Goal: Task Accomplishment & Management: Manage account settings

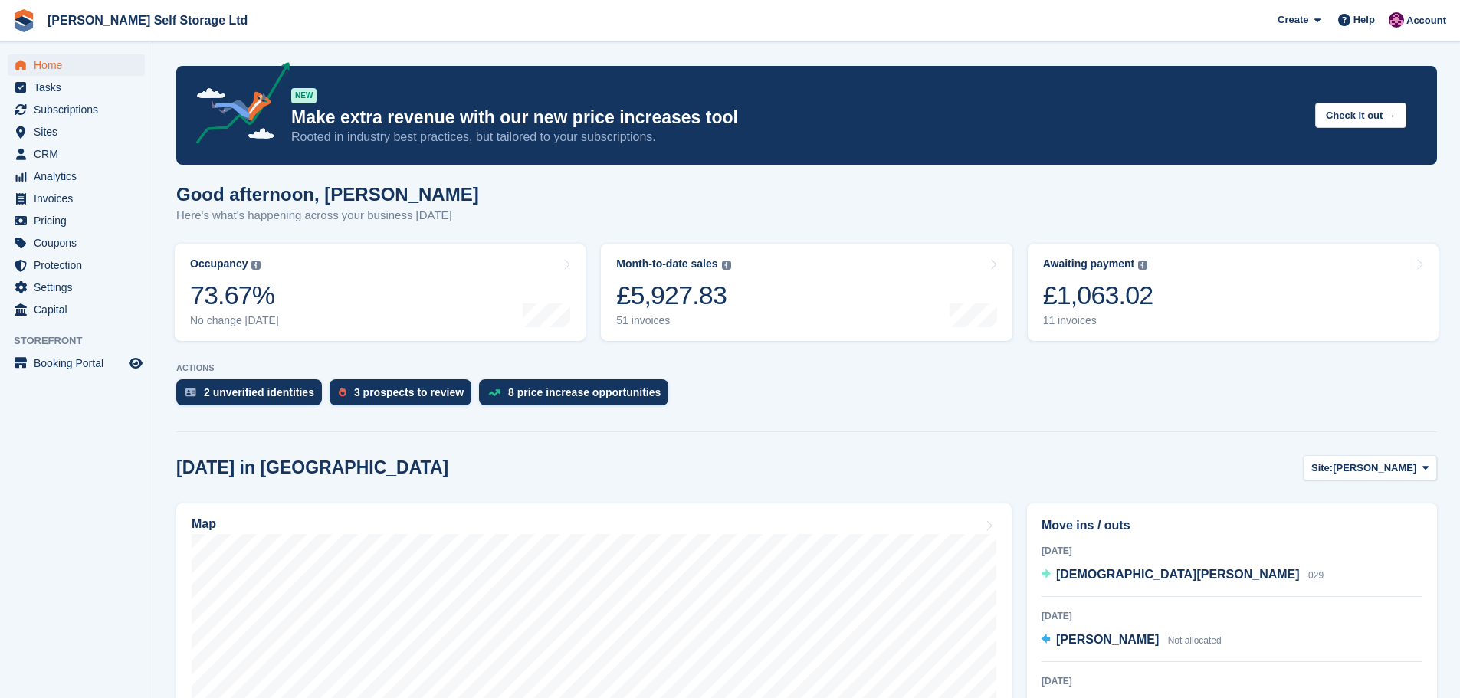
scroll to position [230, 0]
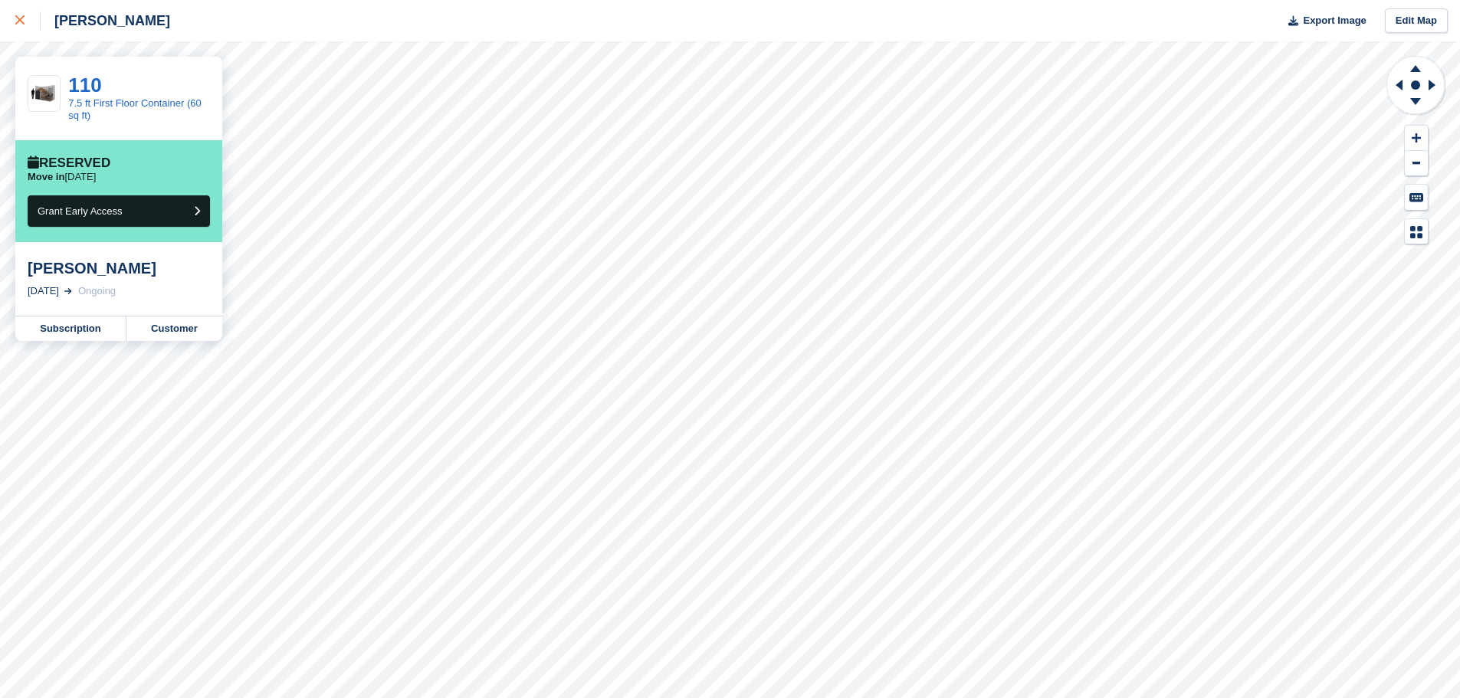
click at [24, 16] on icon at bounding box center [19, 19] width 9 height 9
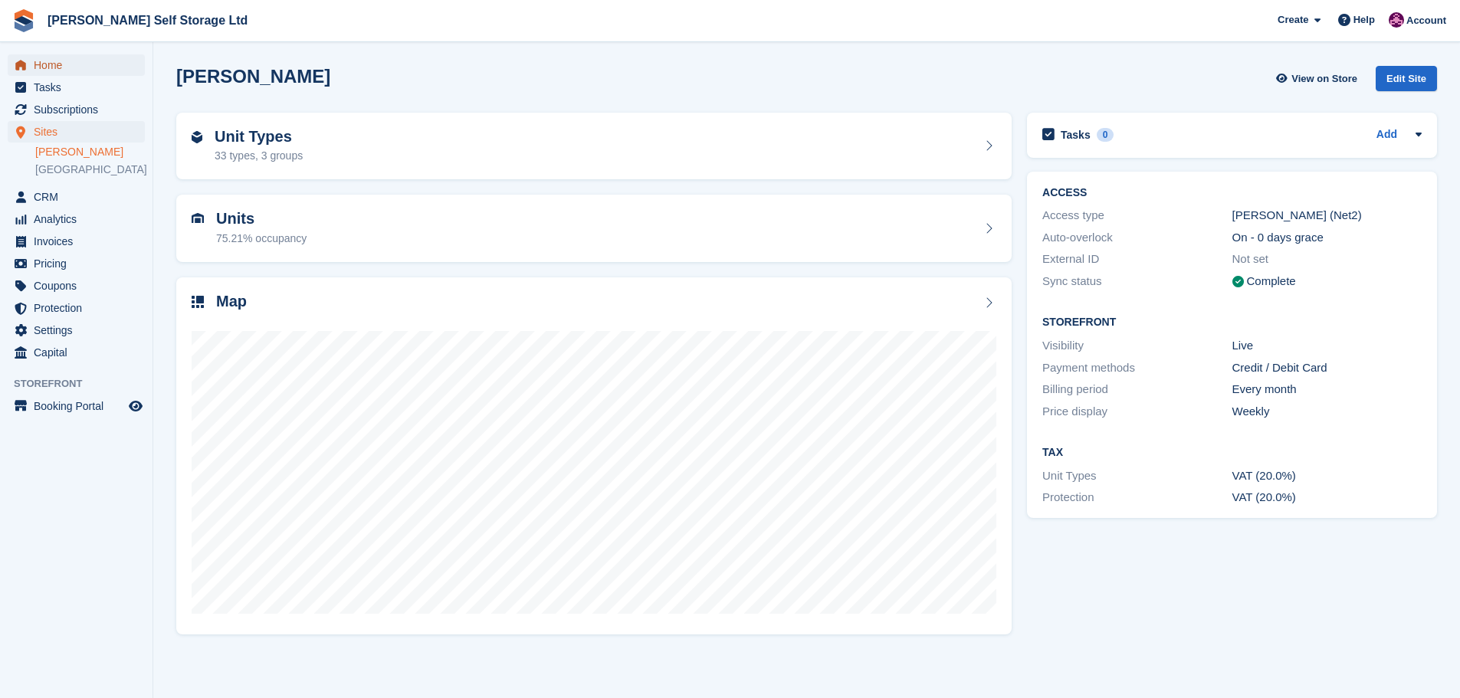
click at [44, 57] on span "Home" at bounding box center [80, 64] width 92 height 21
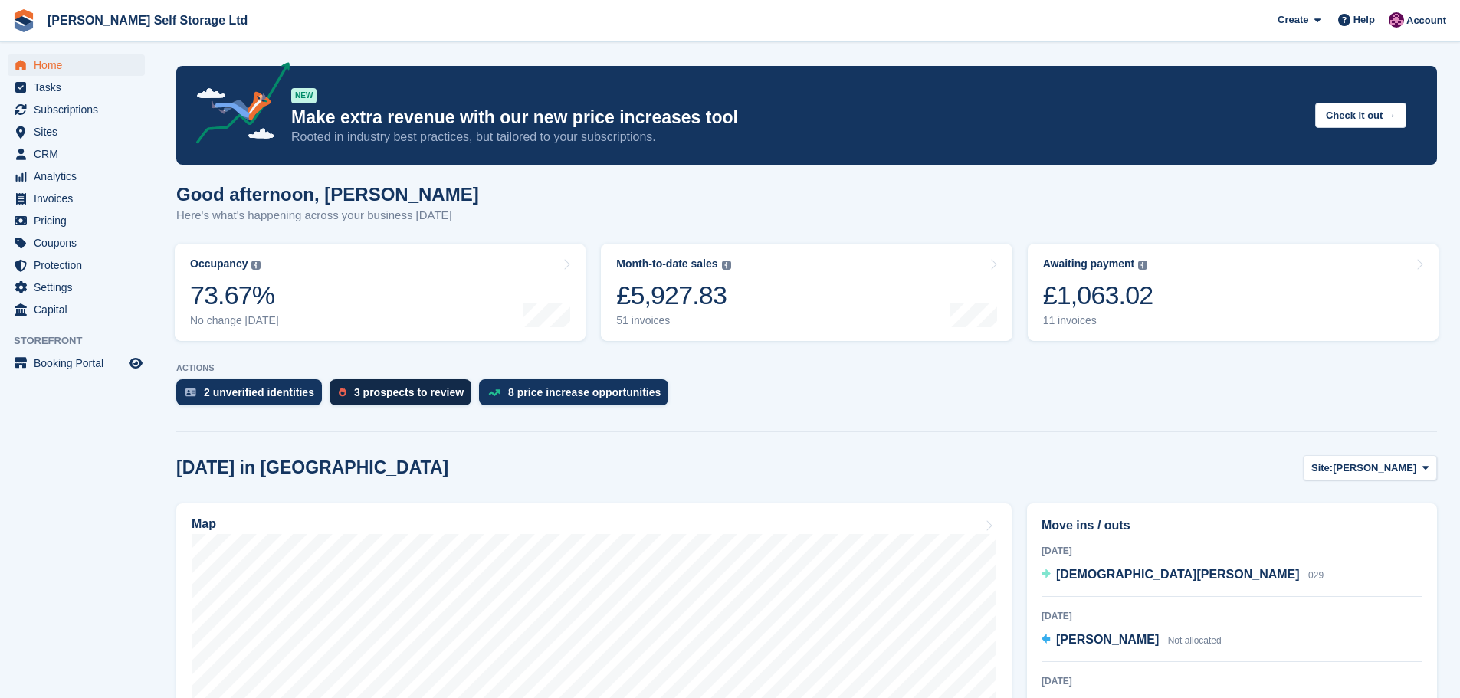
click at [409, 386] on div "3 prospects to review" at bounding box center [409, 392] width 110 height 12
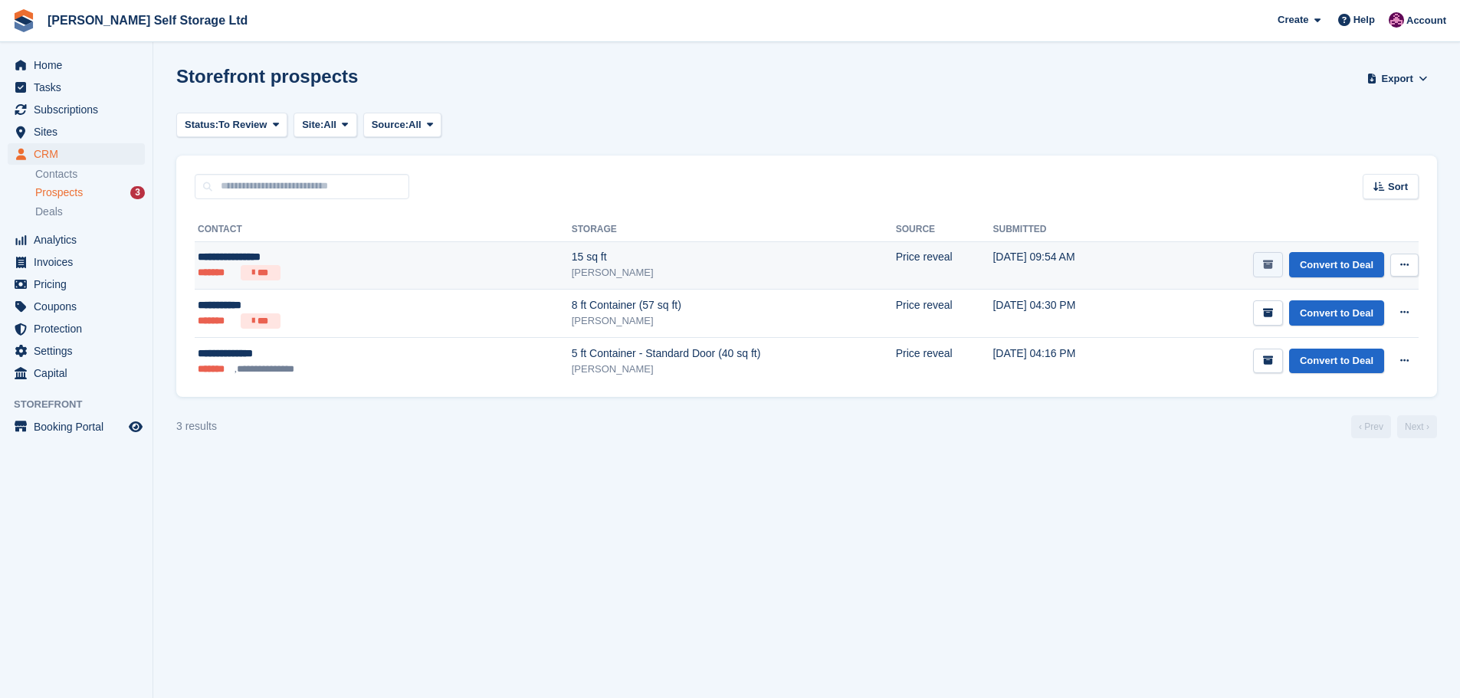
click at [1263, 254] on button "submit" at bounding box center [1268, 264] width 30 height 25
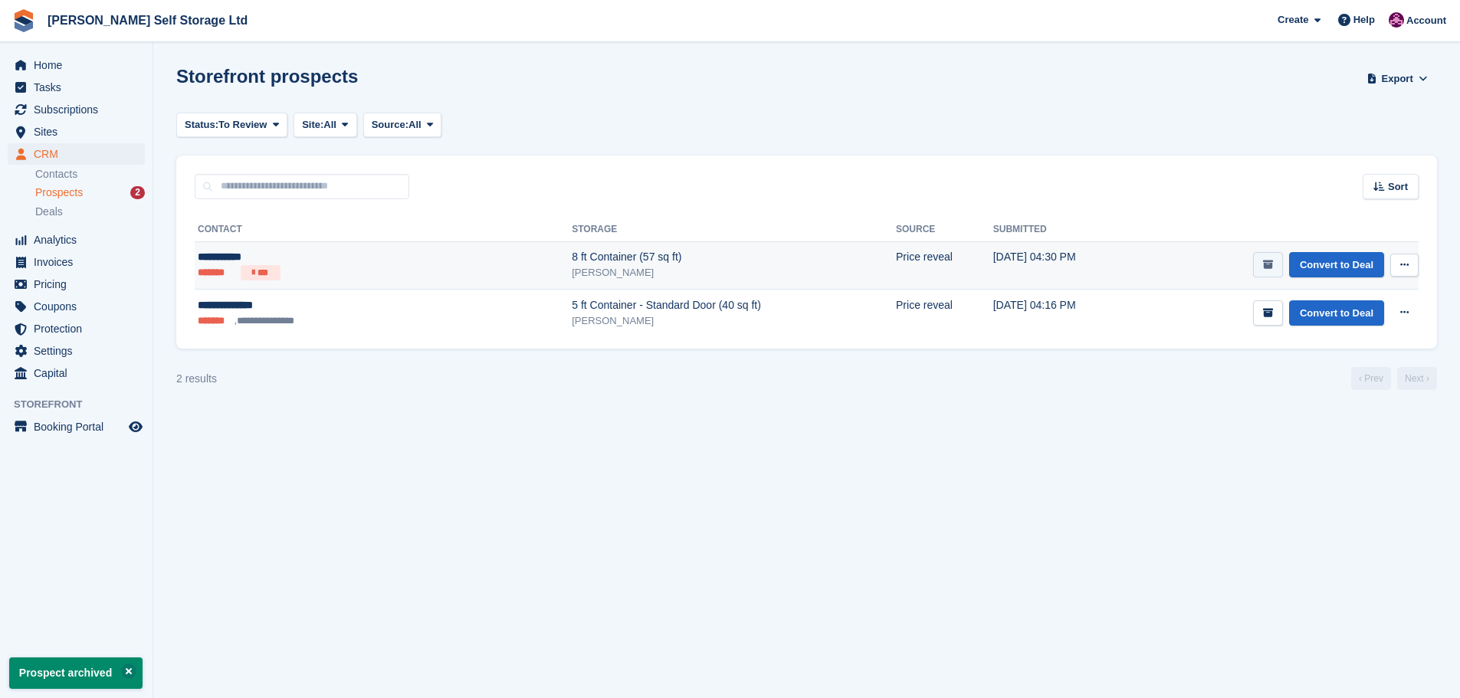
click at [1268, 264] on icon "submit" at bounding box center [1268, 265] width 10 height 10
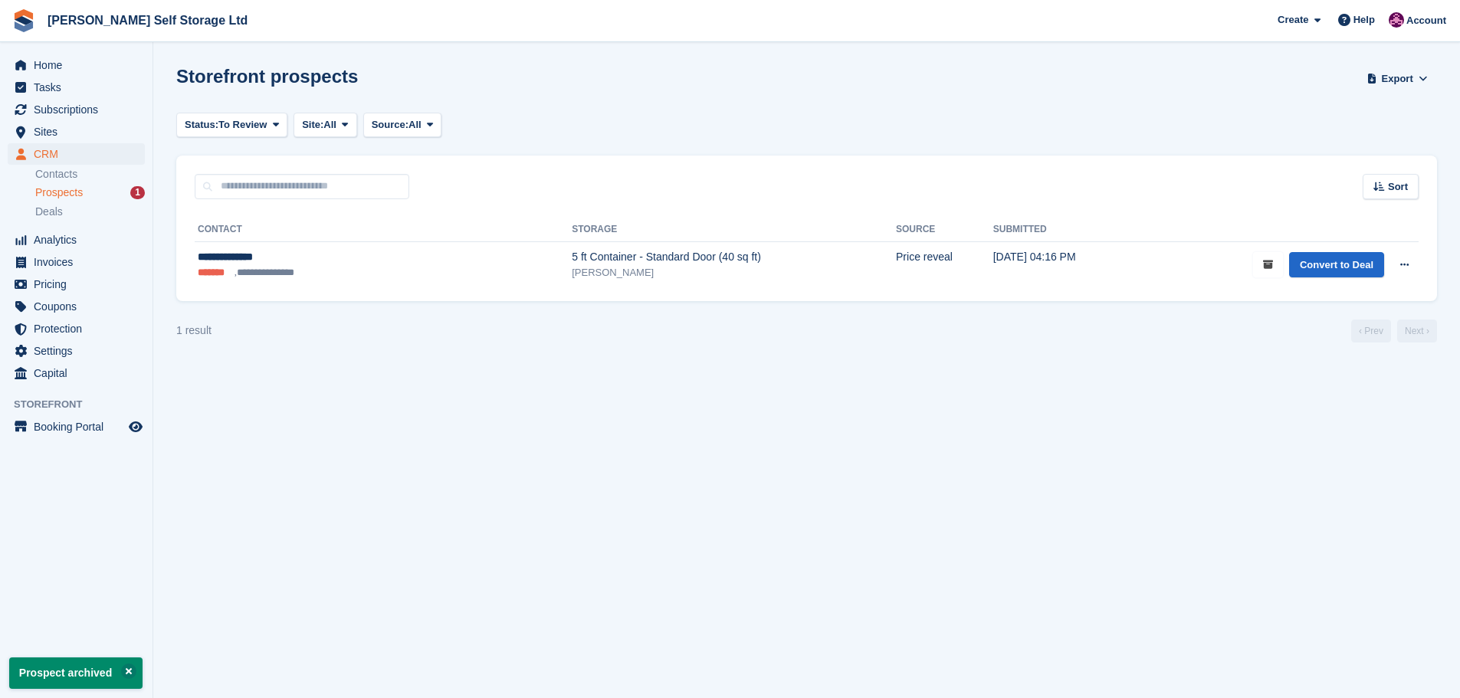
click at [1268, 264] on icon "submit" at bounding box center [1268, 265] width 10 height 10
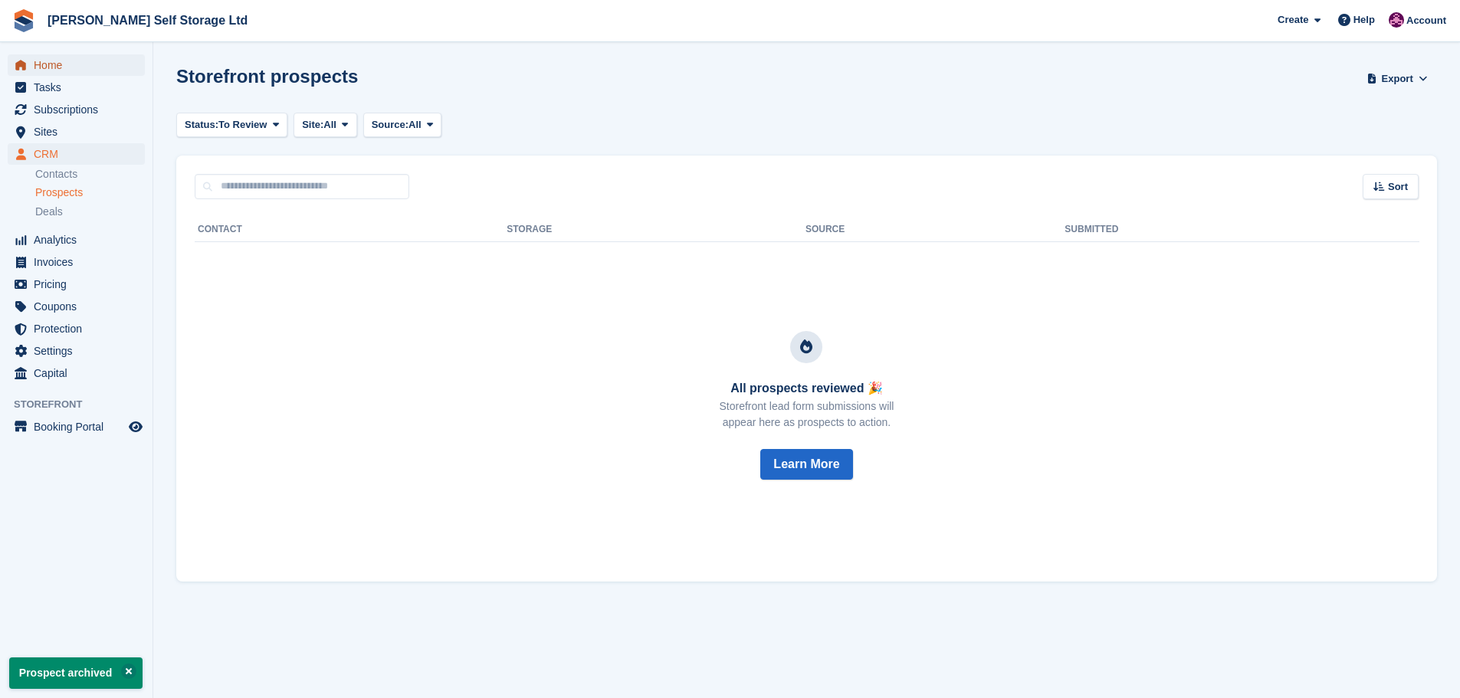
click at [71, 72] on span "Home" at bounding box center [80, 64] width 92 height 21
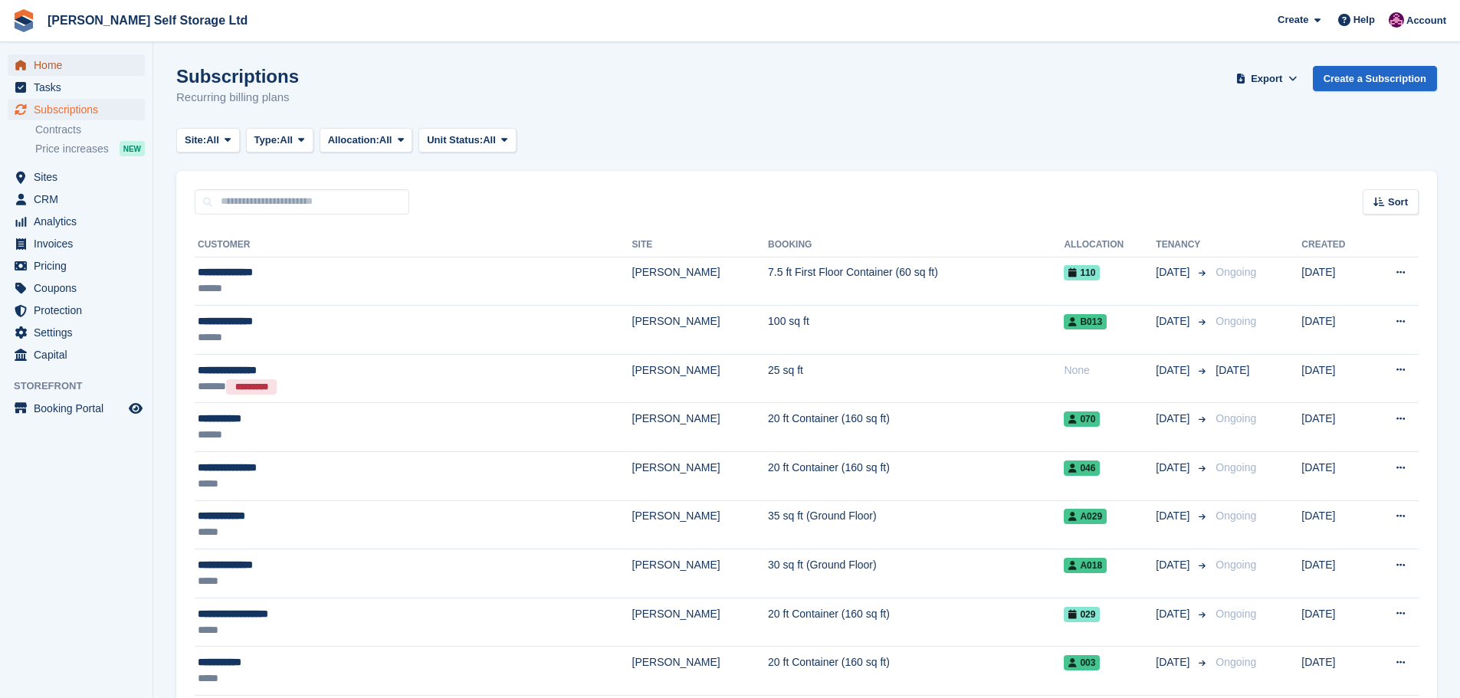
click at [49, 66] on span "Home" at bounding box center [80, 64] width 92 height 21
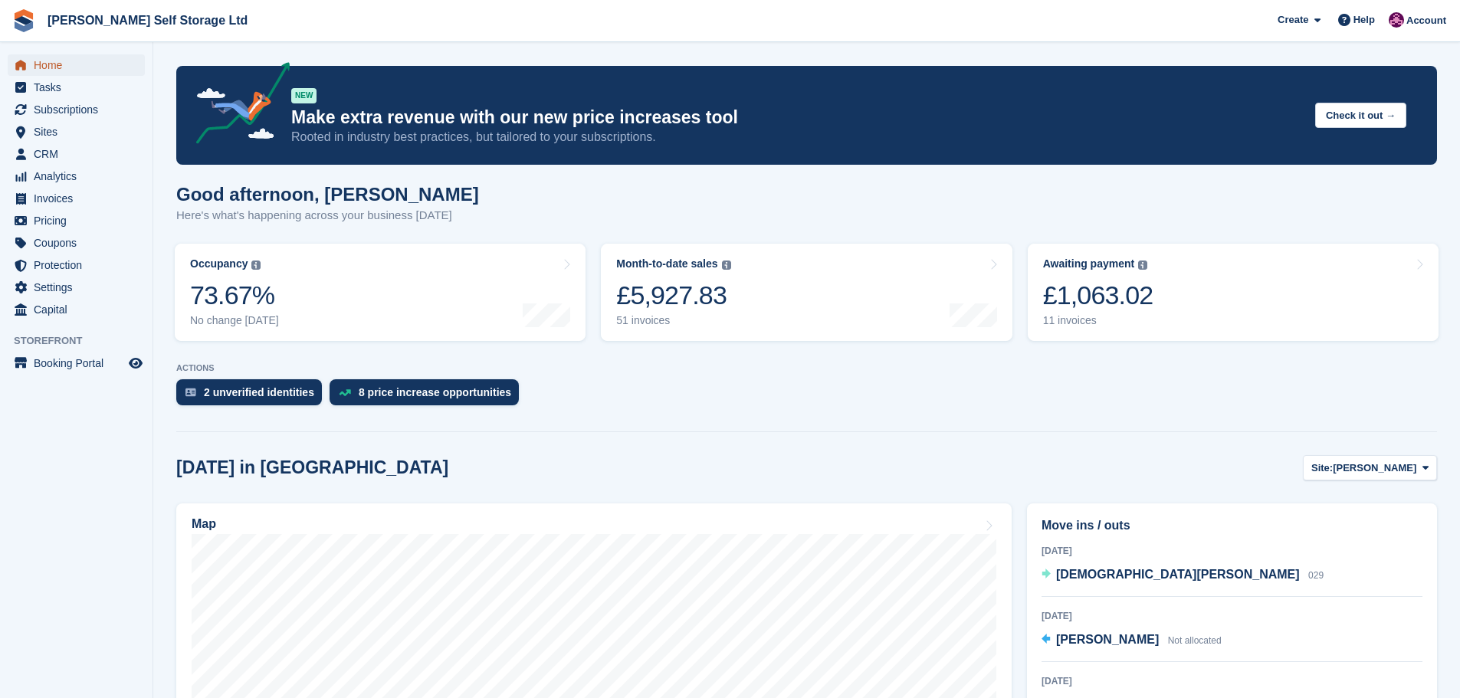
click at [40, 66] on span "Home" at bounding box center [80, 64] width 92 height 21
click at [51, 72] on span "Home" at bounding box center [80, 64] width 92 height 21
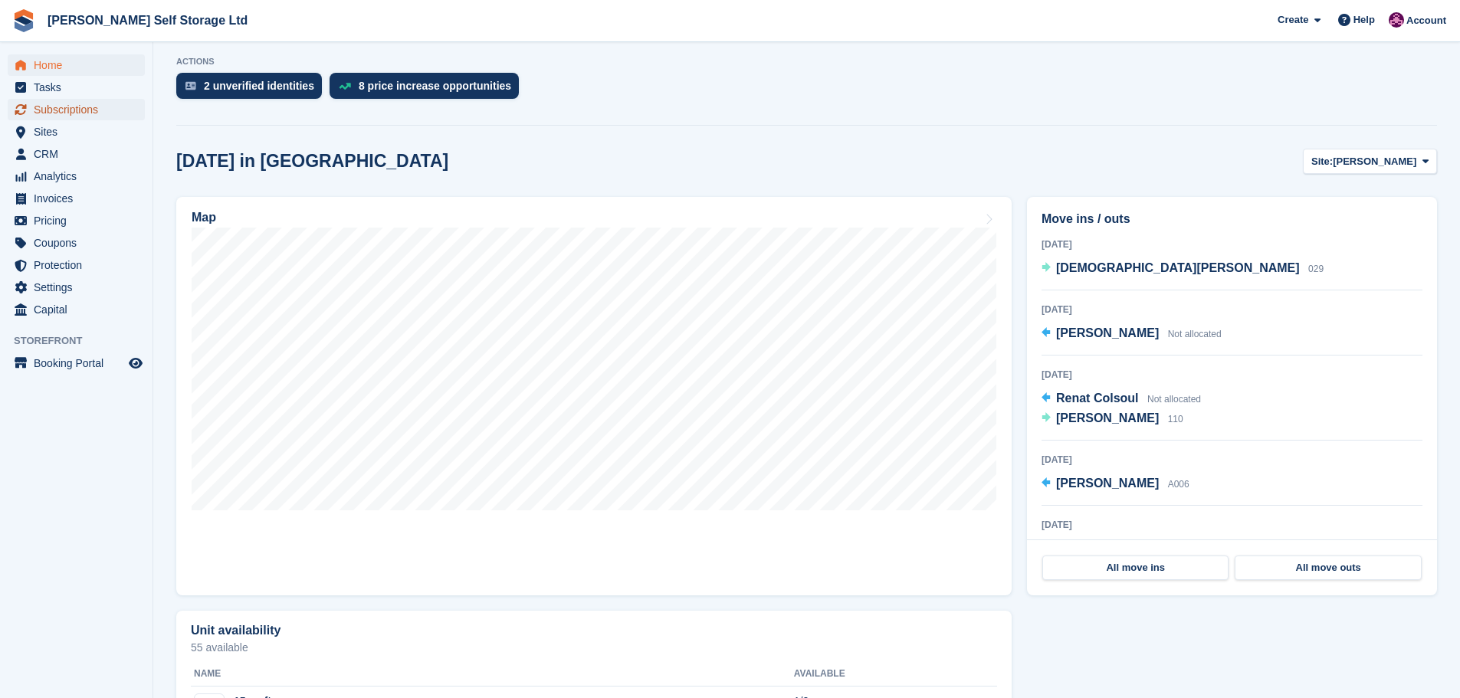
click at [65, 111] on span "Subscriptions" at bounding box center [80, 109] width 92 height 21
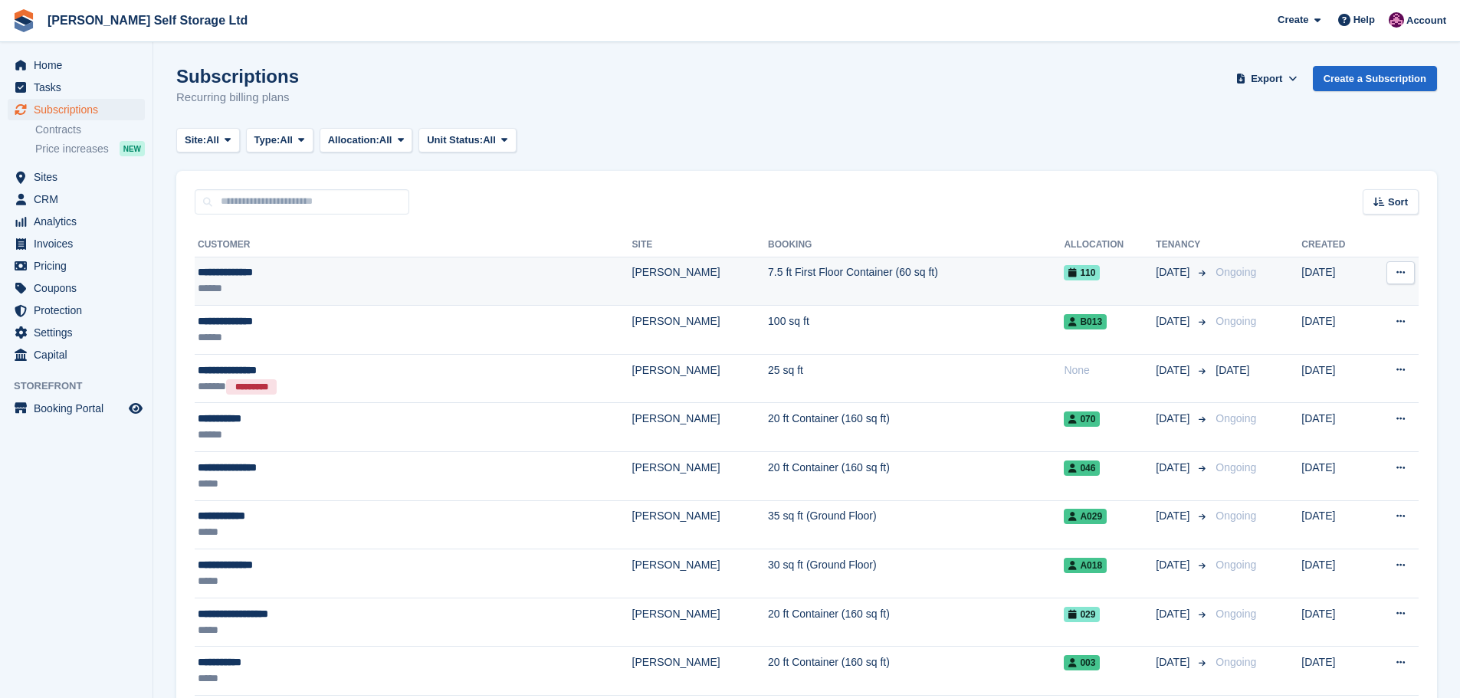
click at [295, 287] on div "******" at bounding box center [338, 289] width 281 height 16
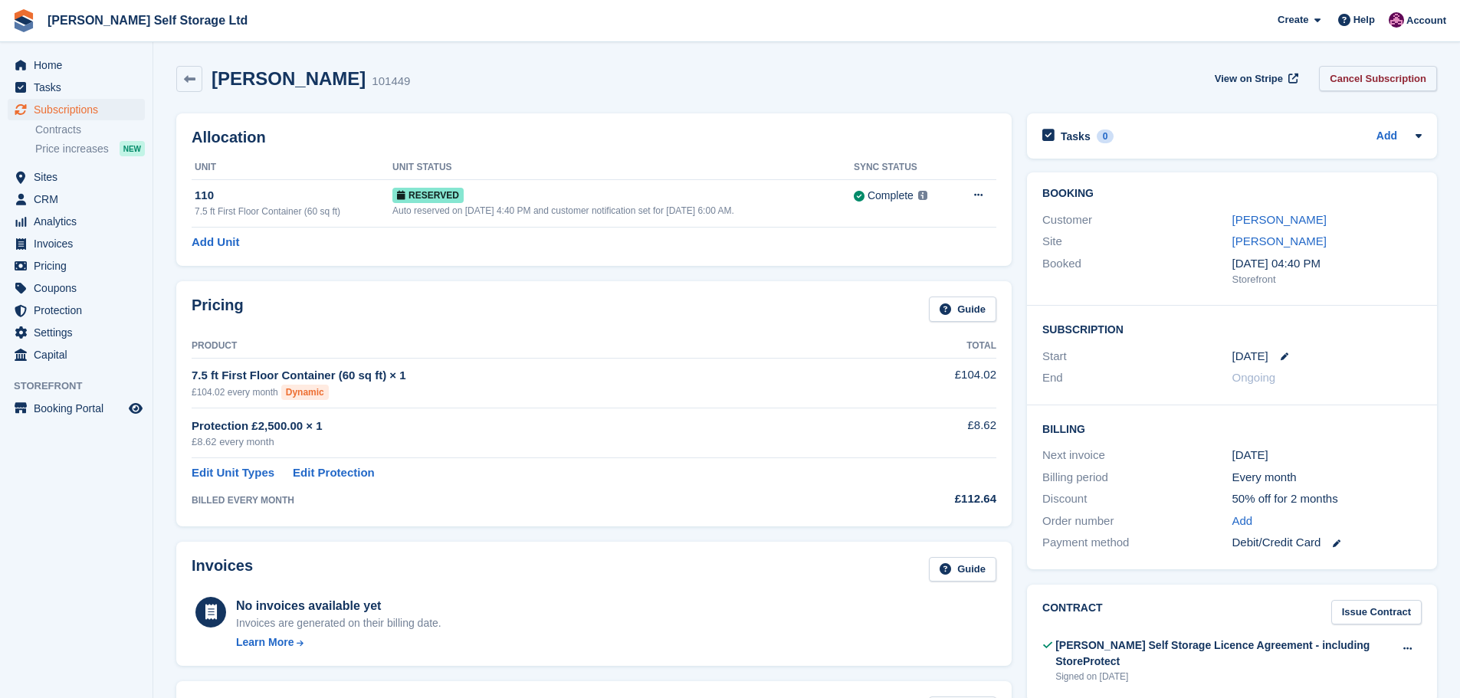
click at [1355, 71] on link "Cancel Subscription" at bounding box center [1378, 78] width 118 height 25
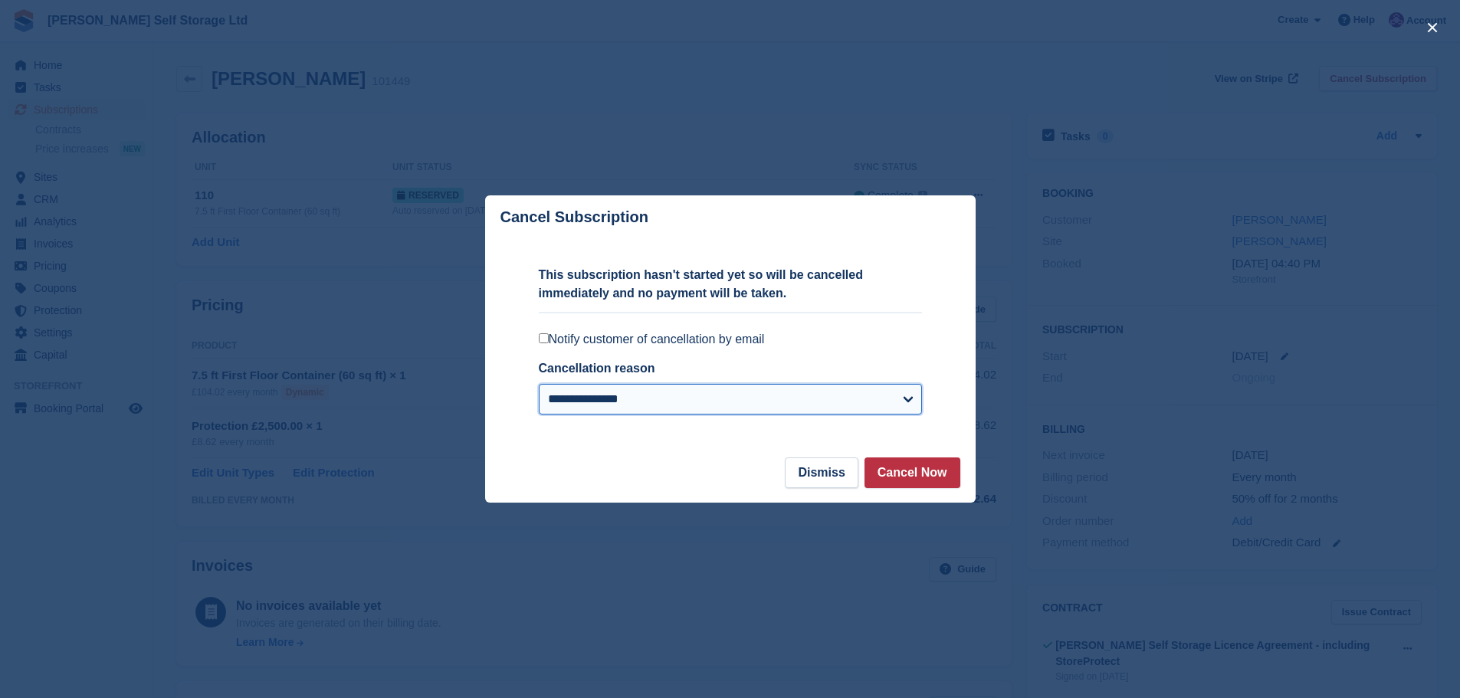
click at [684, 391] on select "**********" at bounding box center [730, 399] width 383 height 31
click at [823, 478] on button "Dismiss" at bounding box center [821, 473] width 73 height 31
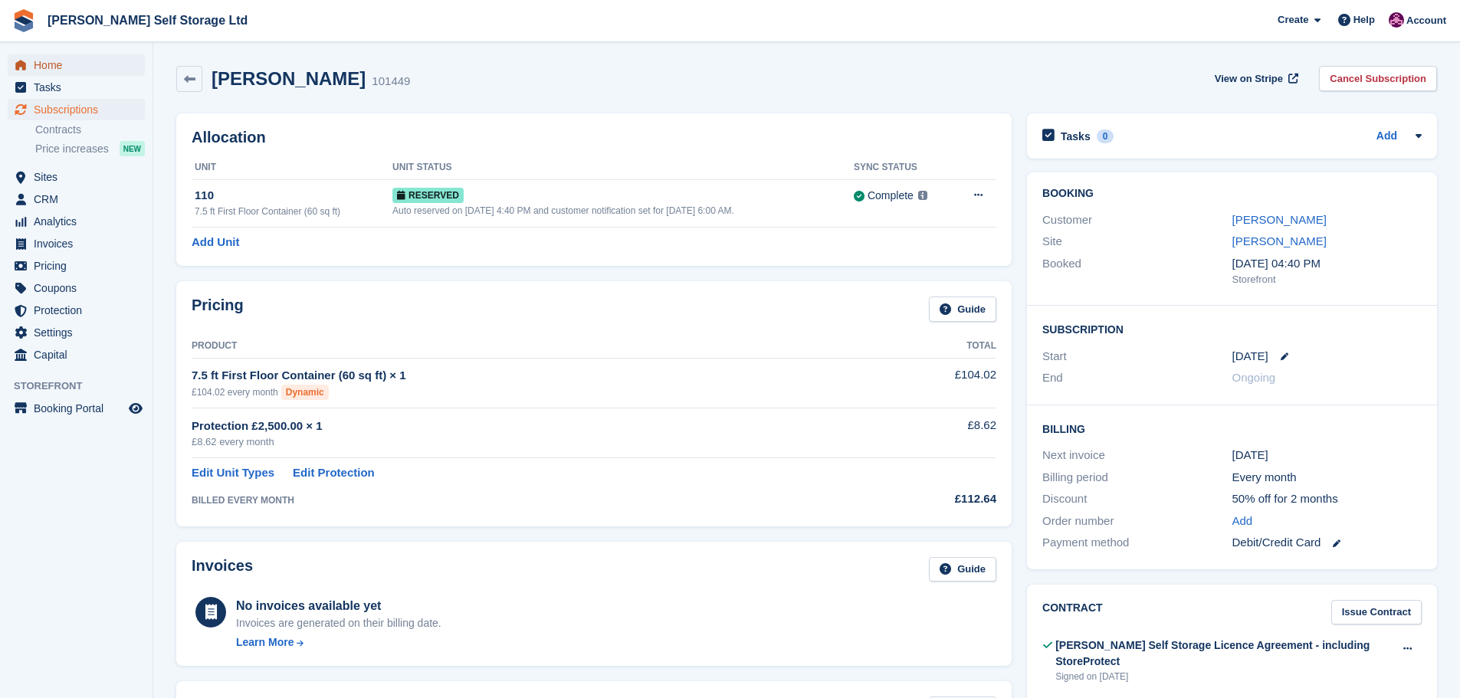
click at [45, 73] on span "Home" at bounding box center [80, 64] width 92 height 21
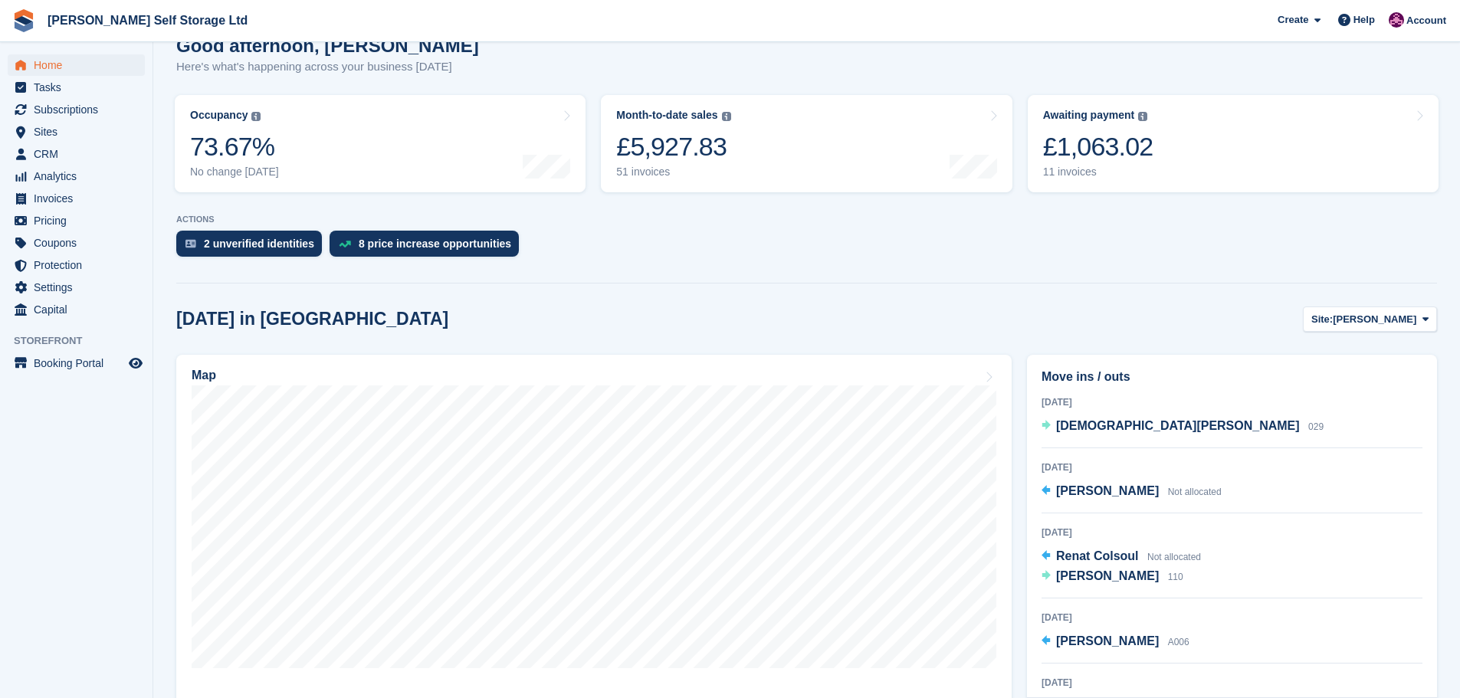
scroll to position [153, 0]
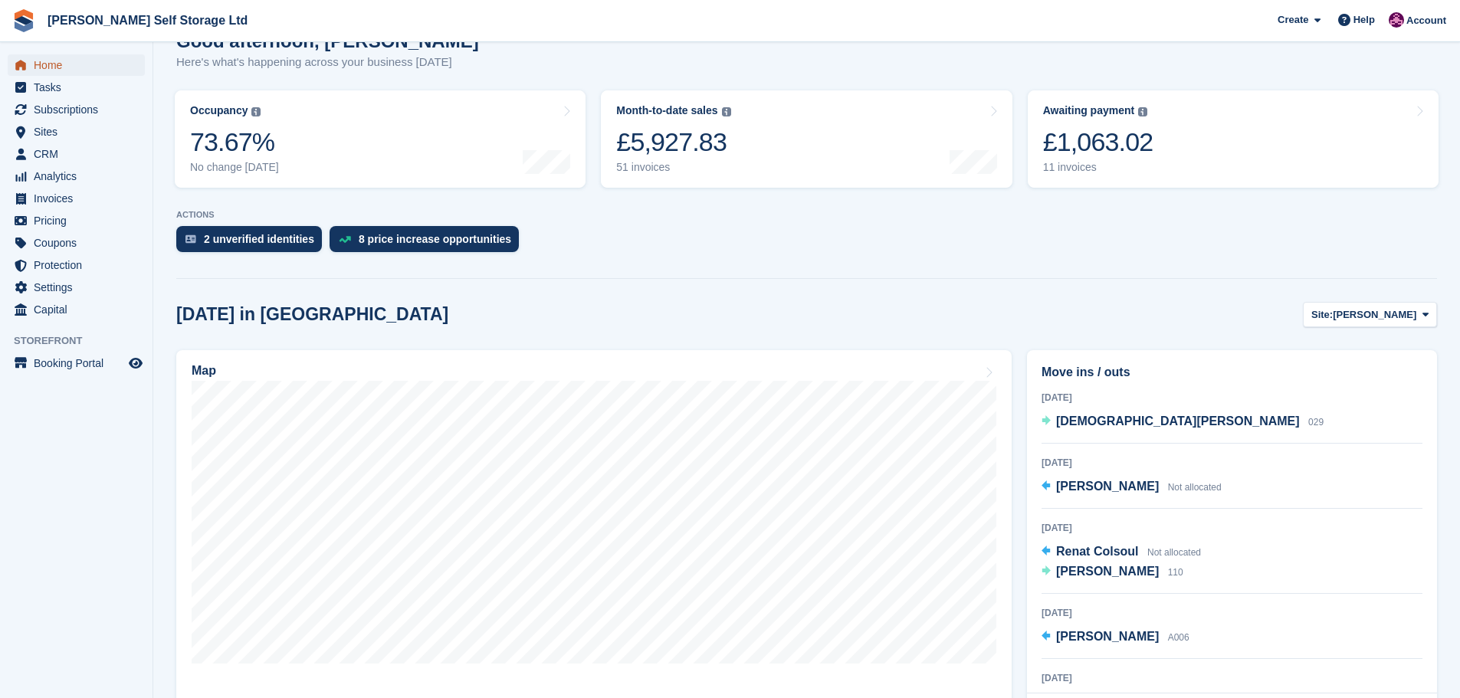
click at [27, 73] on span "menu" at bounding box center [20, 65] width 18 height 18
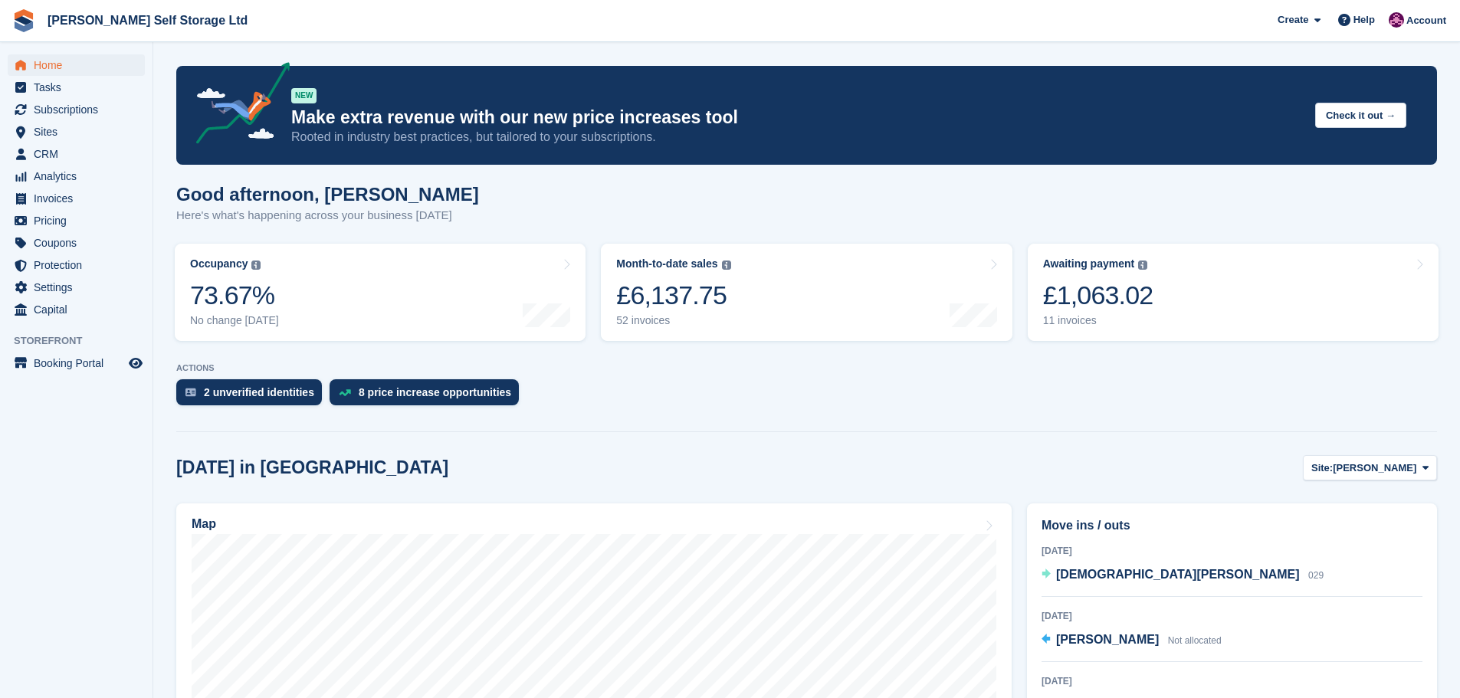
scroll to position [383, 0]
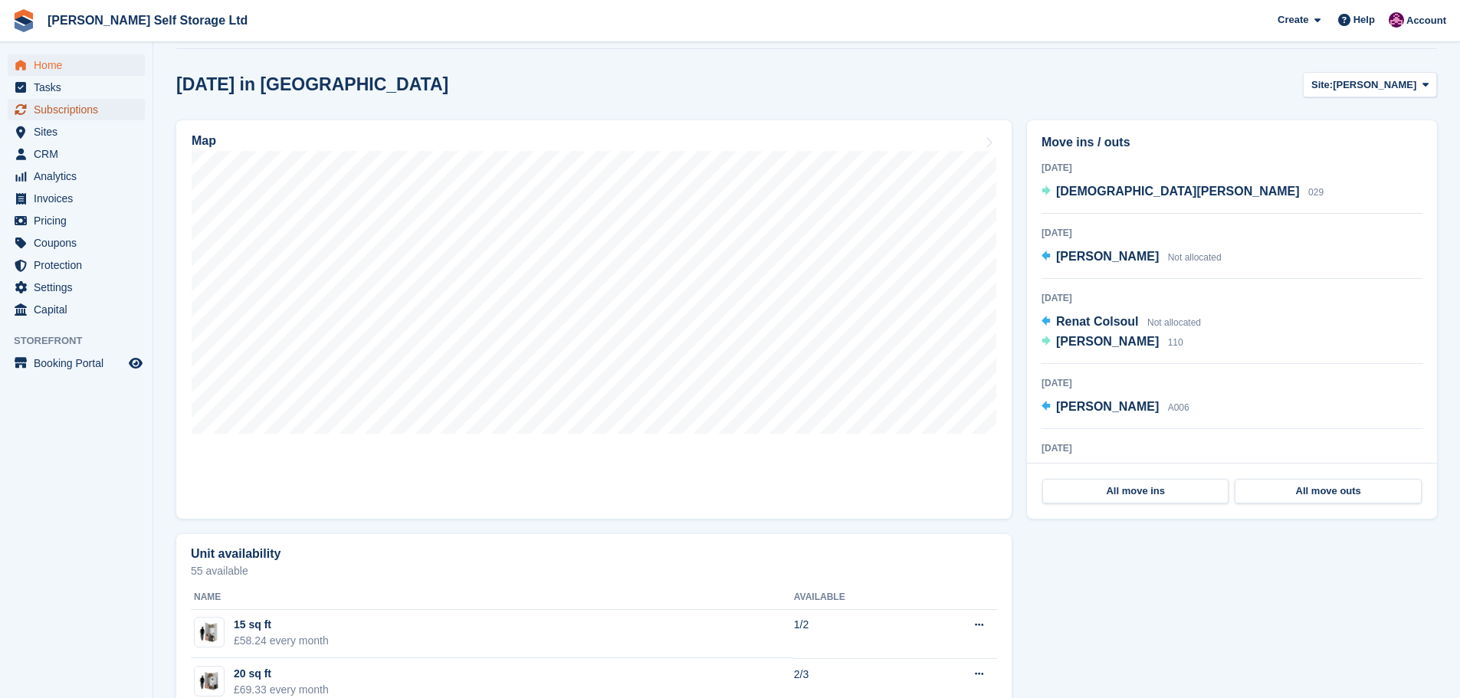
click at [65, 108] on span "Subscriptions" at bounding box center [80, 109] width 92 height 21
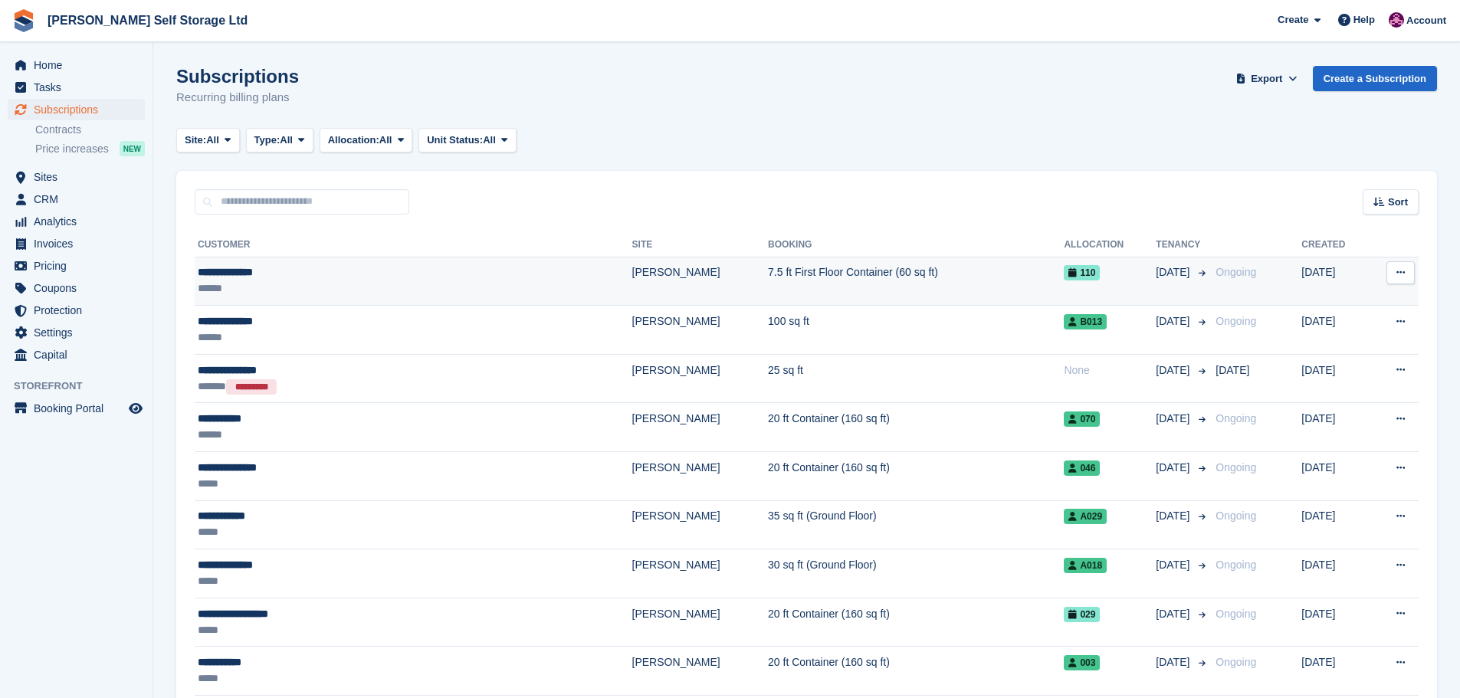
click at [284, 281] on div "******" at bounding box center [338, 289] width 281 height 16
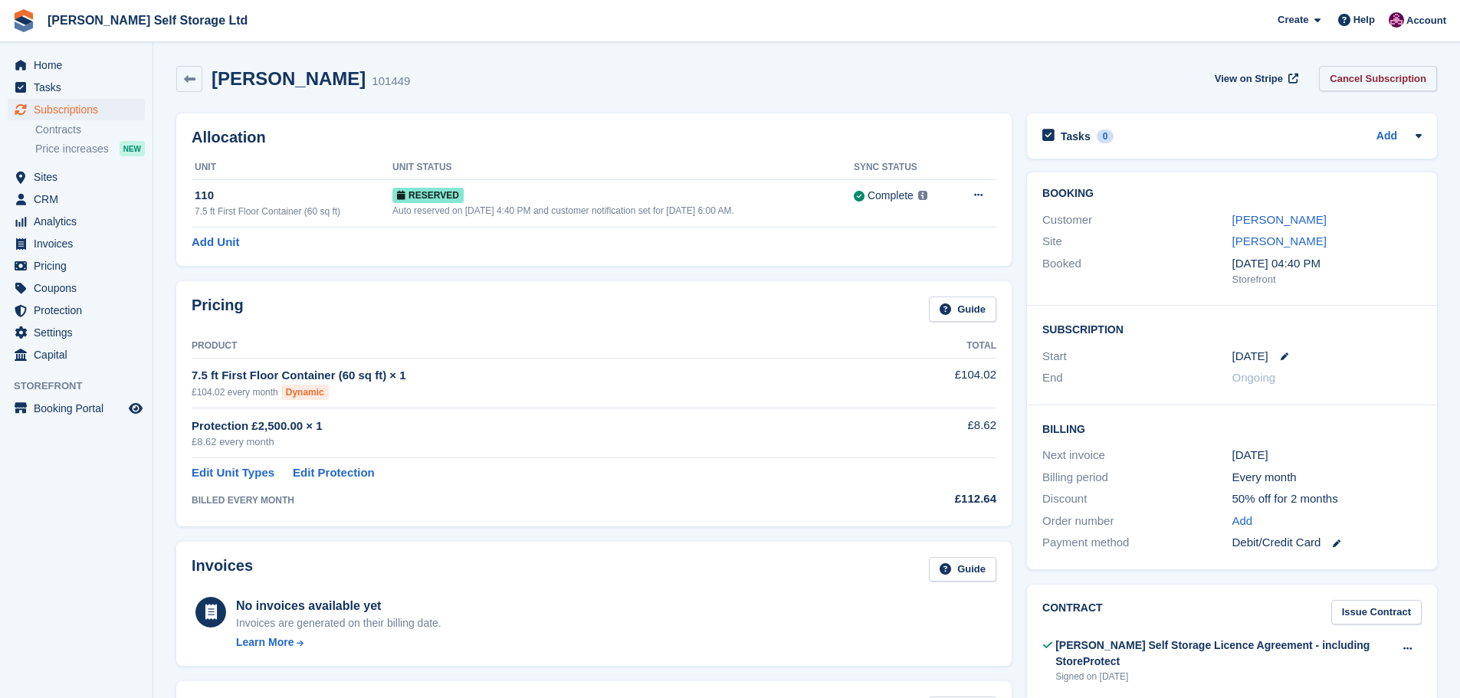
click at [1392, 82] on link "Cancel Subscription" at bounding box center [1378, 78] width 118 height 25
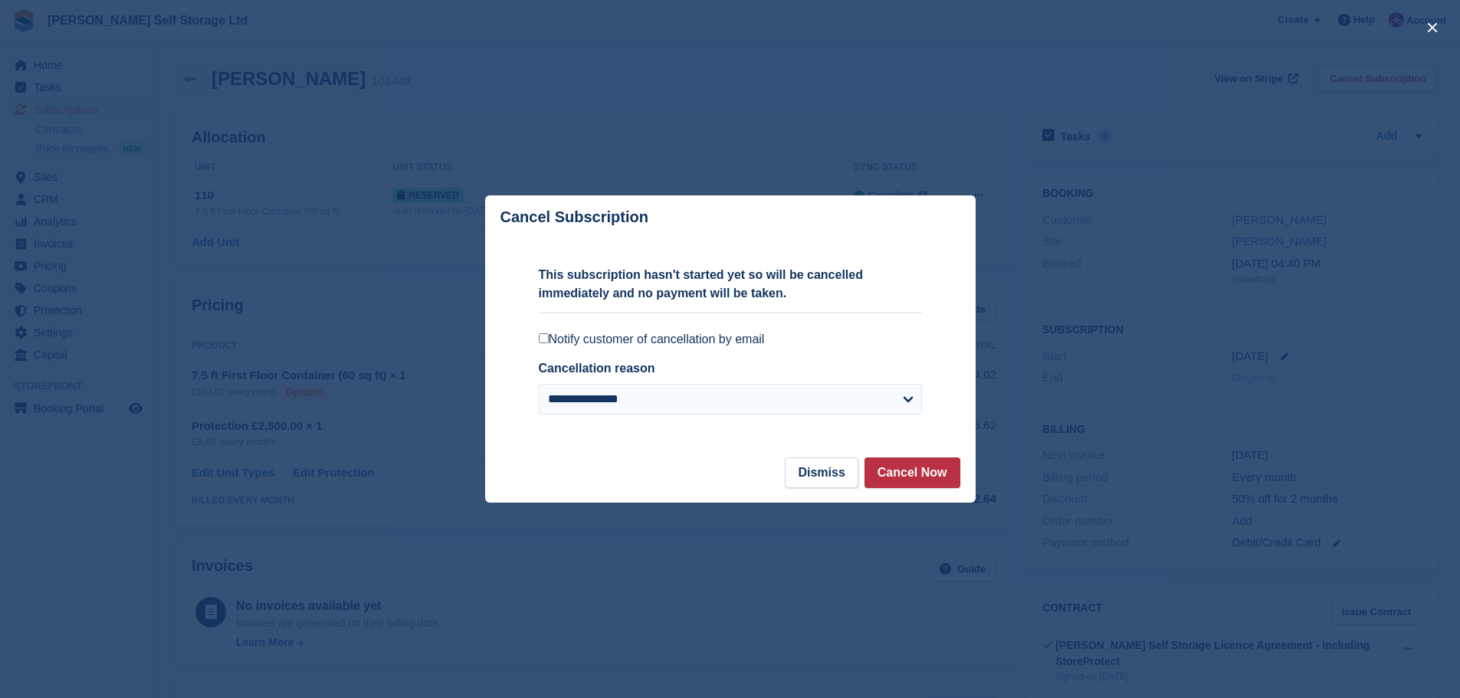
click at [665, 385] on div "**********" at bounding box center [730, 392] width 383 height 67
click at [658, 390] on select "**********" at bounding box center [730, 399] width 383 height 31
select select "**********"
click at [539, 386] on select "**********" at bounding box center [730, 399] width 383 height 31
click at [929, 475] on button "Cancel Now" at bounding box center [913, 473] width 96 height 31
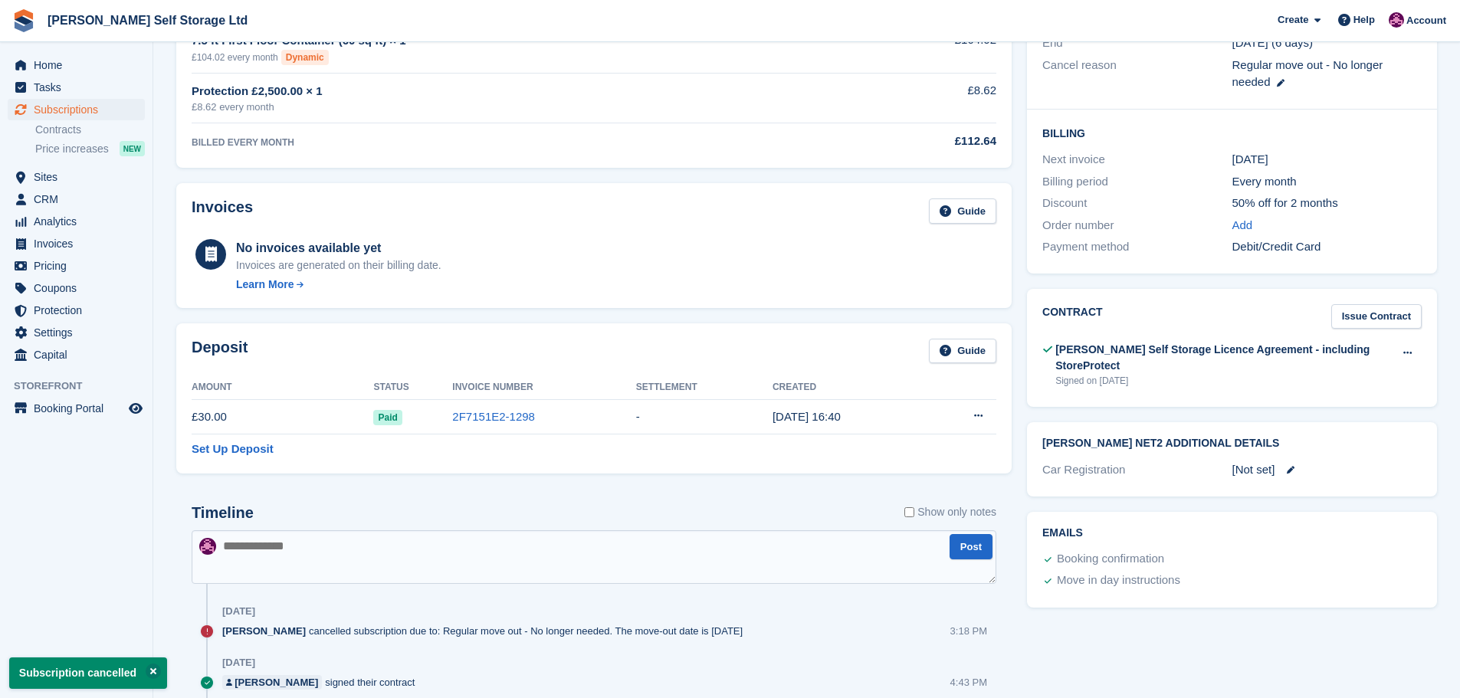
scroll to position [383, 0]
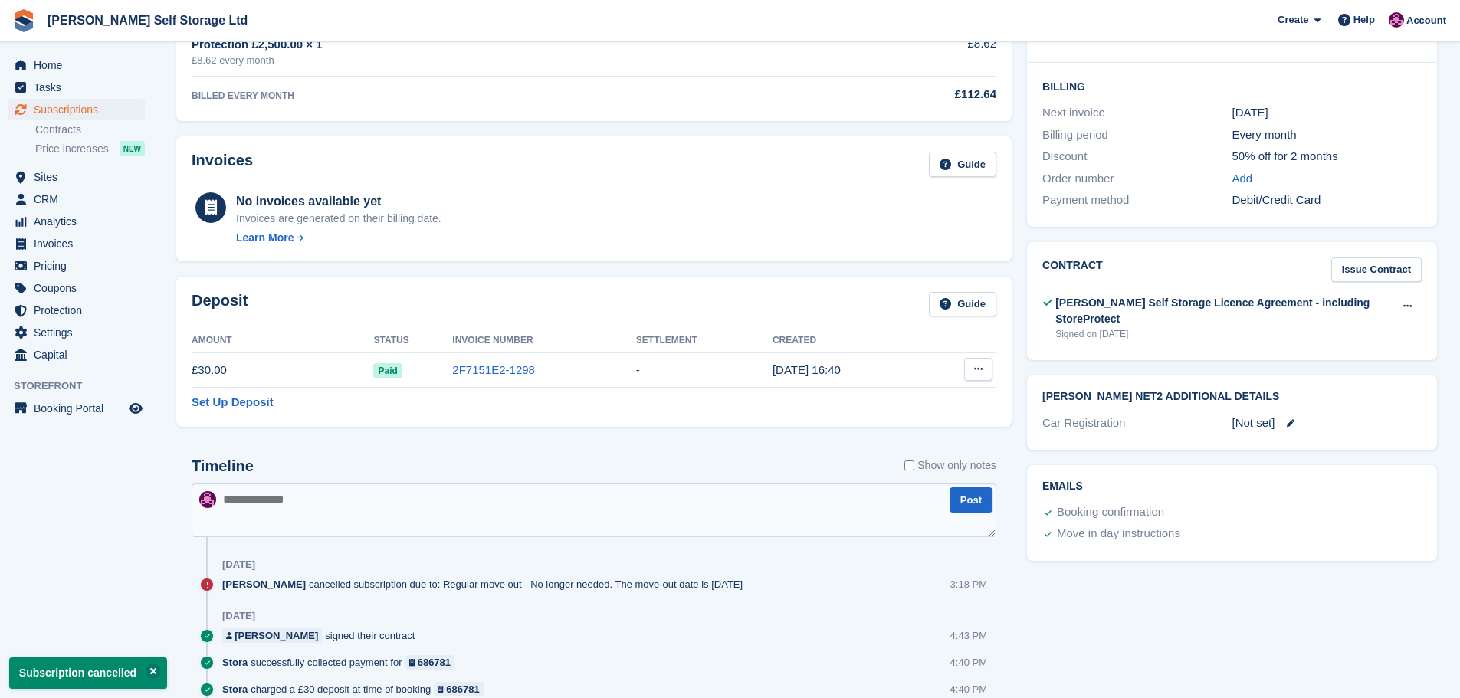
click at [970, 374] on button at bounding box center [978, 369] width 28 height 23
click at [933, 397] on p "Settle deposit" at bounding box center [918, 399] width 133 height 20
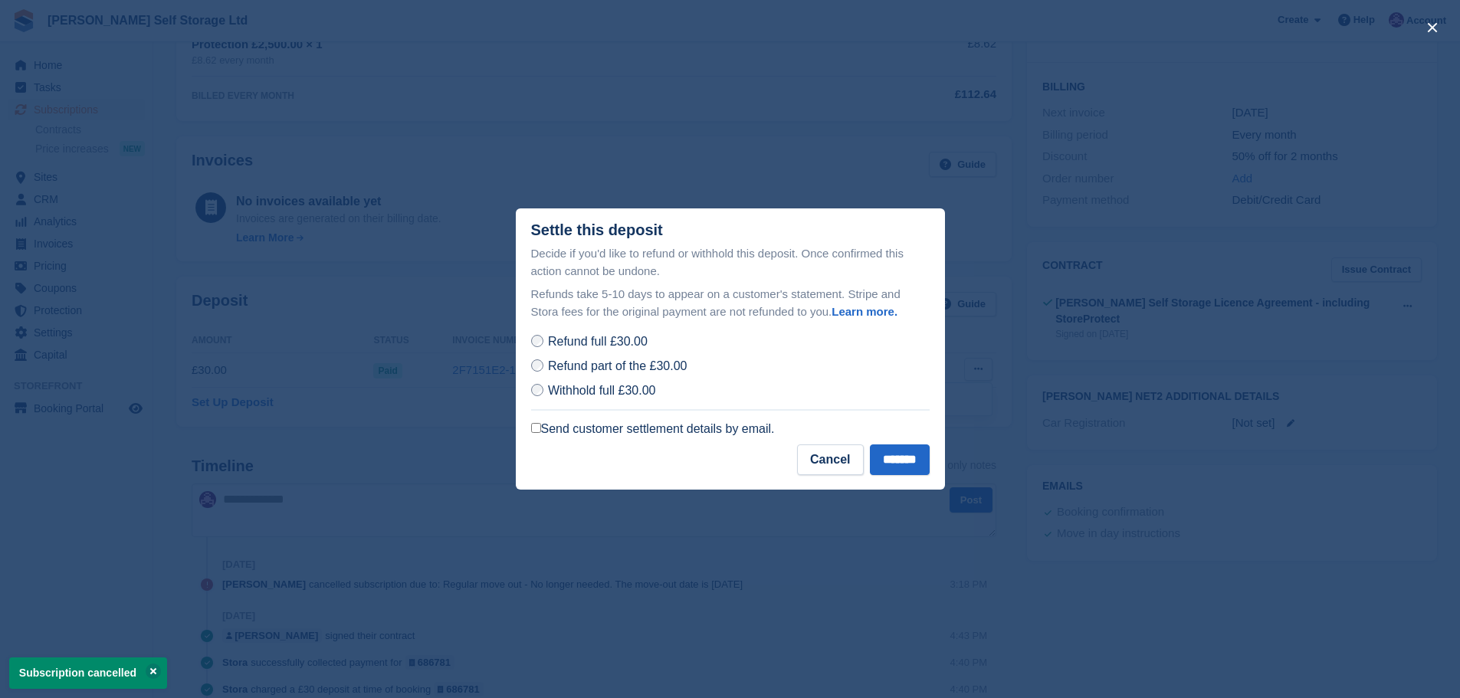
click at [629, 424] on label "Send customer settlement details by email." at bounding box center [653, 429] width 244 height 15
click at [884, 466] on input "*******" at bounding box center [900, 460] width 60 height 31
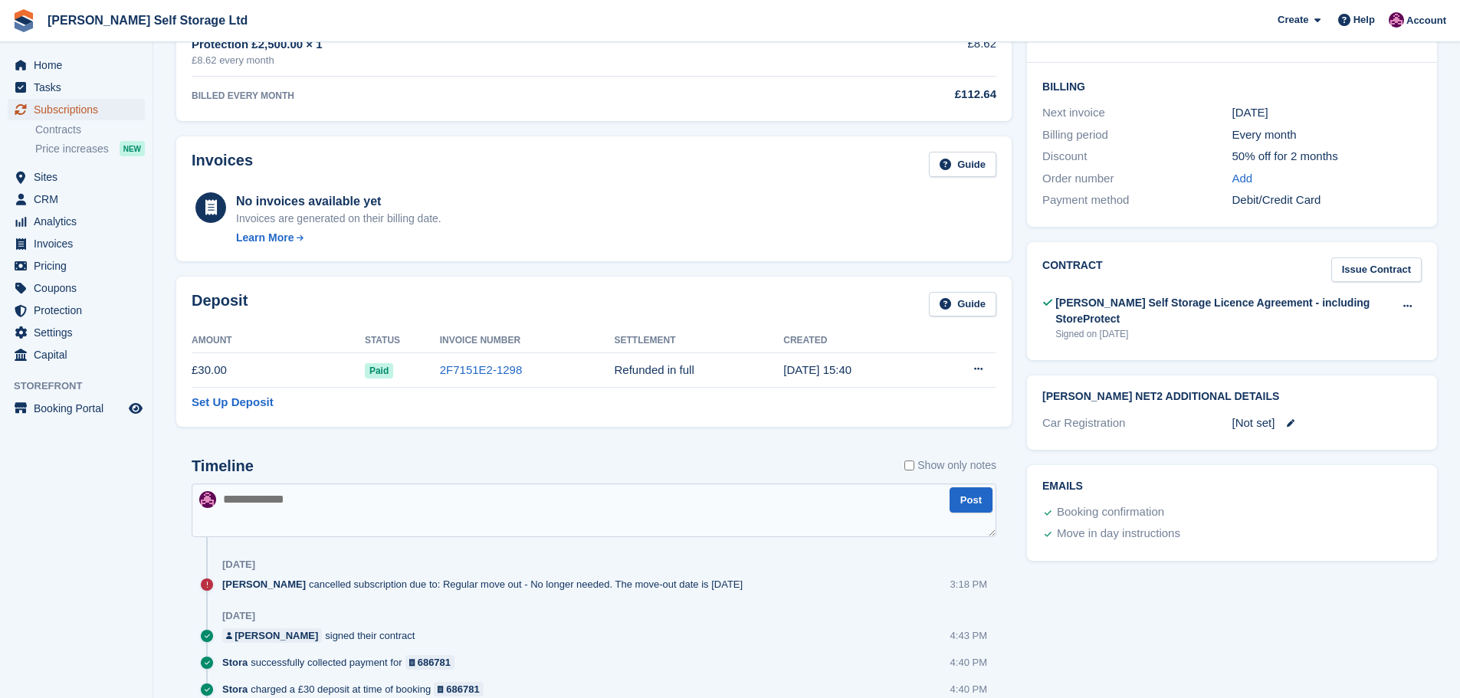
click at [76, 119] on span "Subscriptions" at bounding box center [80, 109] width 92 height 21
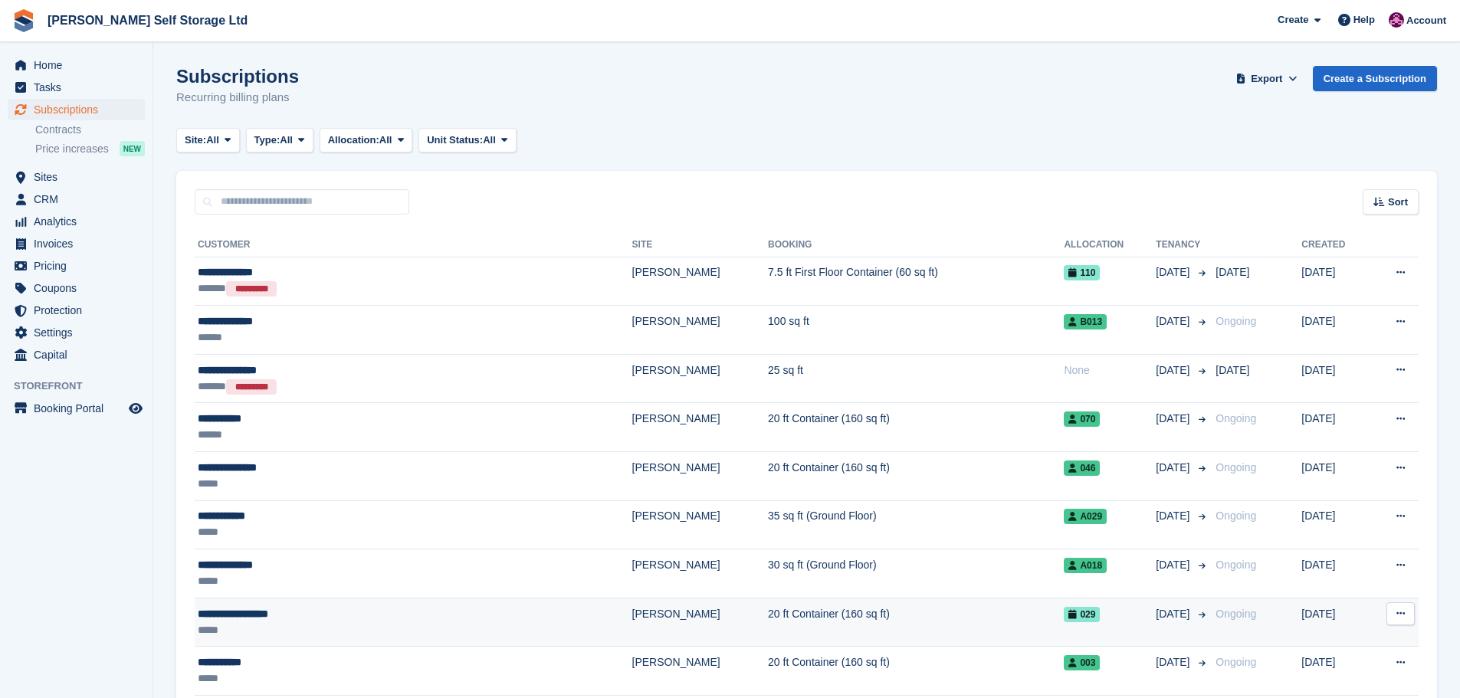
click at [352, 617] on div "**********" at bounding box center [338, 614] width 281 height 16
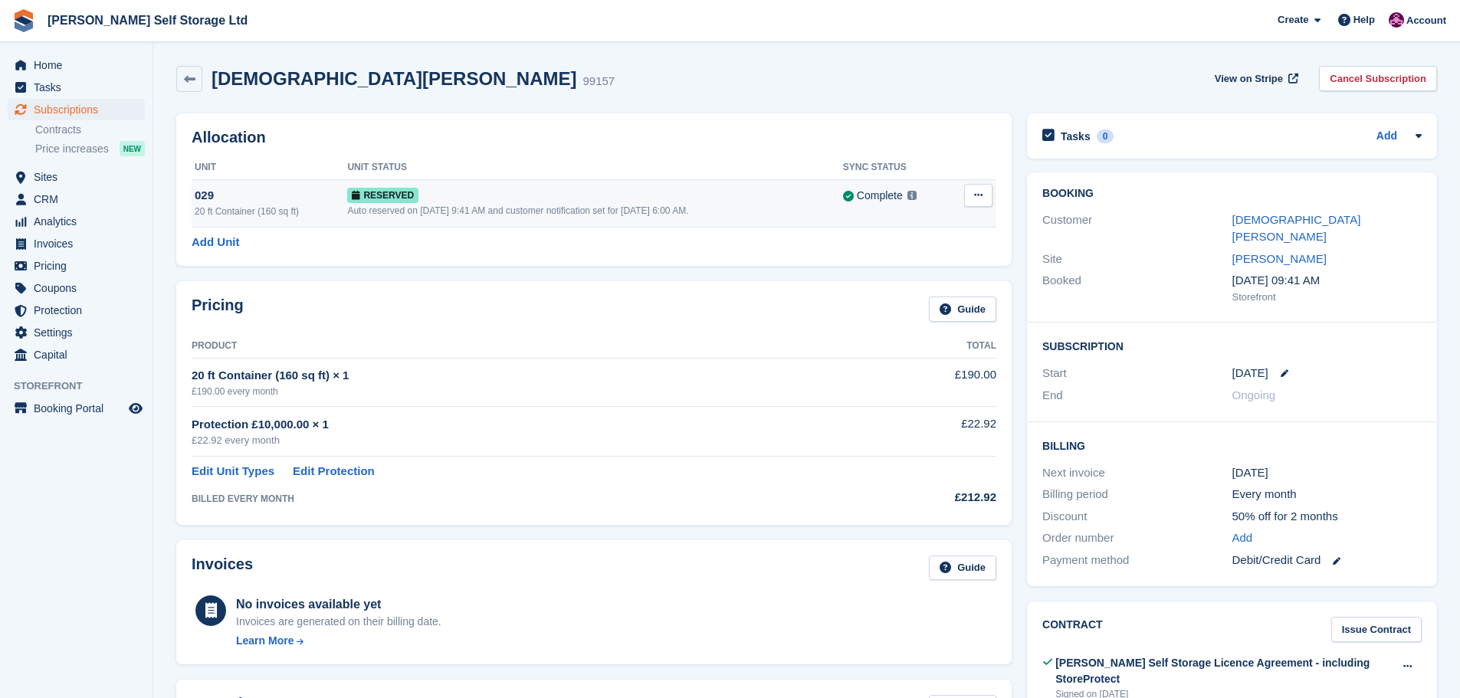
click at [984, 195] on button at bounding box center [978, 195] width 28 height 23
click at [954, 67] on div "[DEMOGRAPHIC_DATA][PERSON_NAME] 99157 View on Stripe Cancel Subscription" at bounding box center [806, 79] width 1261 height 26
click at [972, 202] on button at bounding box center [978, 195] width 28 height 23
click at [1130, 85] on div "[DEMOGRAPHIC_DATA][PERSON_NAME] 99157 View on Stripe Cancel Subscription" at bounding box center [806, 79] width 1261 height 26
click at [1393, 85] on link "Cancel Subscription" at bounding box center [1378, 78] width 118 height 25
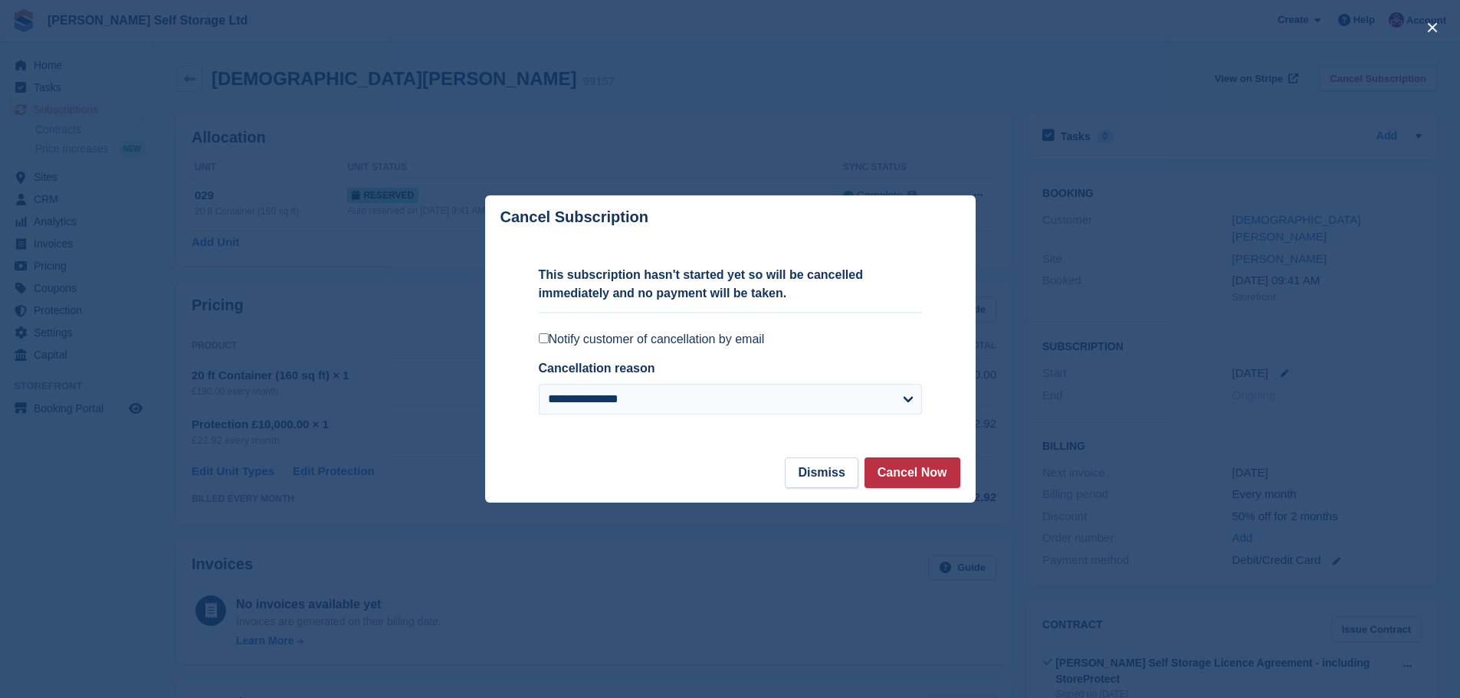
click at [668, 377] on div "Cancellation reason" at bounding box center [721, 368] width 365 height 18
click at [666, 393] on select "**********" at bounding box center [730, 399] width 383 height 31
select select "**********"
click at [539, 386] on select "**********" at bounding box center [730, 399] width 383 height 31
click at [905, 474] on button "Cancel Now" at bounding box center [913, 473] width 96 height 31
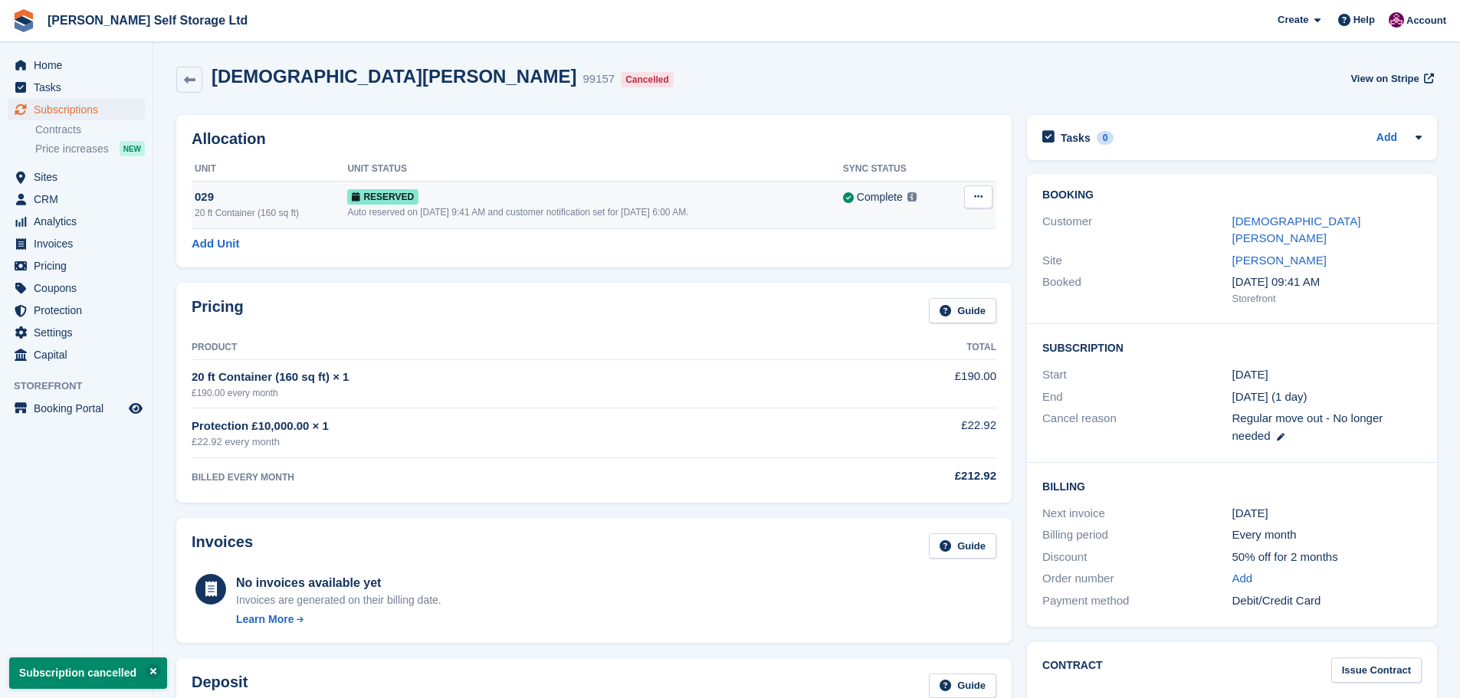
click at [994, 195] on td "Grant Early Access Deallocate" at bounding box center [973, 205] width 47 height 48
click at [967, 226] on td "Grant Early Access Deallocate" at bounding box center [973, 205] width 47 height 48
click at [972, 202] on button at bounding box center [978, 196] width 28 height 23
click at [920, 267] on p "Deallocate" at bounding box center [918, 260] width 133 height 20
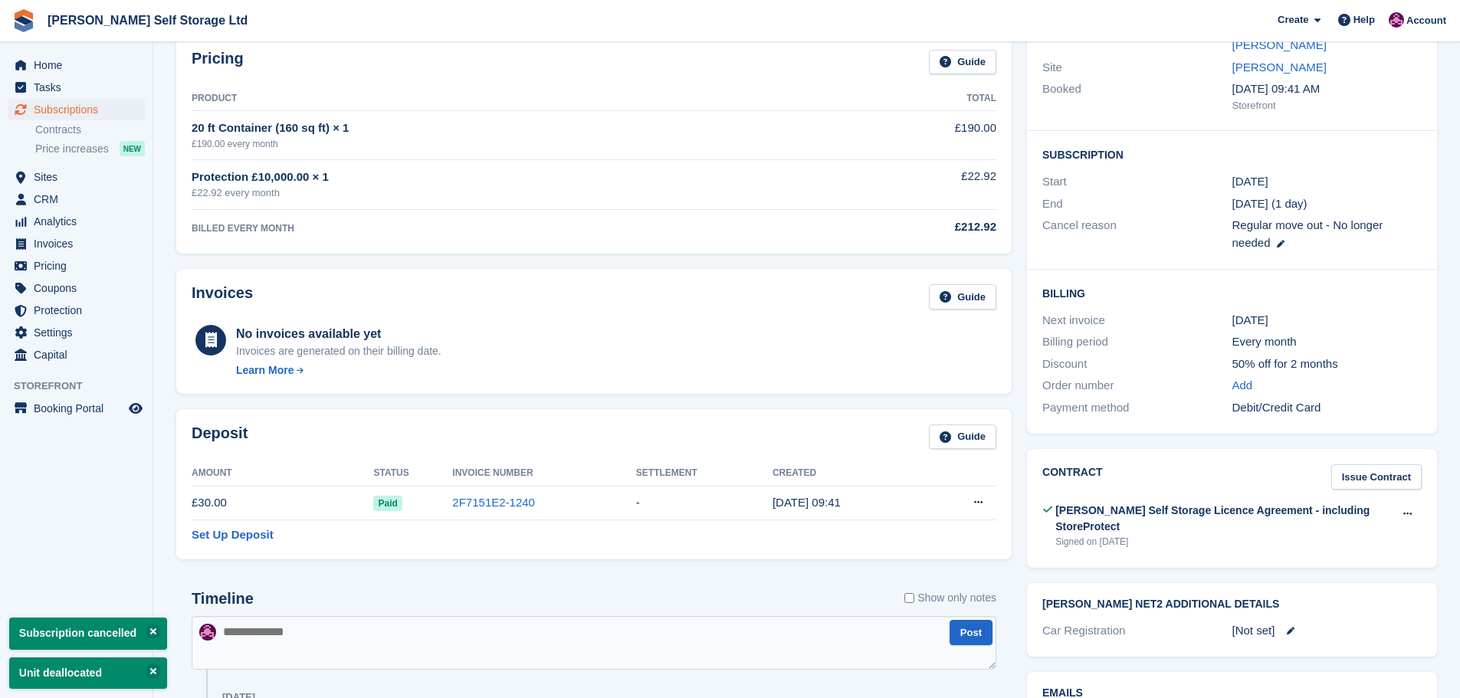
scroll to position [230, 0]
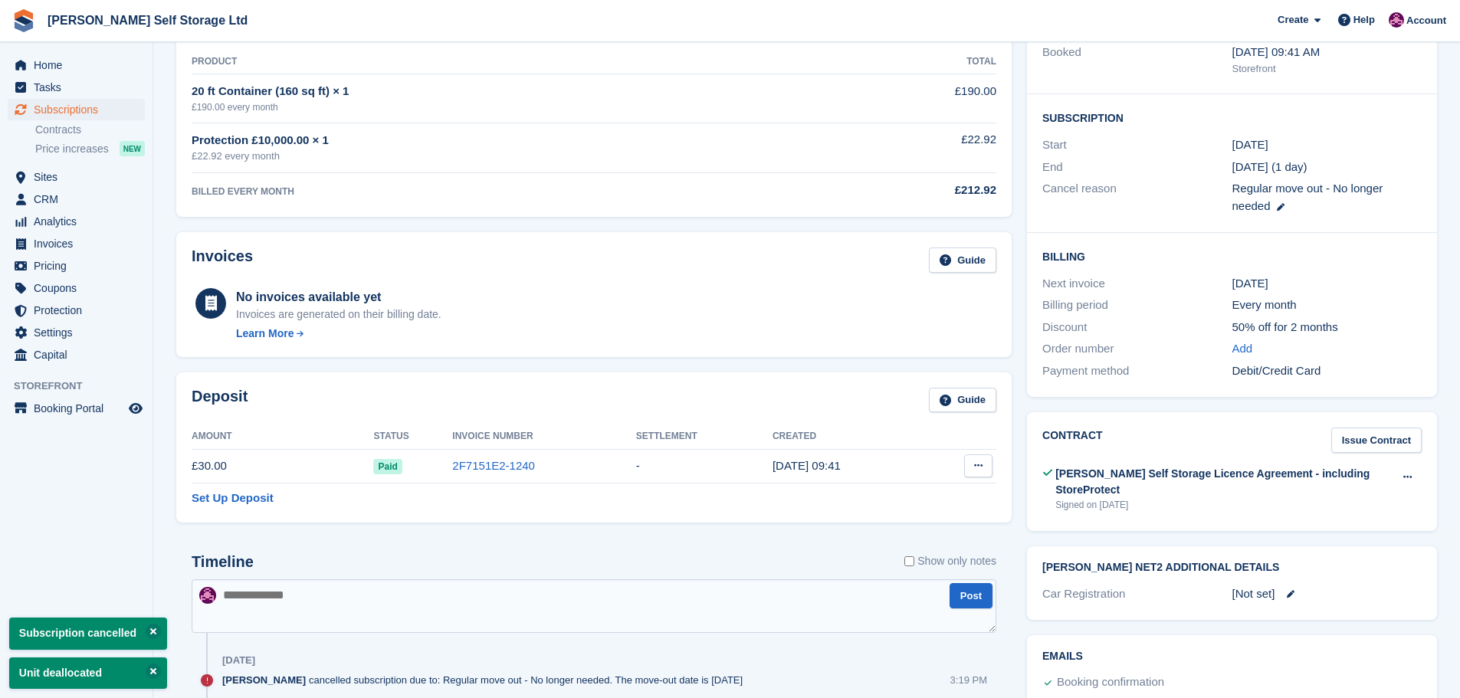
click at [980, 458] on button at bounding box center [978, 466] width 28 height 23
click at [909, 491] on p "Settle deposit" at bounding box center [918, 496] width 133 height 20
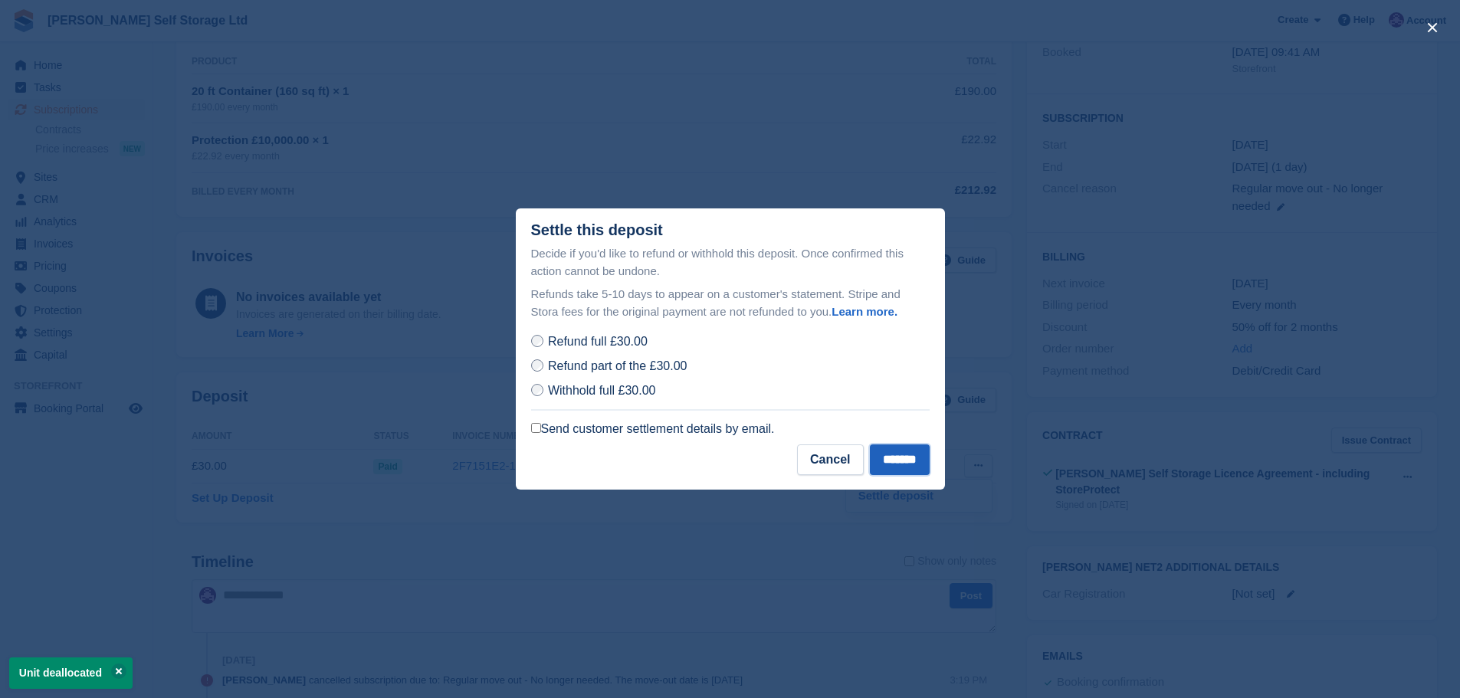
click at [912, 460] on input "*******" at bounding box center [900, 460] width 60 height 31
click at [736, 429] on label "Send customer settlement details by email." at bounding box center [653, 429] width 244 height 15
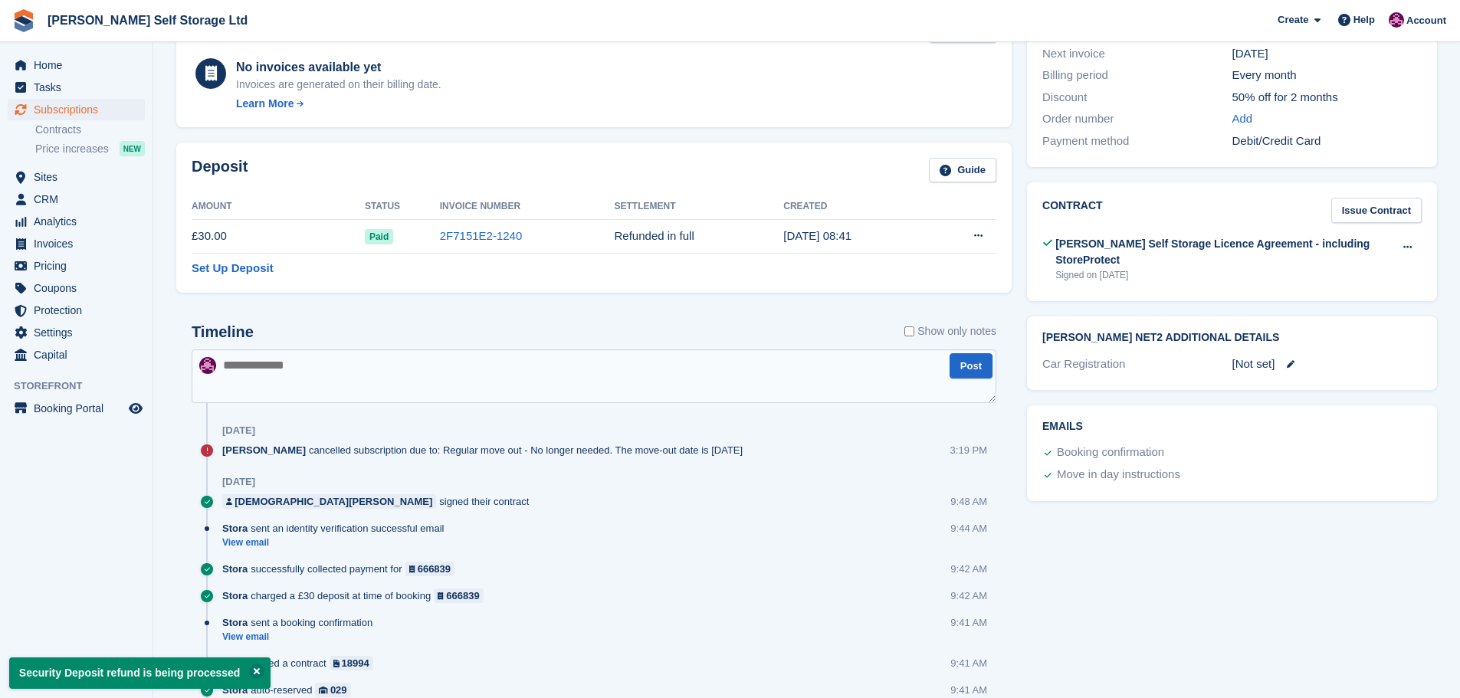
scroll to position [0, 0]
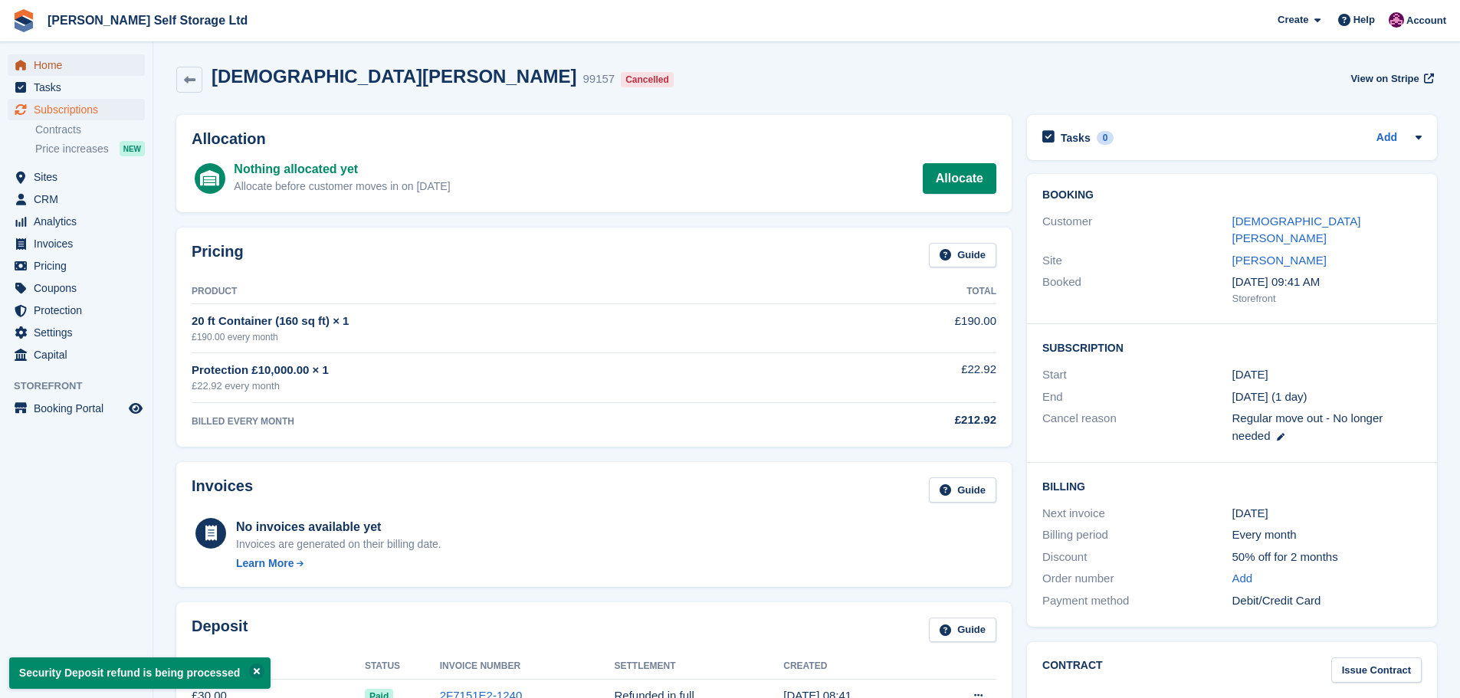
click at [74, 60] on span "Home" at bounding box center [80, 64] width 92 height 21
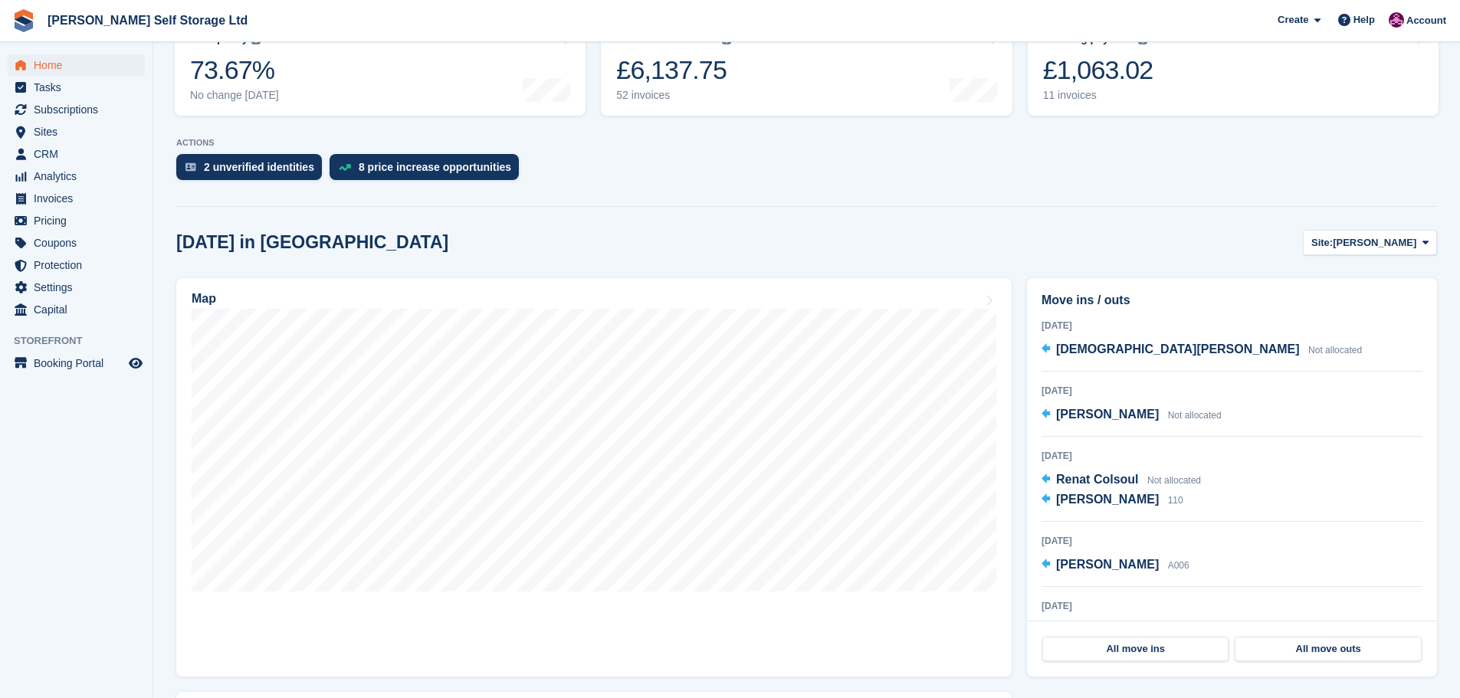
scroll to position [230, 0]
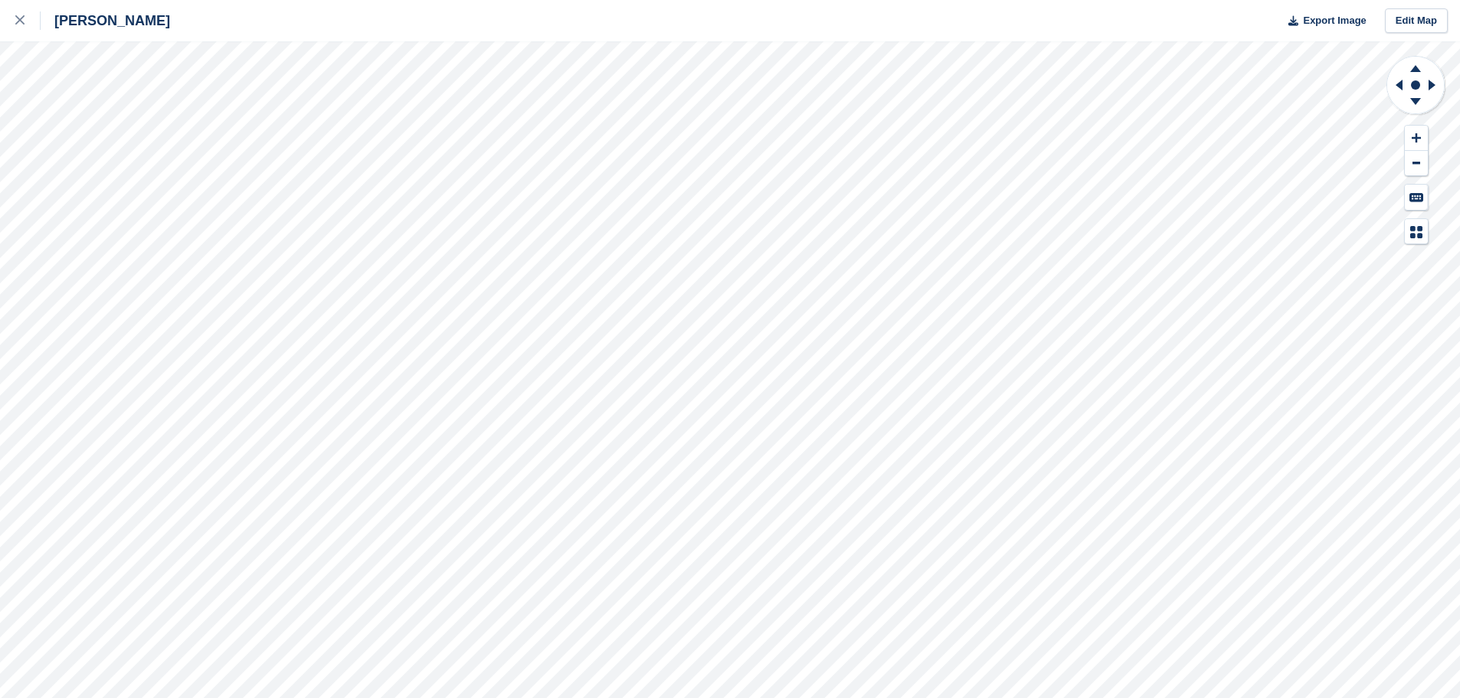
click at [131, 202] on div "Crosby Export Image Edit Map" at bounding box center [730, 349] width 1460 height 698
click at [24, 20] on icon at bounding box center [19, 19] width 9 height 9
click at [18, 27] on div at bounding box center [27, 20] width 25 height 18
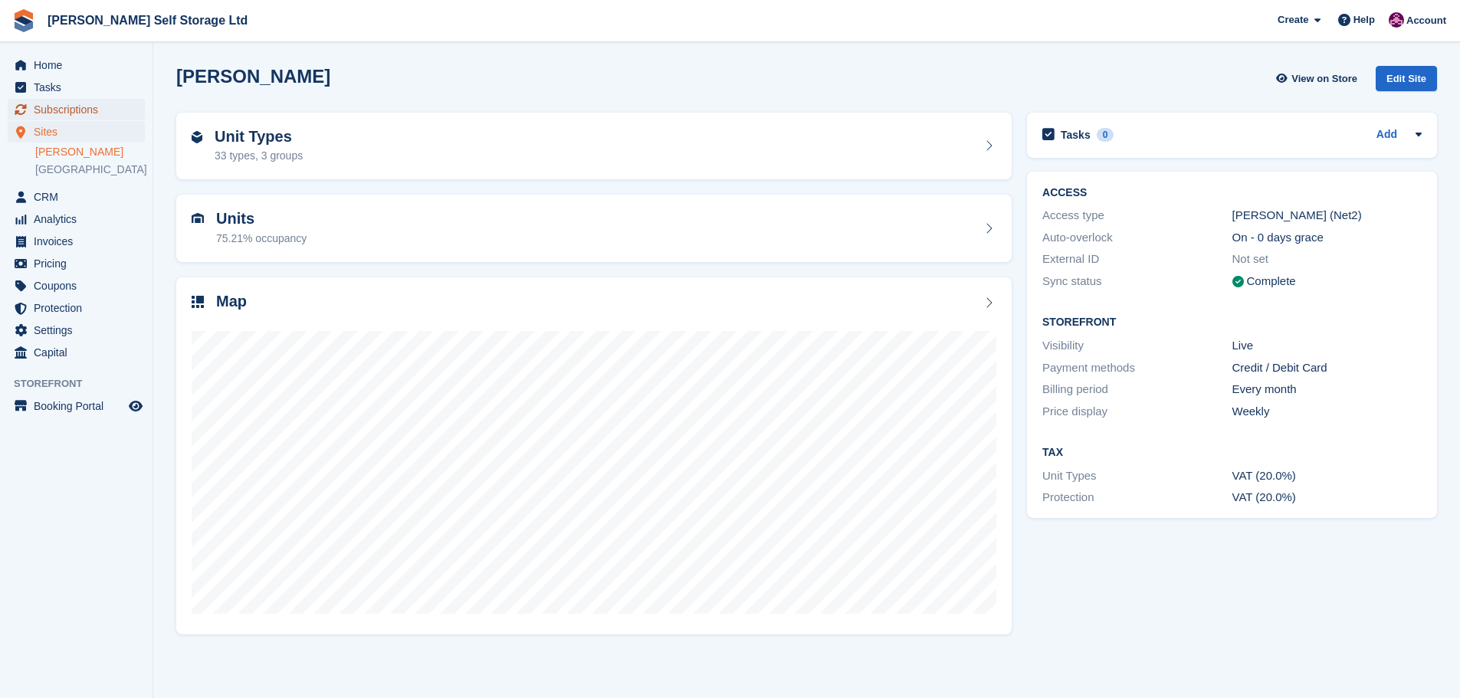
click at [71, 110] on span "Subscriptions" at bounding box center [80, 109] width 92 height 21
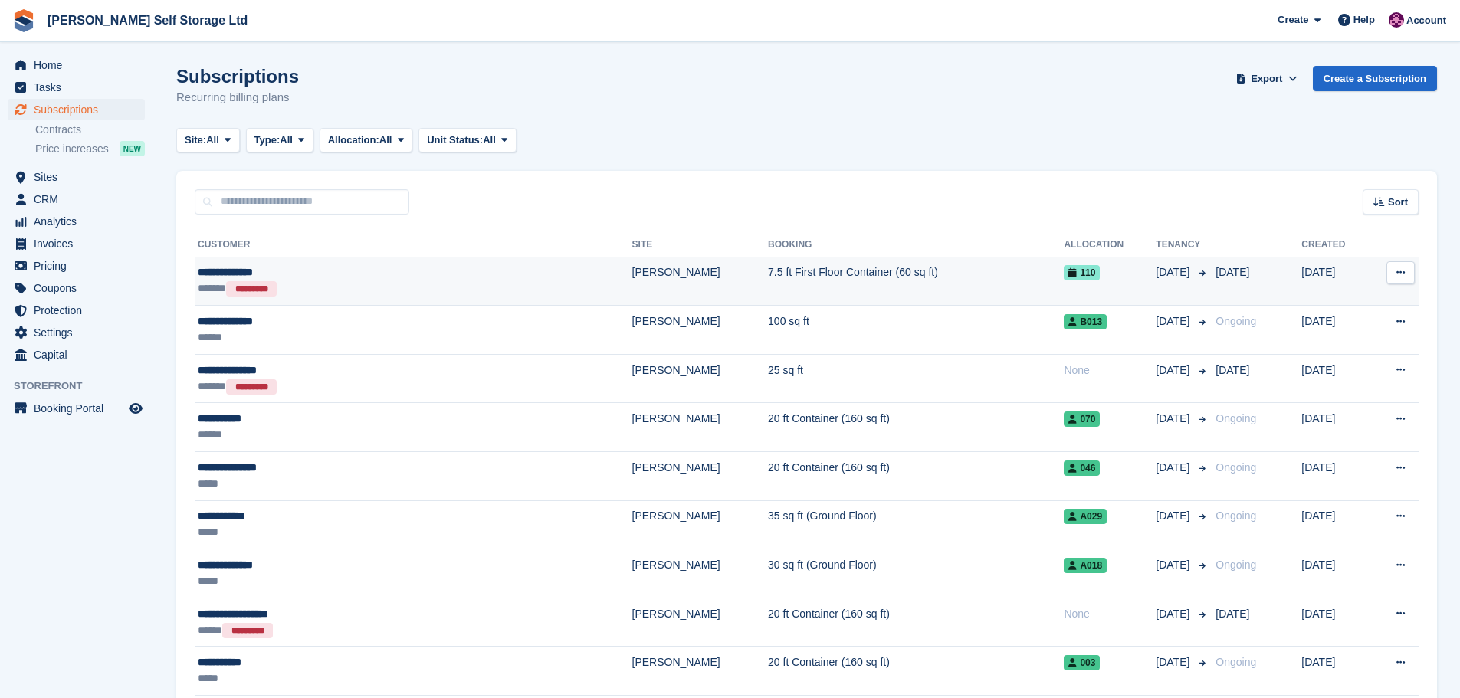
click at [371, 279] on div "**********" at bounding box center [338, 272] width 281 height 16
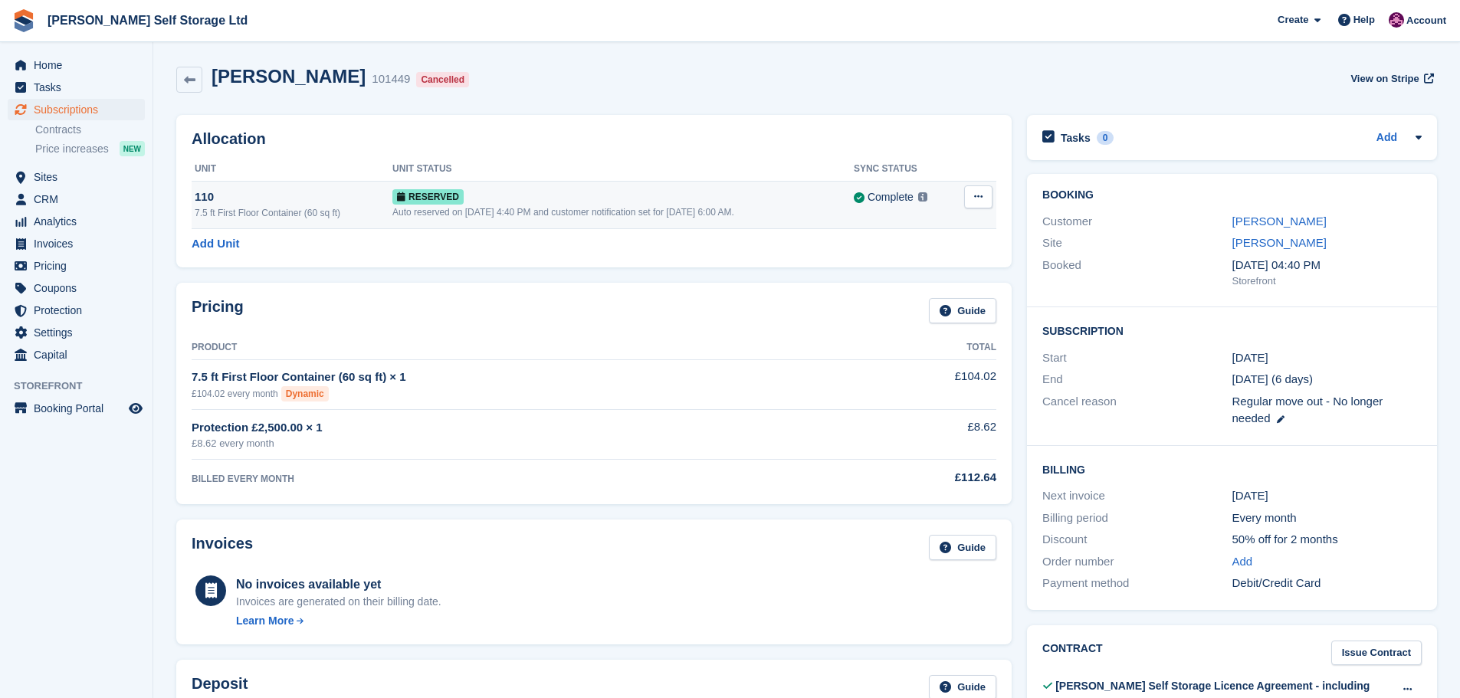
click at [966, 196] on button at bounding box center [978, 196] width 28 height 23
click at [933, 254] on p "Deallocate" at bounding box center [918, 260] width 133 height 20
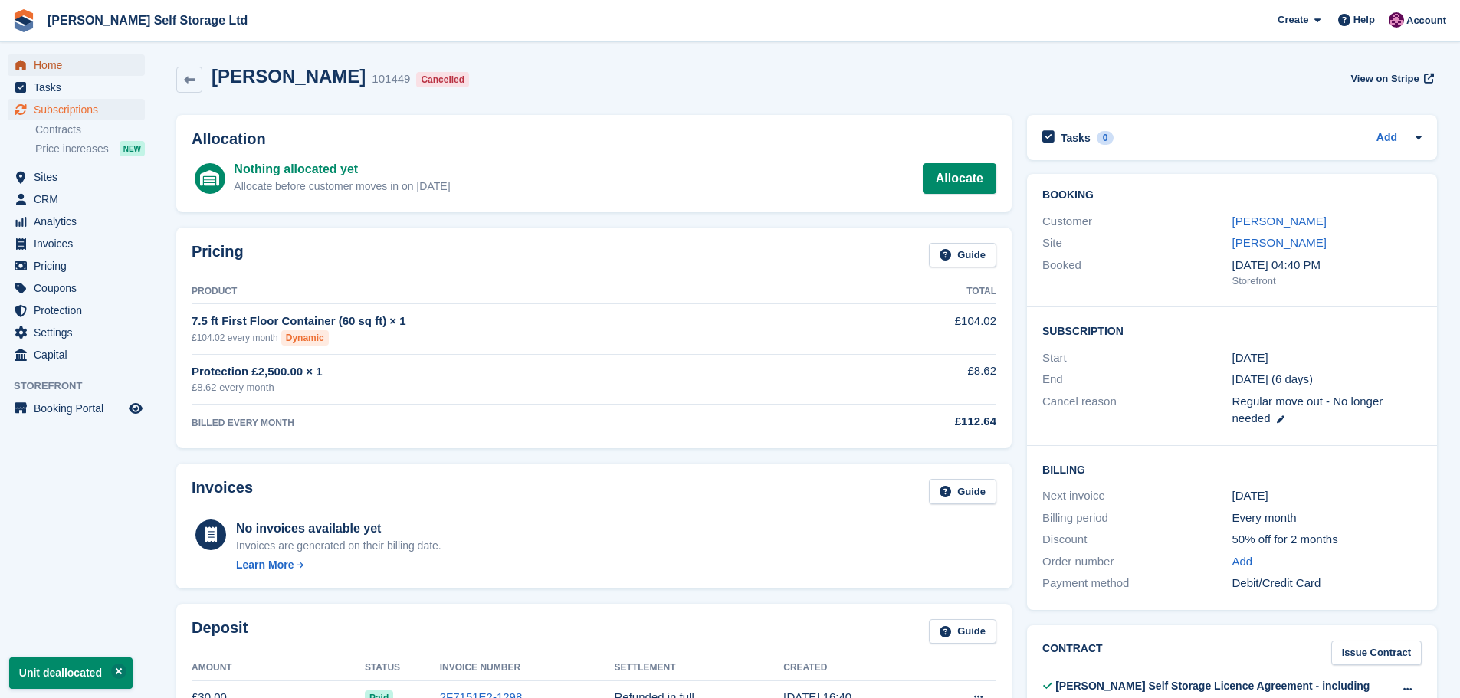
click at [30, 61] on link "Home" at bounding box center [76, 64] width 137 height 21
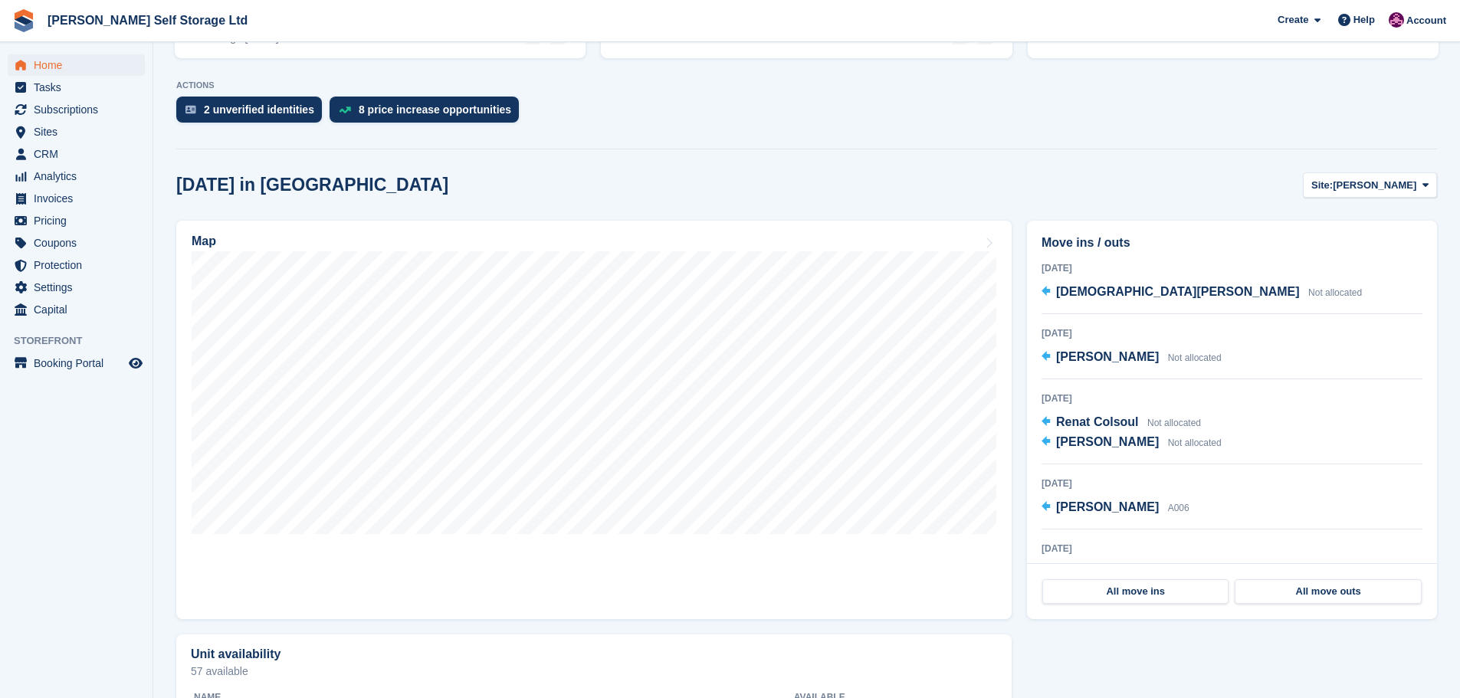
scroll to position [307, 0]
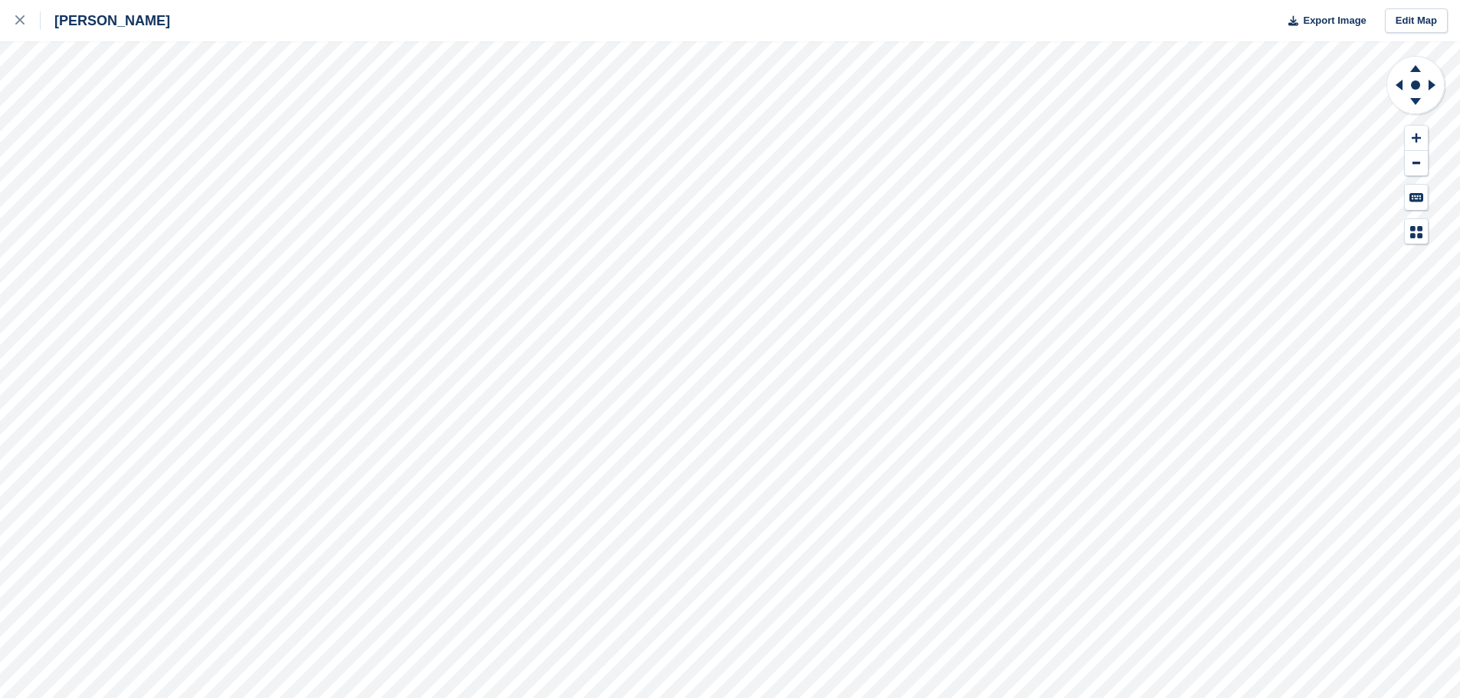
click at [117, 205] on div "[PERSON_NAME] Export Image Edit Map" at bounding box center [730, 349] width 1460 height 698
click at [21, 8] on link at bounding box center [20, 20] width 41 height 41
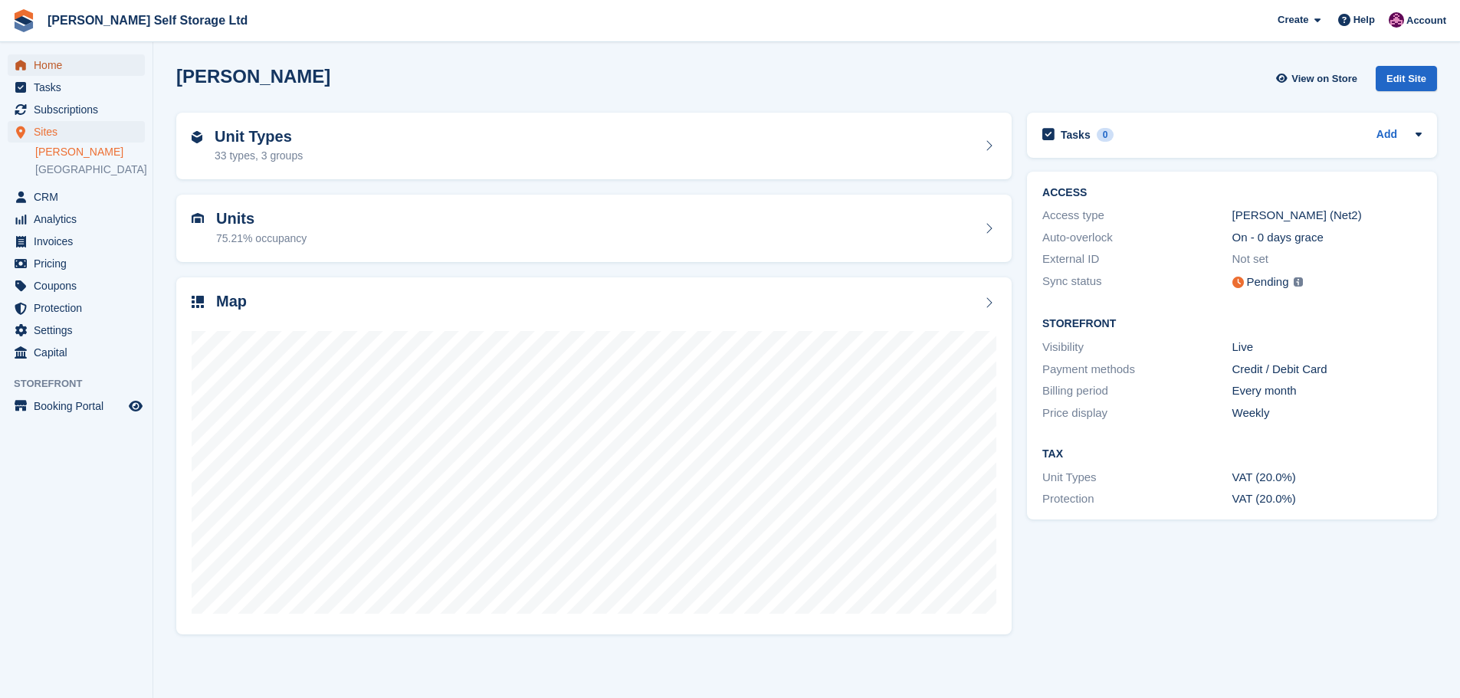
click at [52, 65] on span "Home" at bounding box center [80, 64] width 92 height 21
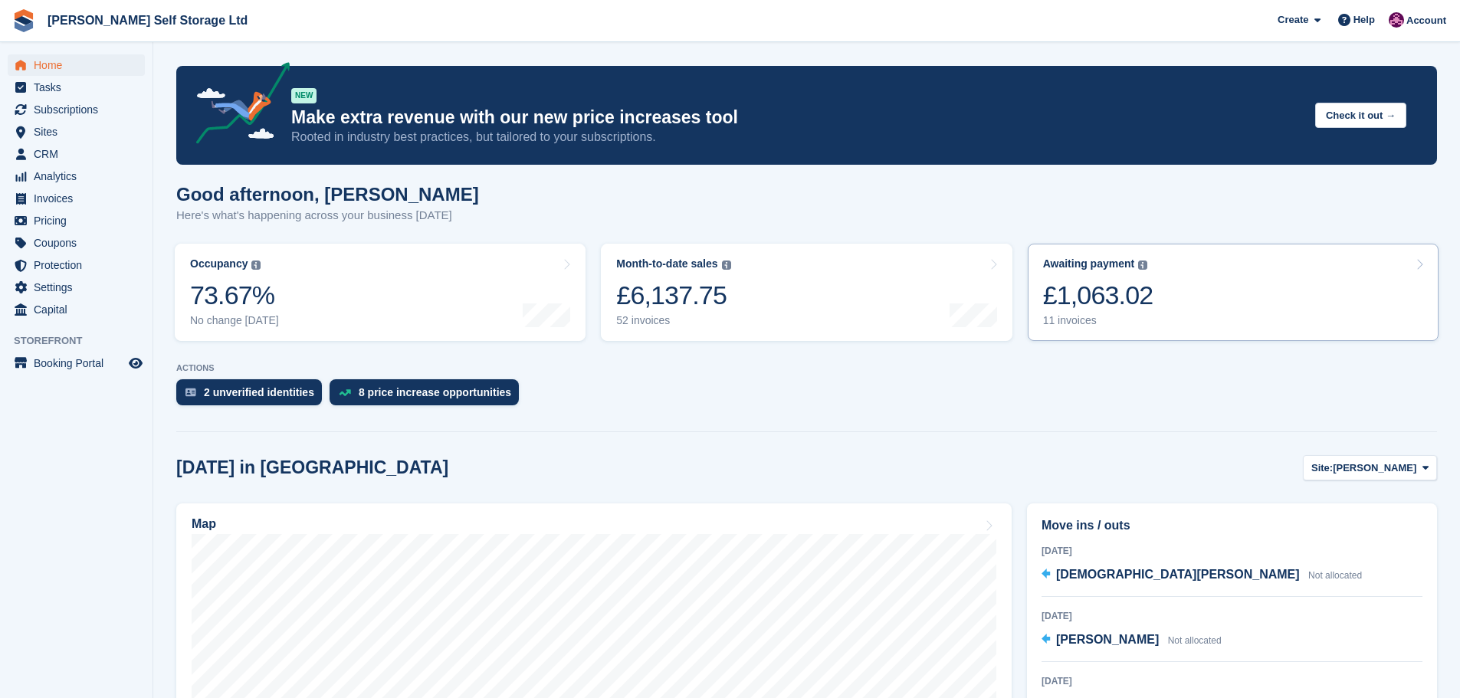
click at [1282, 289] on link "Awaiting payment The total outstanding balance on all open invoices. £1,063.02 …" at bounding box center [1233, 292] width 411 height 97
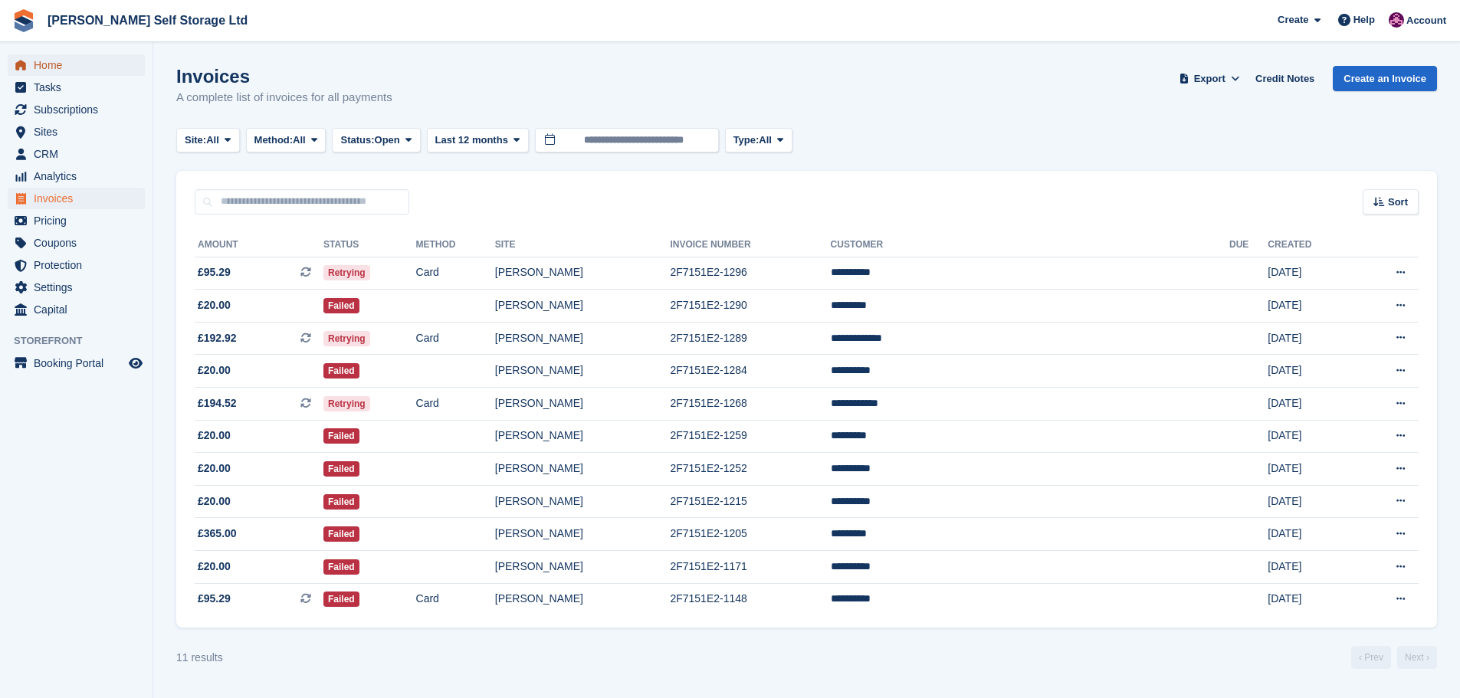
click at [49, 71] on span "Home" at bounding box center [80, 64] width 92 height 21
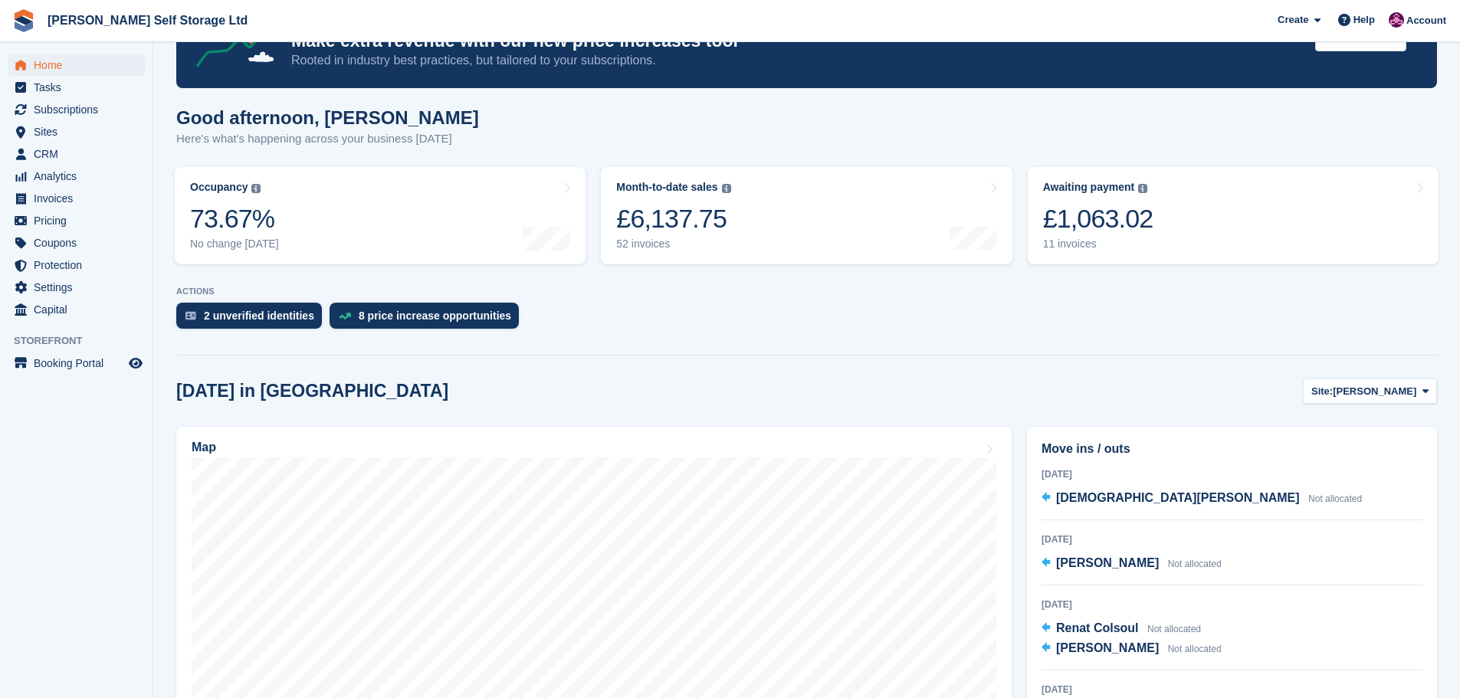
scroll to position [230, 0]
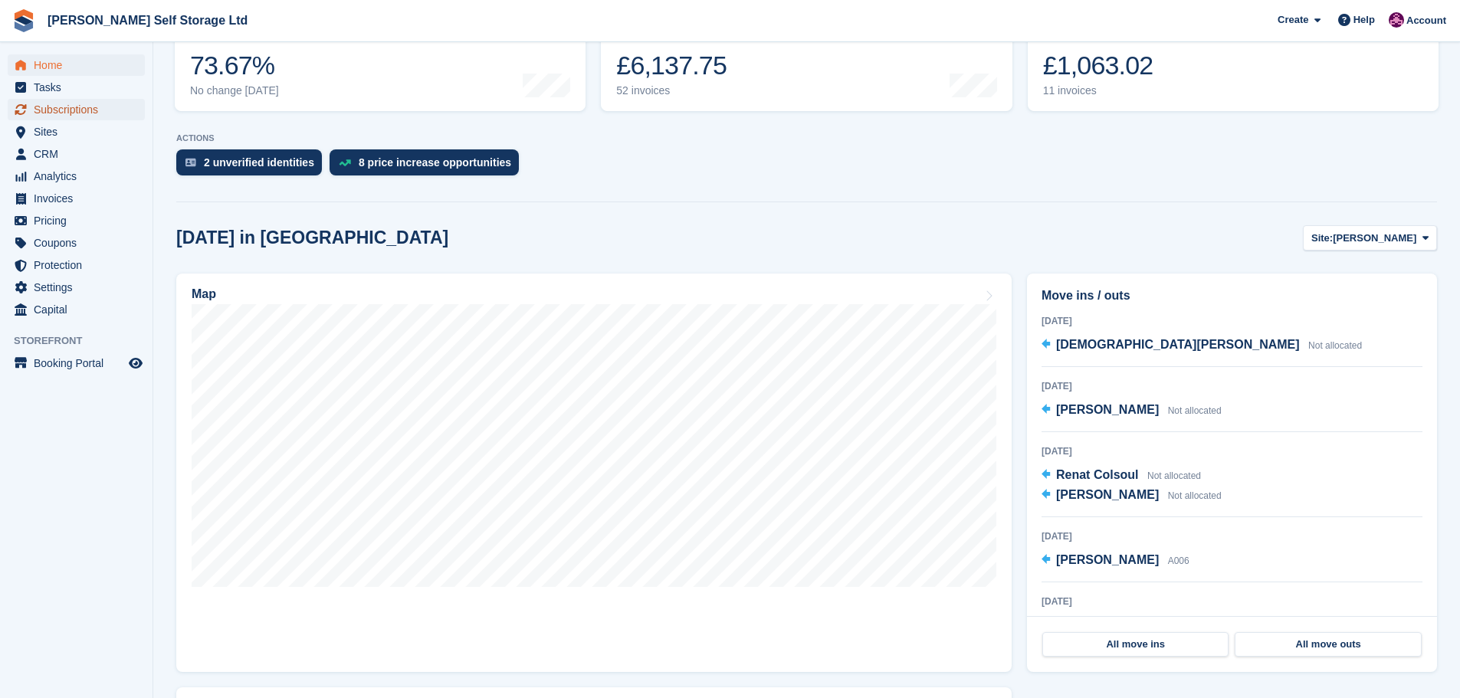
click at [62, 101] on span "Subscriptions" at bounding box center [80, 109] width 92 height 21
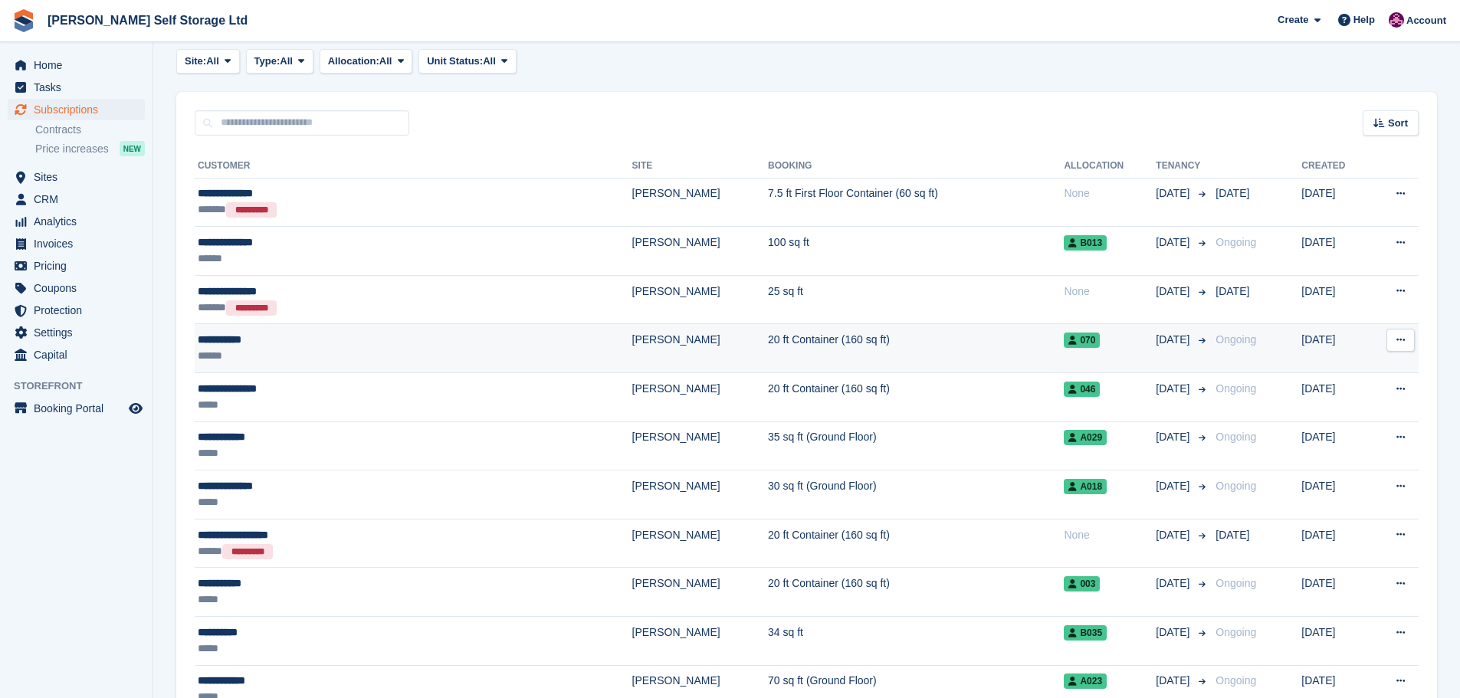
scroll to position [153, 0]
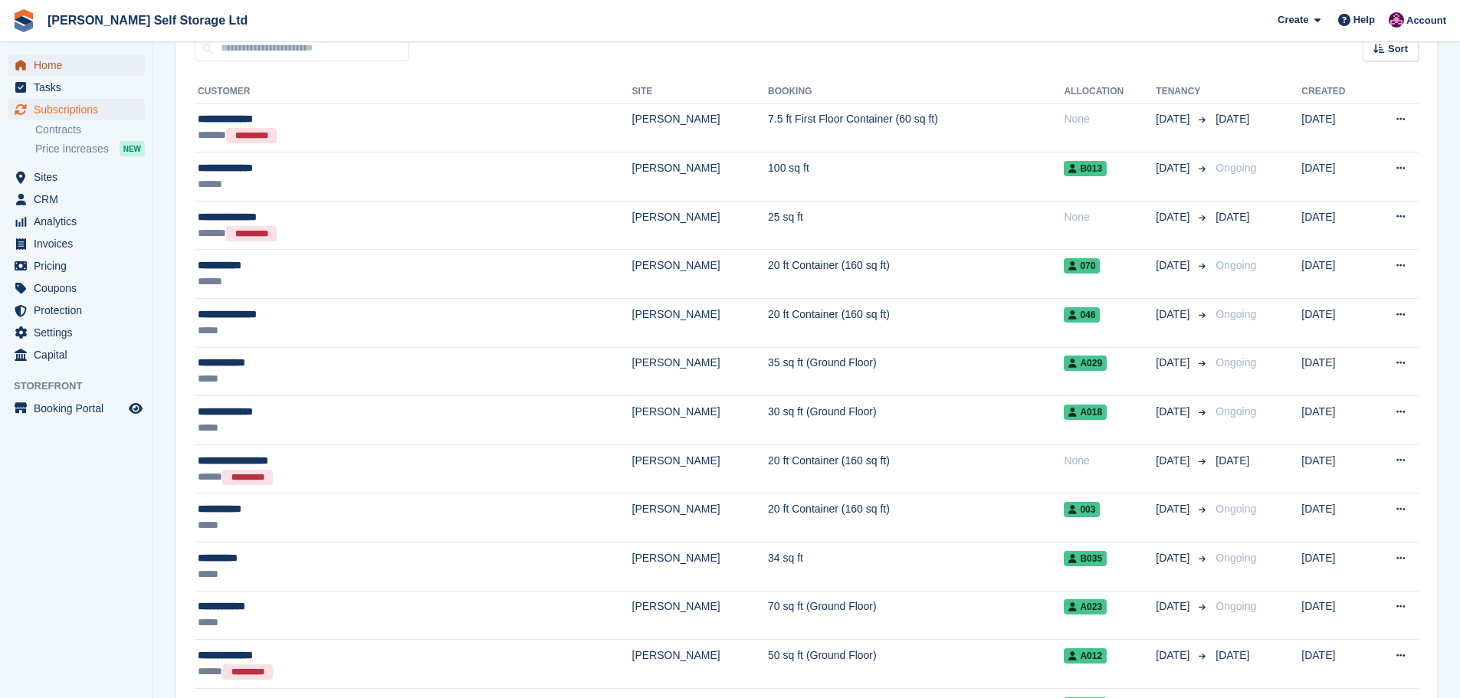
click at [85, 69] on span "Home" at bounding box center [80, 64] width 92 height 21
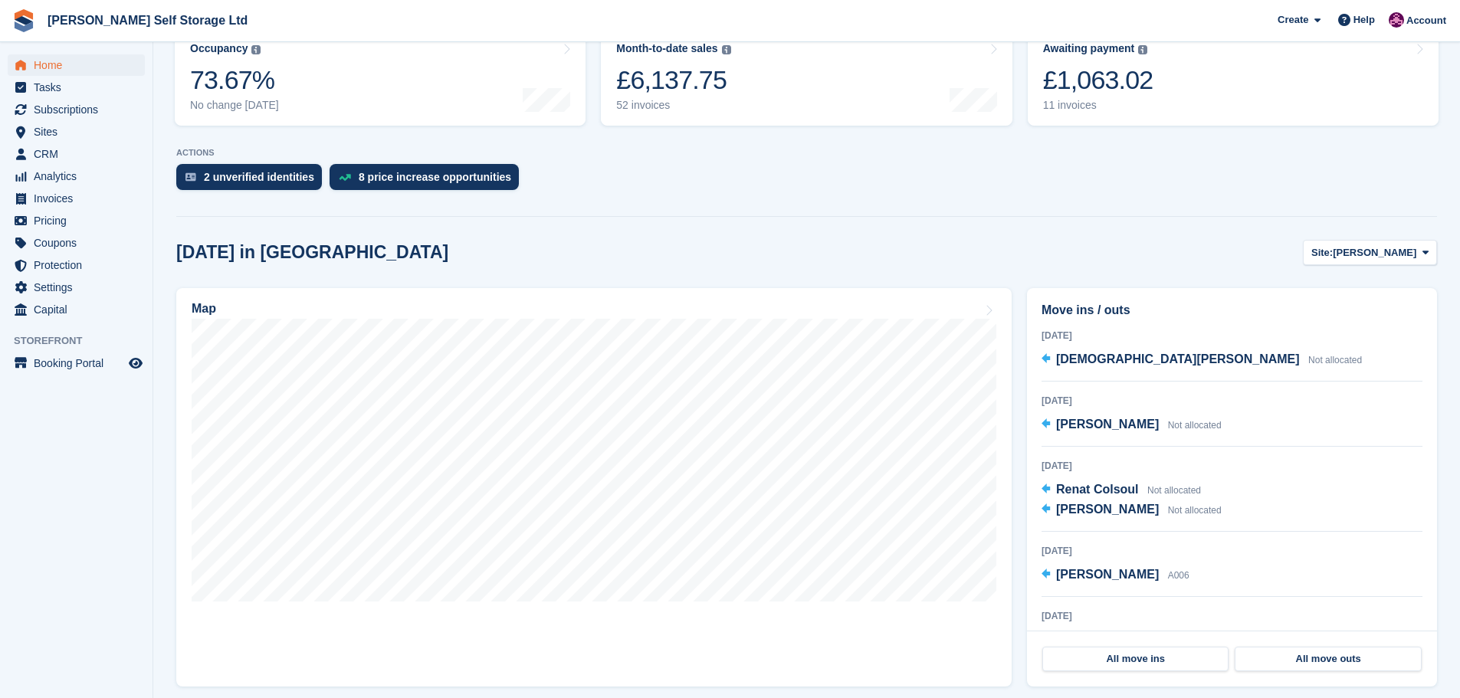
scroll to position [230, 0]
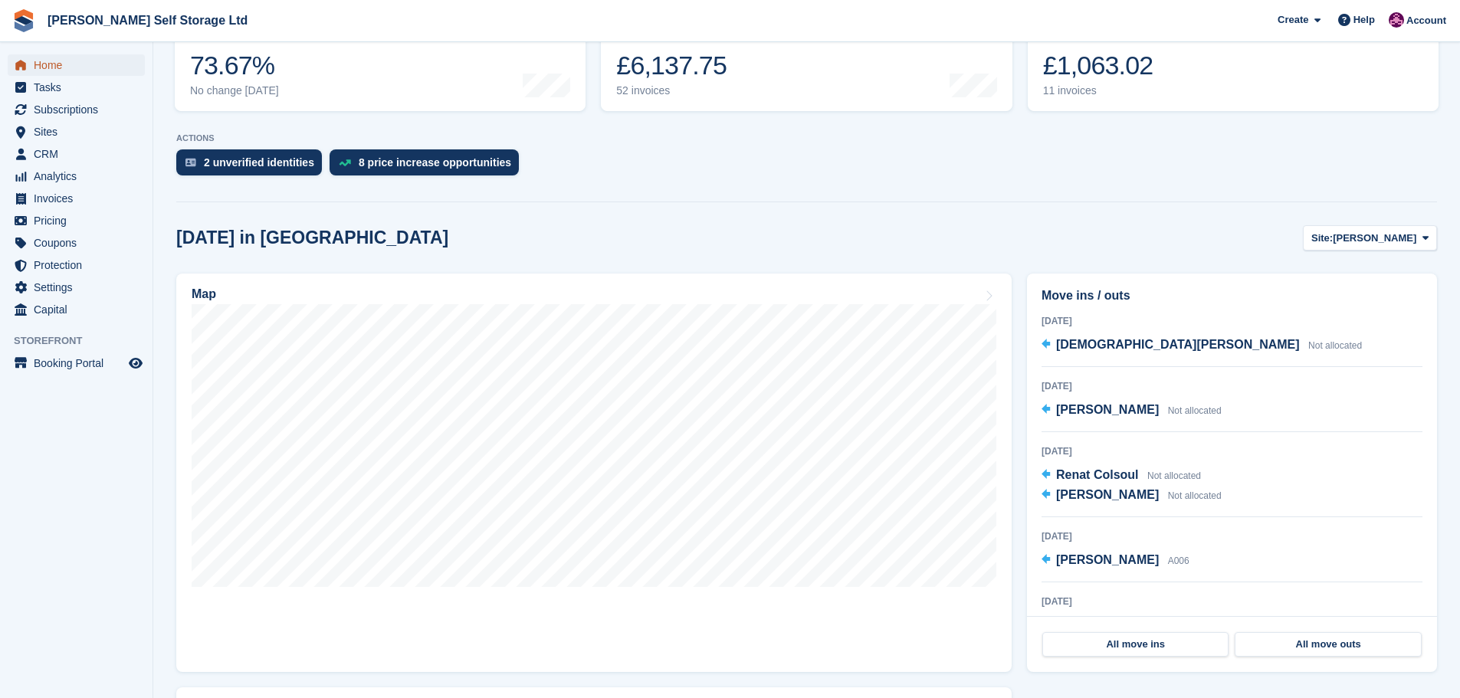
click at [30, 66] on link "Home" at bounding box center [76, 64] width 137 height 21
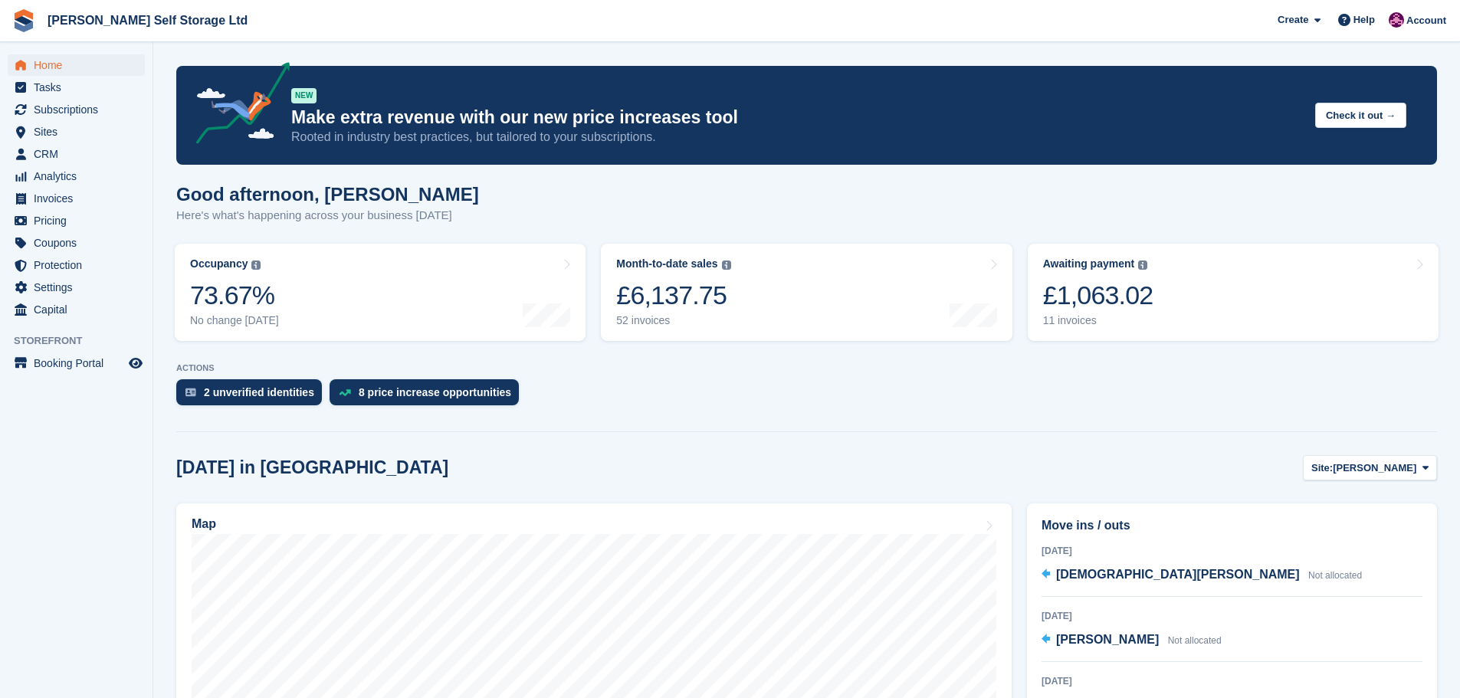
scroll to position [307, 0]
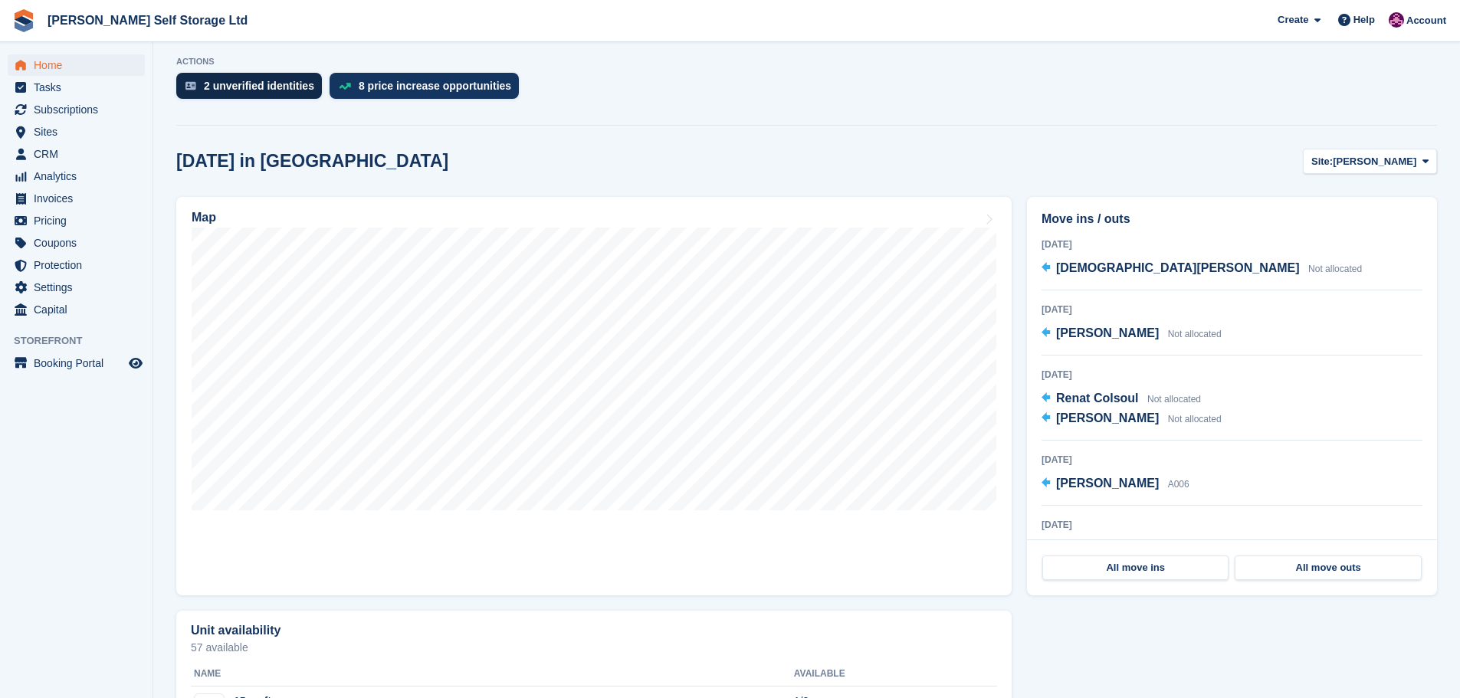
click at [245, 87] on div "2 unverified identities" at bounding box center [259, 86] width 110 height 12
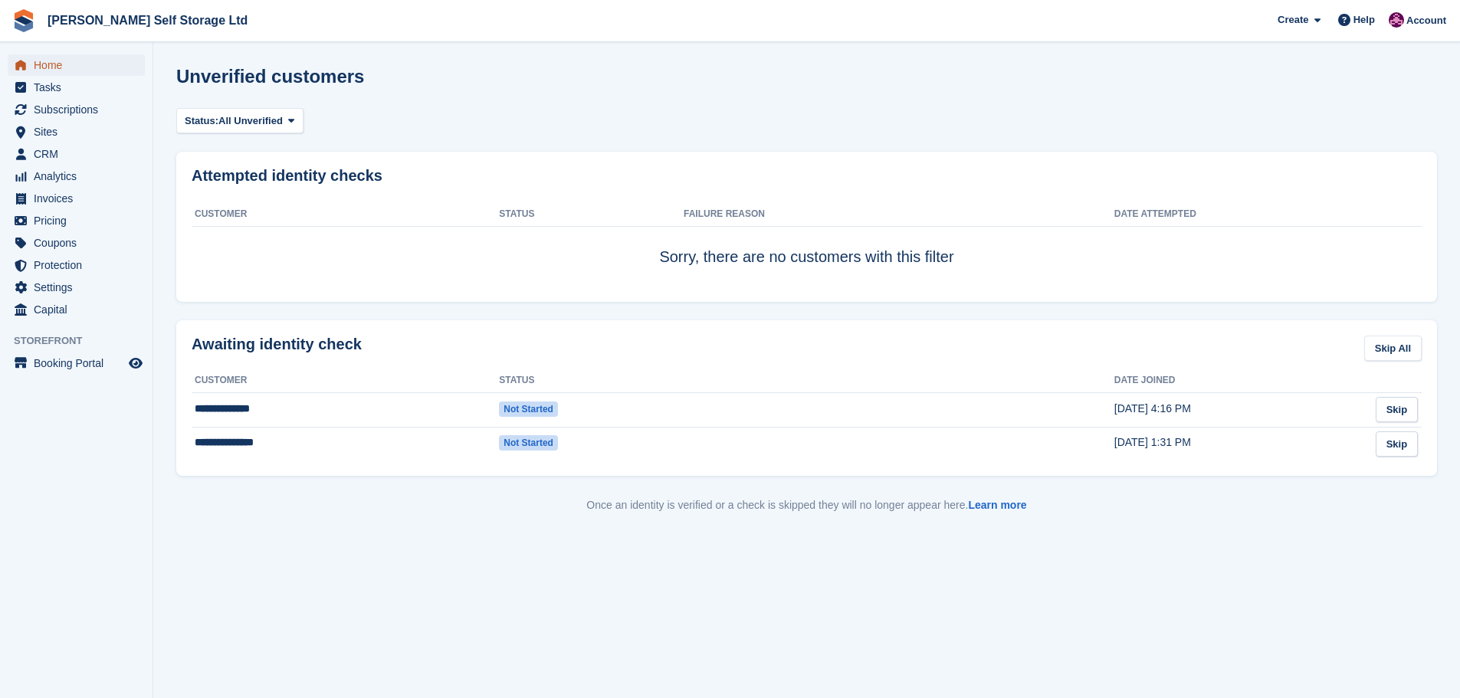
click at [55, 70] on span "Home" at bounding box center [80, 64] width 92 height 21
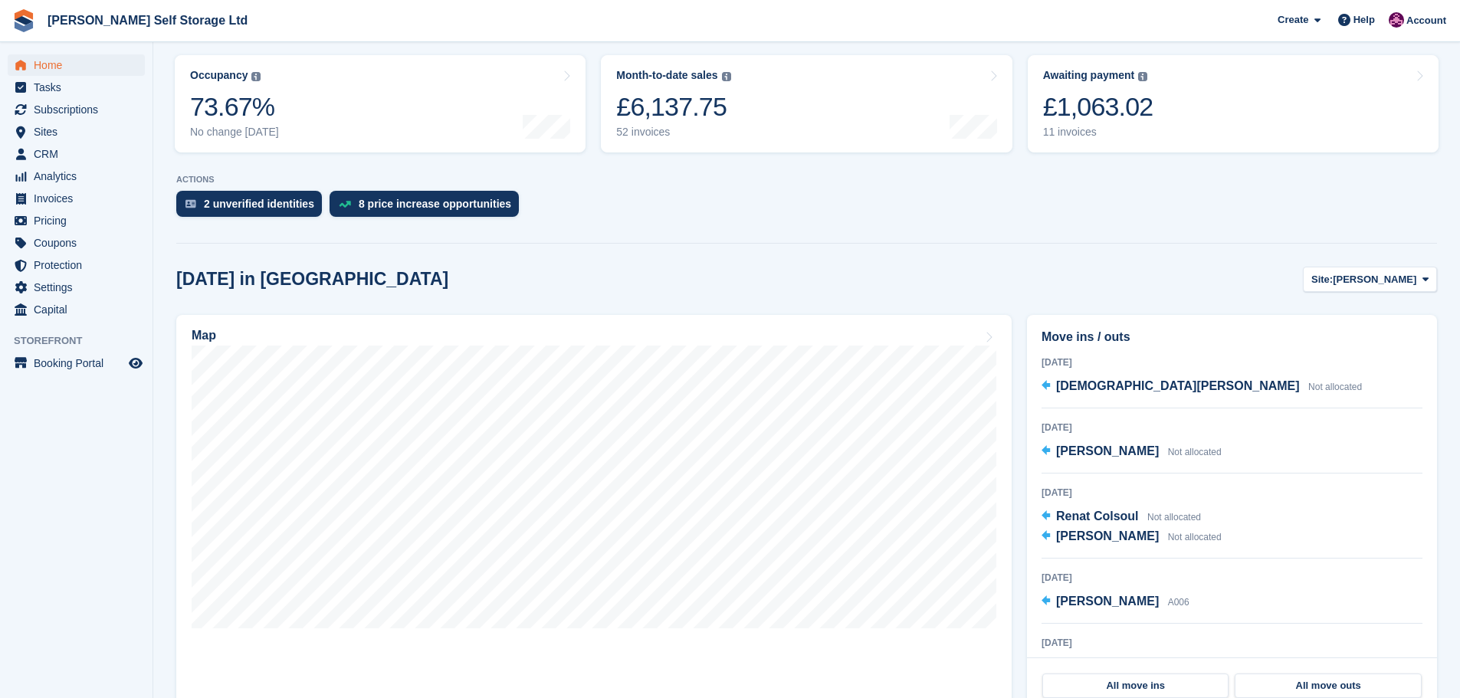
scroll to position [230, 0]
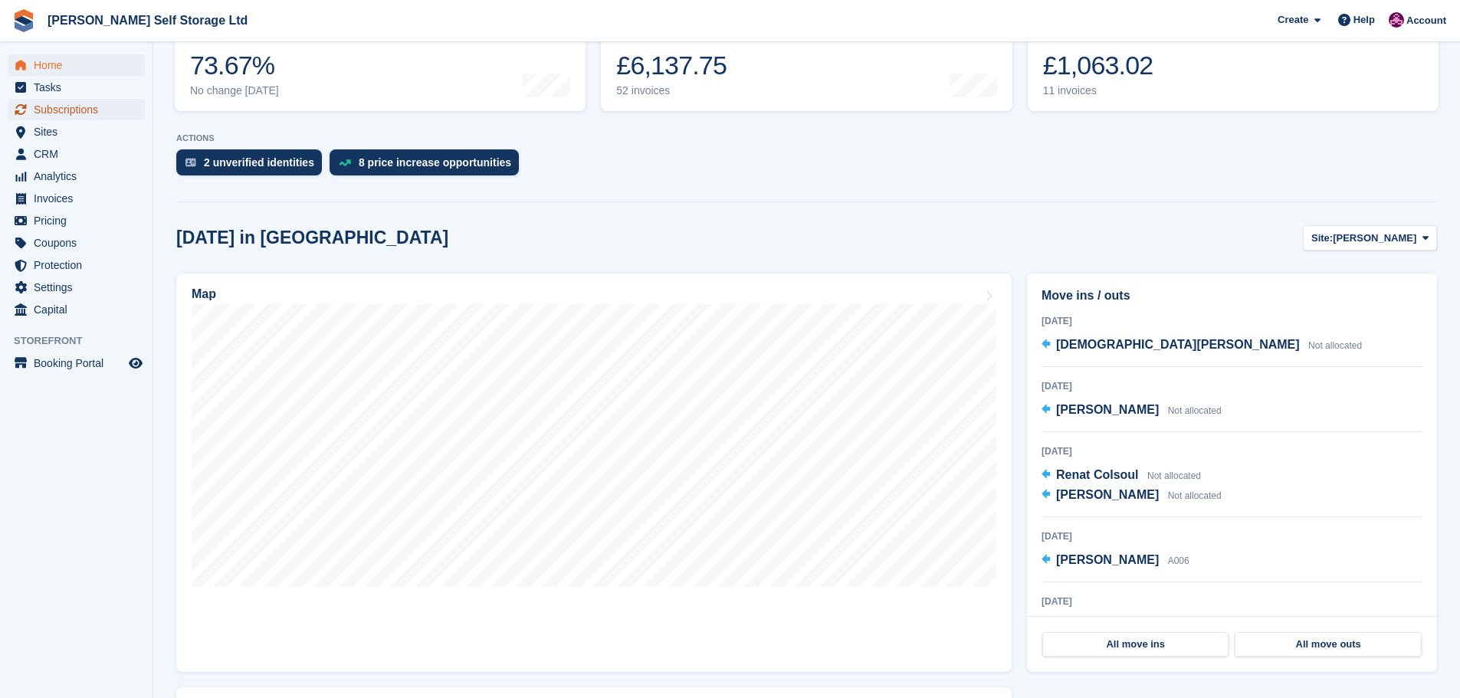
click at [70, 103] on span "Subscriptions" at bounding box center [80, 109] width 92 height 21
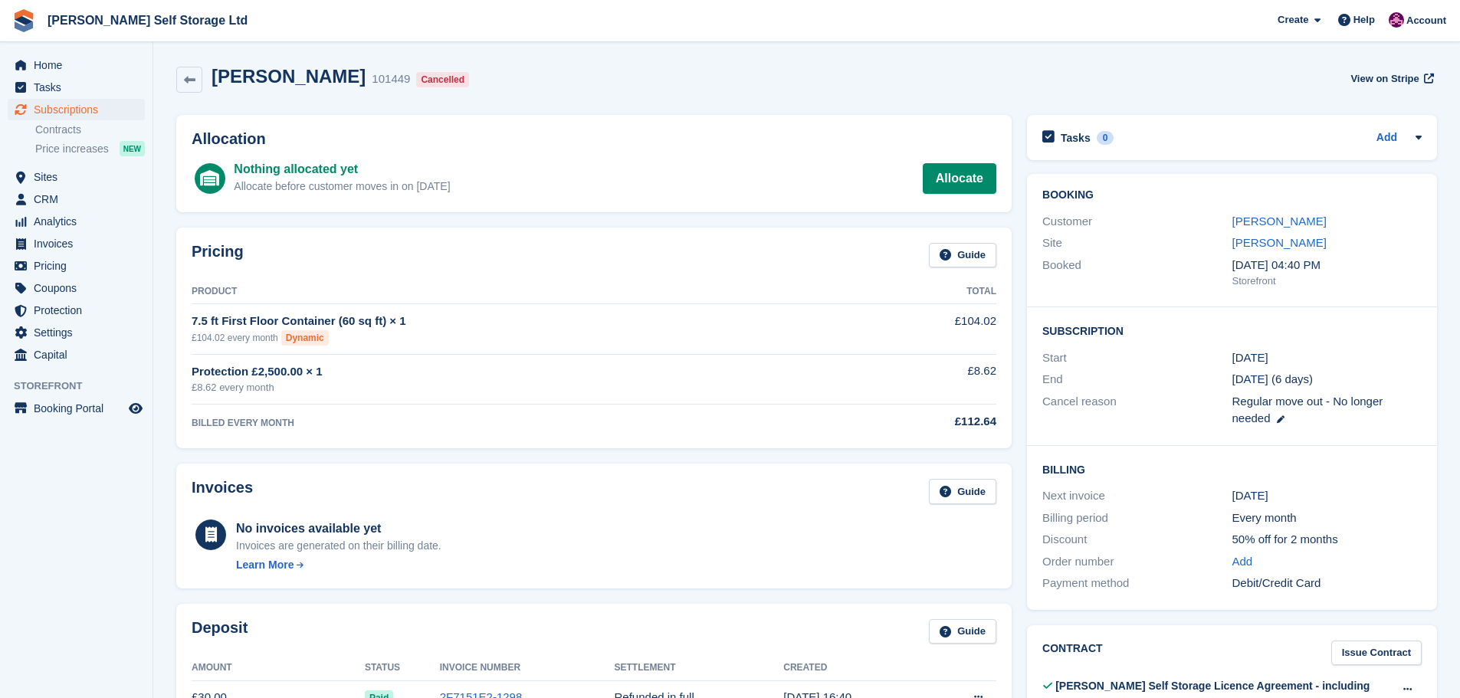
click at [1252, 230] on div "[PERSON_NAME]" at bounding box center [1327, 222] width 189 height 18
click at [1247, 221] on link "Suzanne Holden" at bounding box center [1280, 221] width 94 height 13
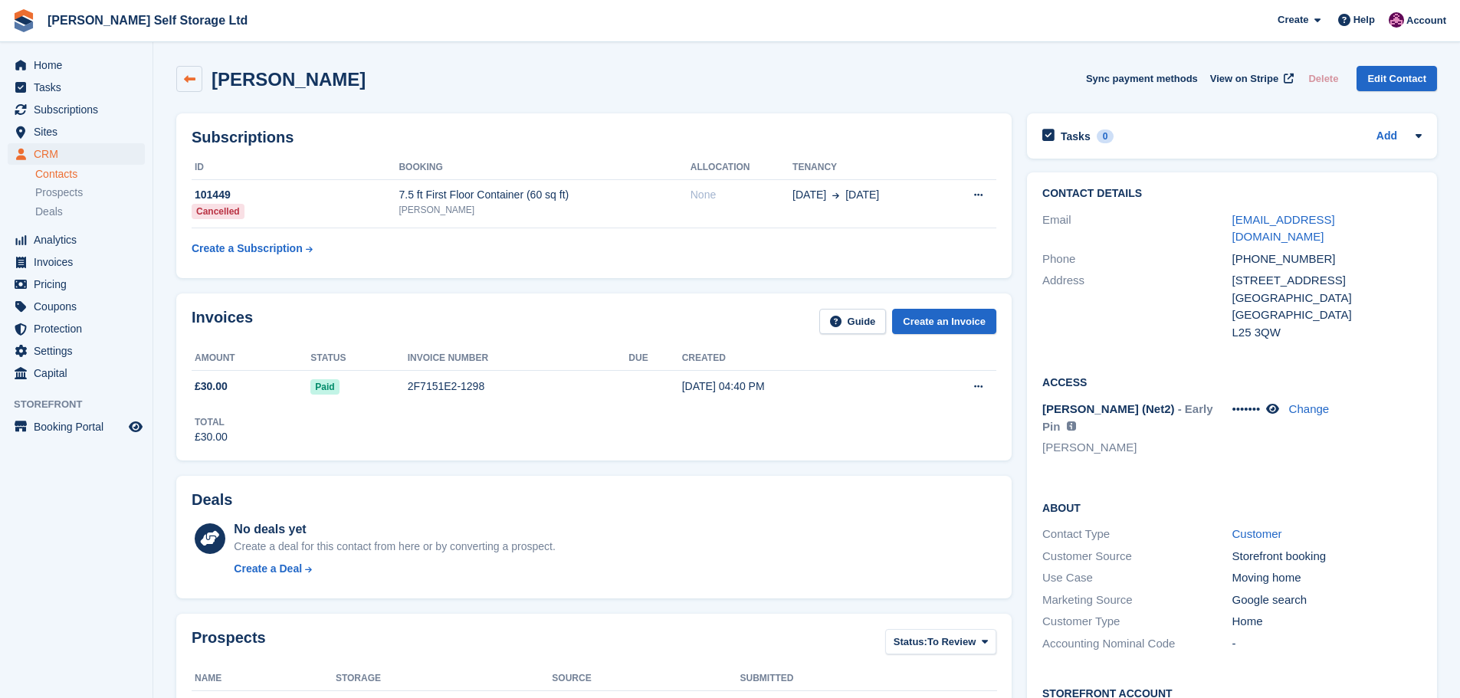
click at [188, 75] on icon at bounding box center [189, 79] width 11 height 11
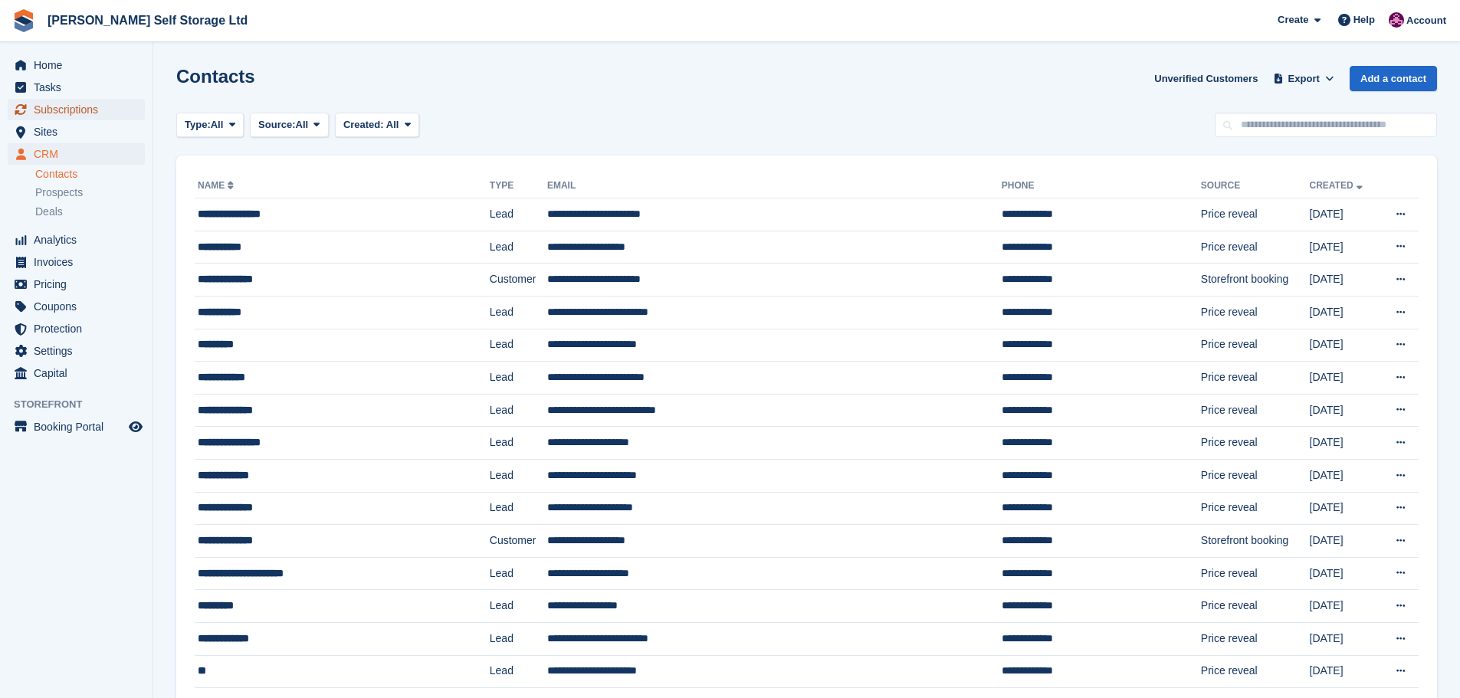
click at [57, 115] on span "Subscriptions" at bounding box center [80, 109] width 92 height 21
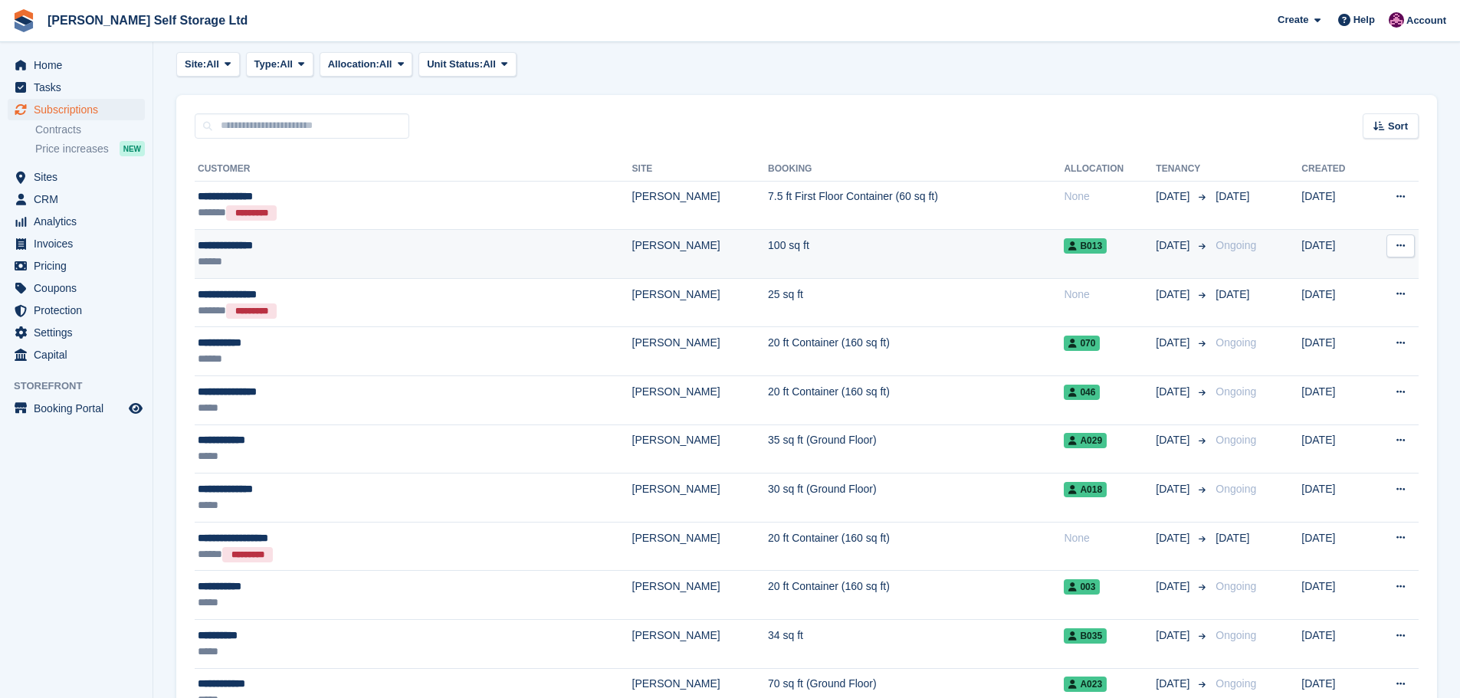
scroll to position [77, 0]
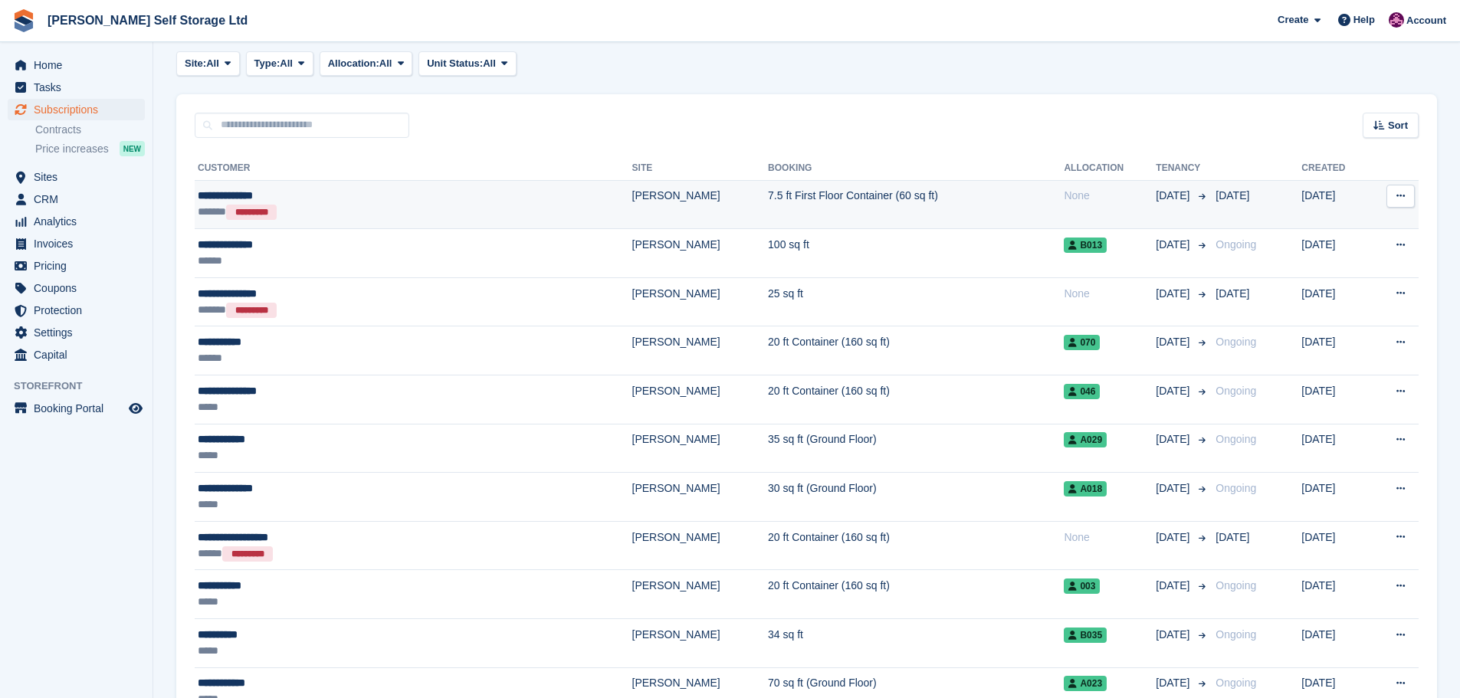
click at [768, 209] on td "7.5 ft First Floor Container (60 sq ft)" at bounding box center [916, 204] width 296 height 49
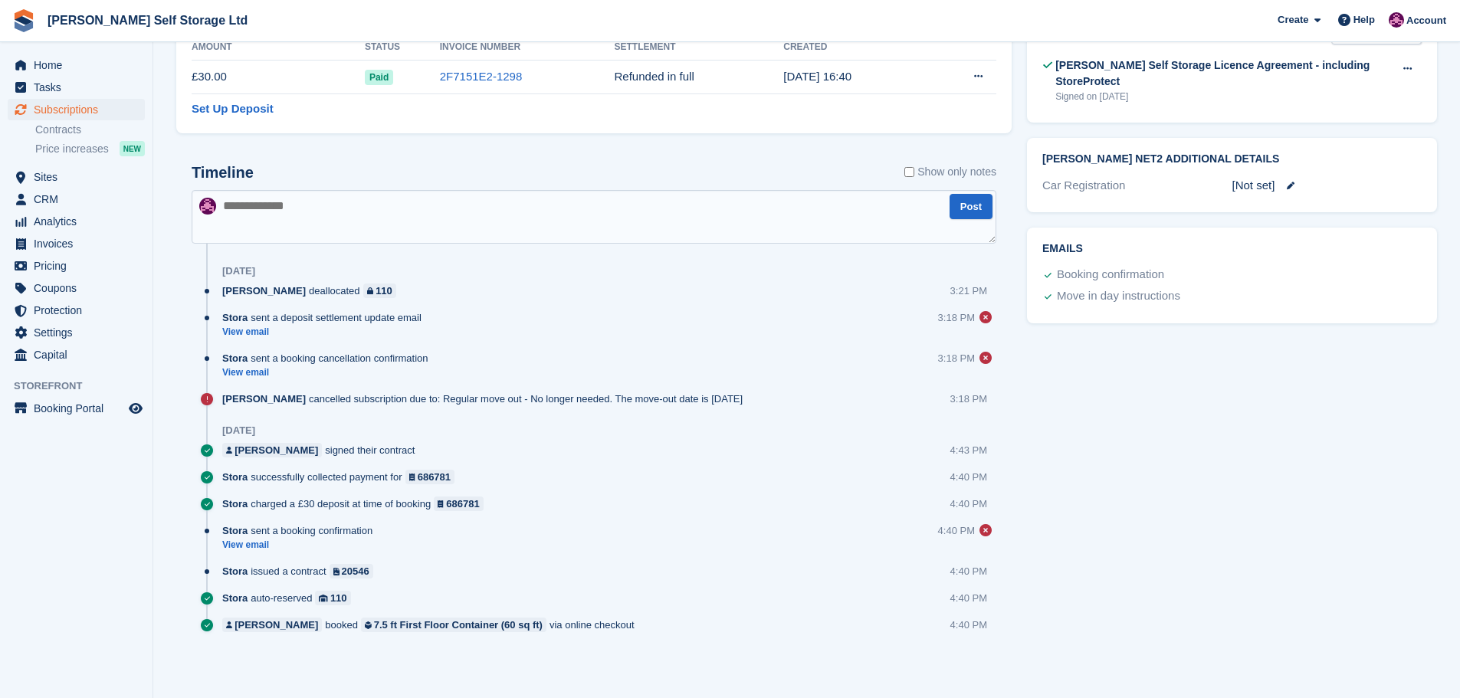
scroll to position [238, 0]
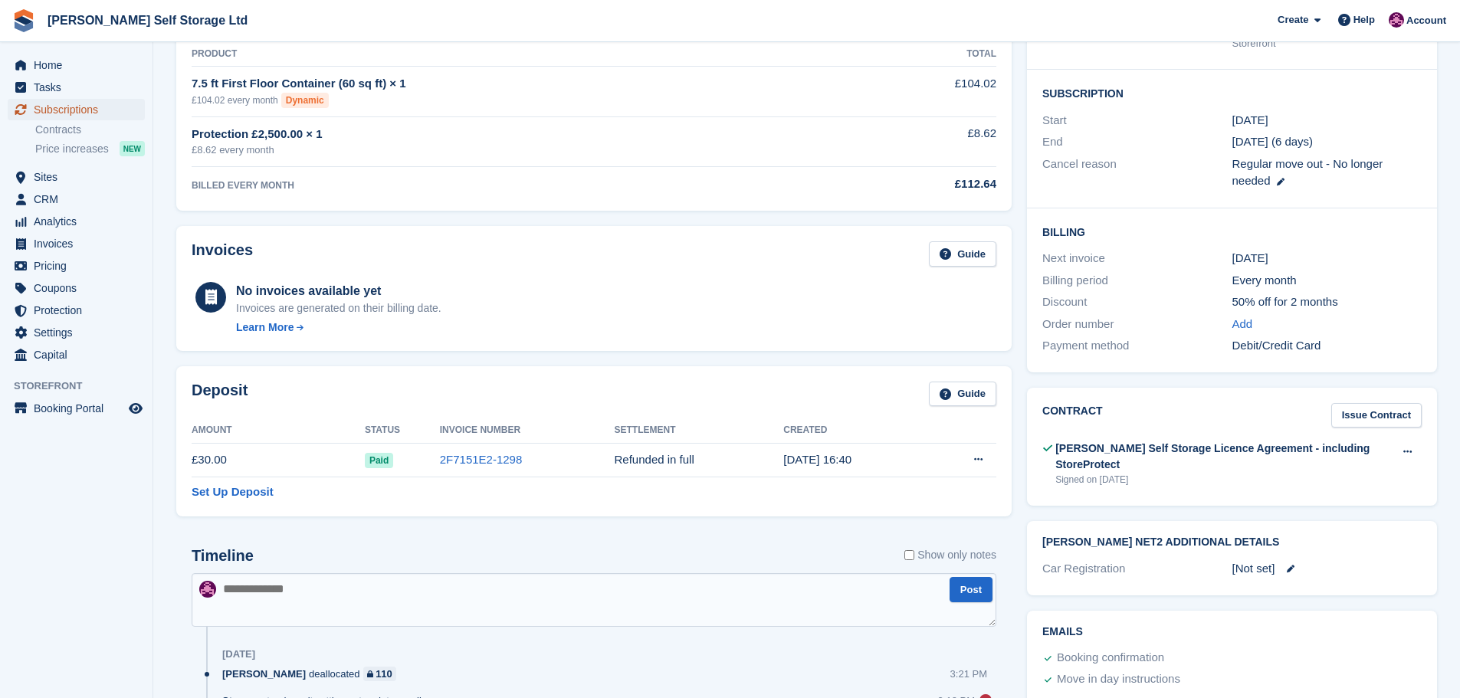
click at [48, 107] on span "Subscriptions" at bounding box center [80, 109] width 92 height 21
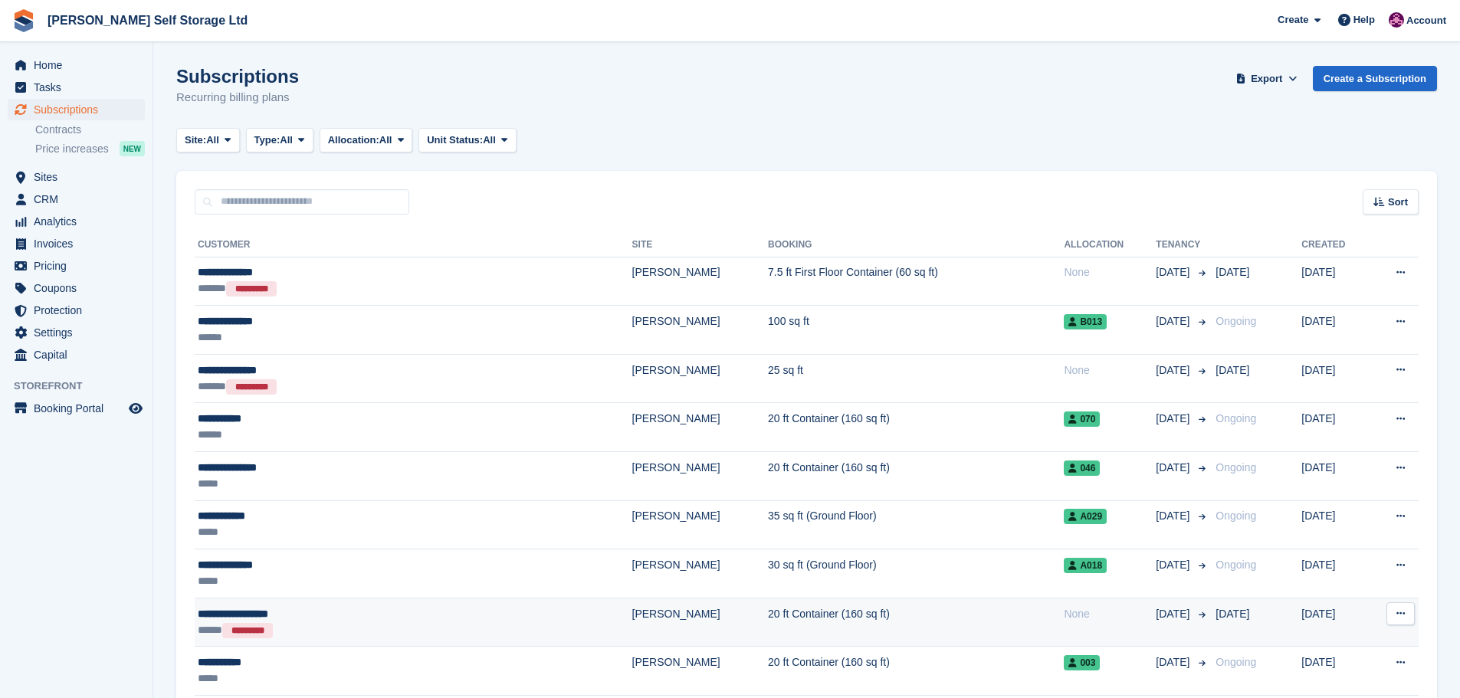
click at [307, 629] on div "***** *********" at bounding box center [338, 630] width 281 height 16
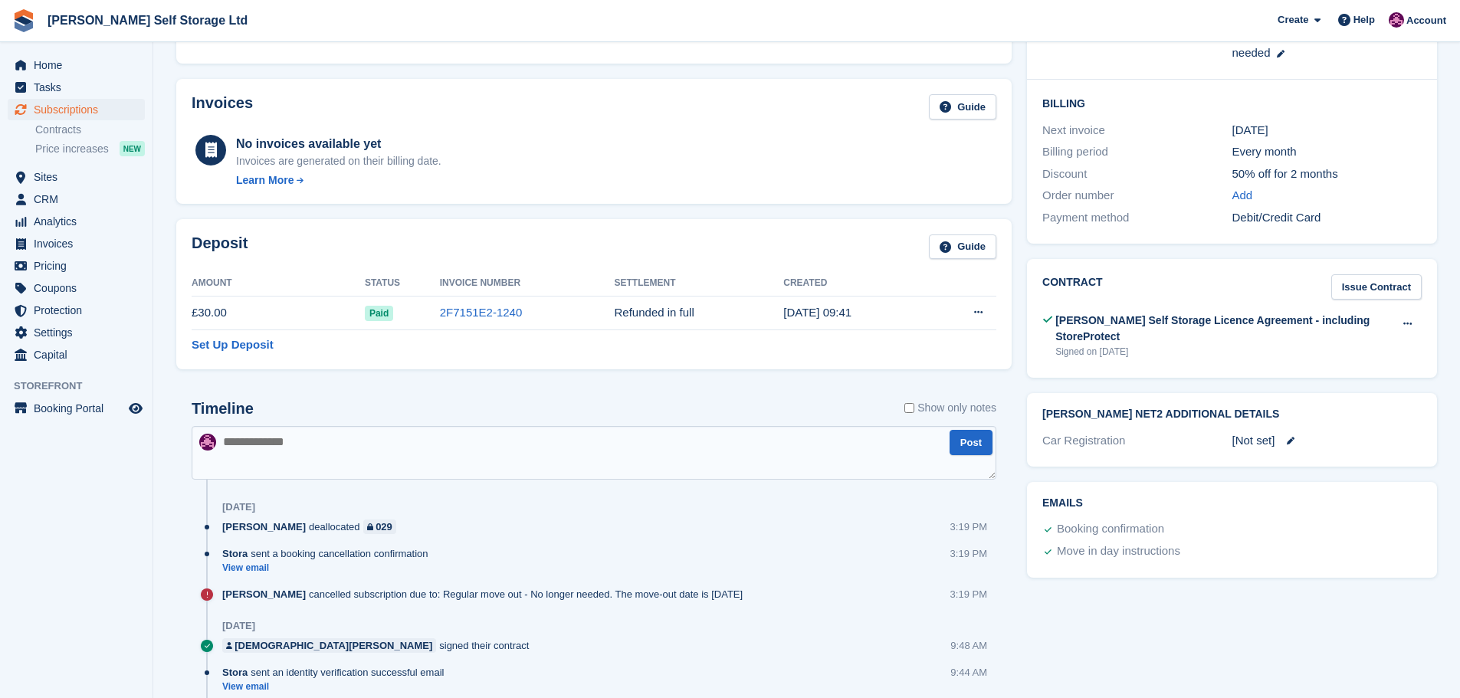
scroll to position [537, 0]
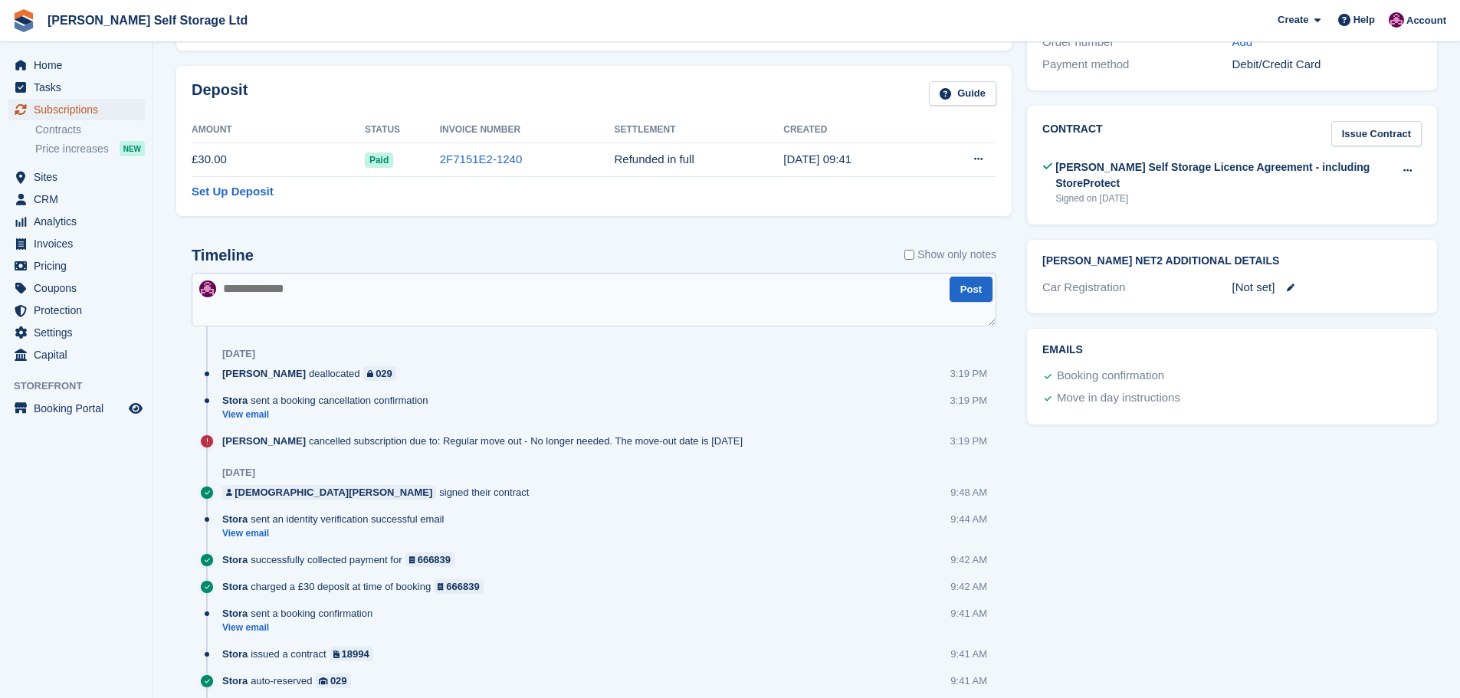
click at [47, 105] on span "Subscriptions" at bounding box center [80, 109] width 92 height 21
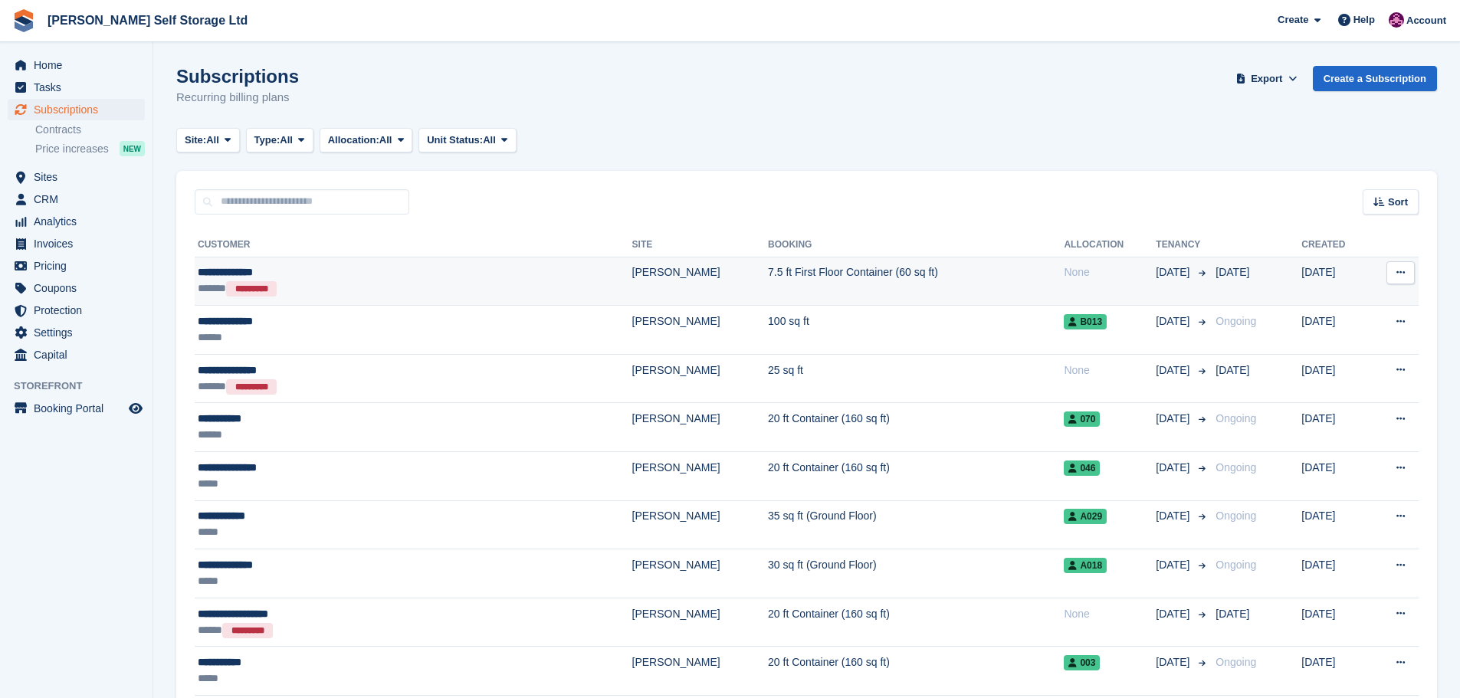
click at [290, 292] on div "****** *********" at bounding box center [338, 289] width 281 height 16
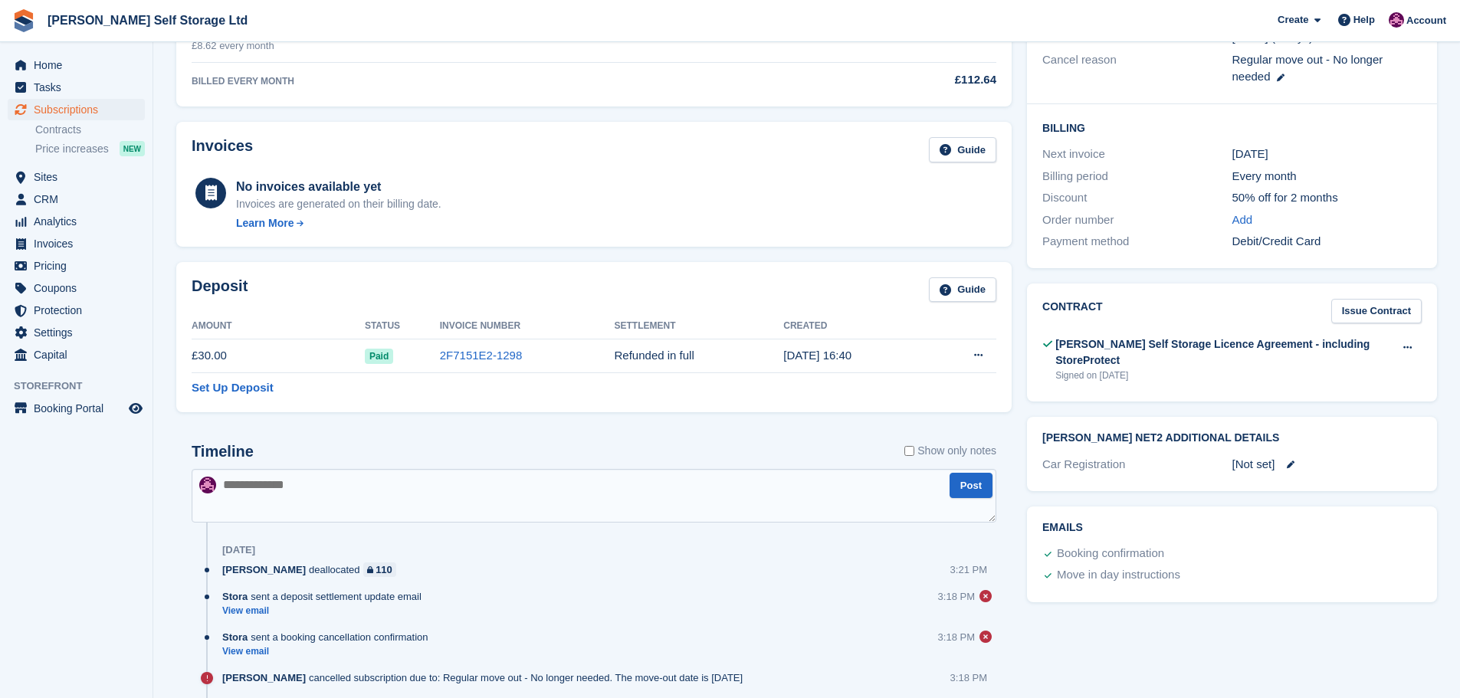
scroll to position [77, 0]
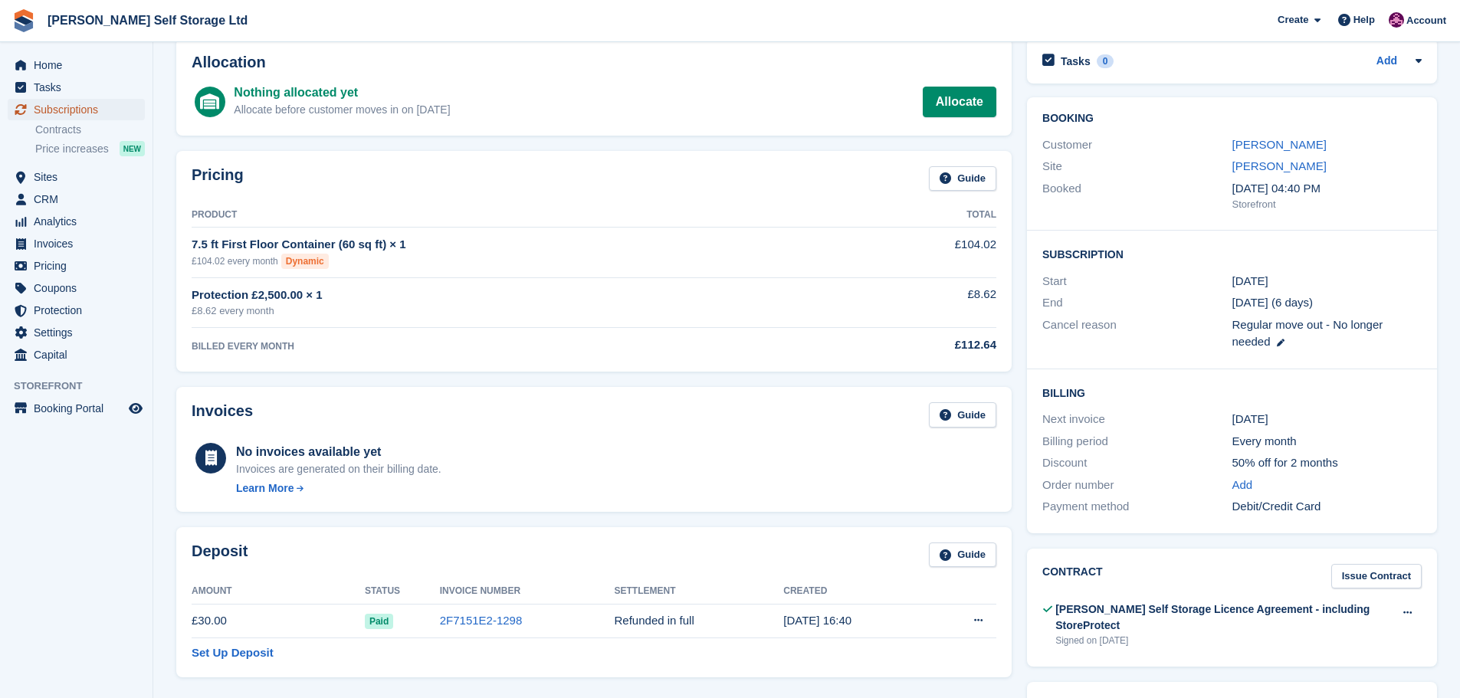
click at [51, 99] on span "Subscriptions" at bounding box center [80, 109] width 92 height 21
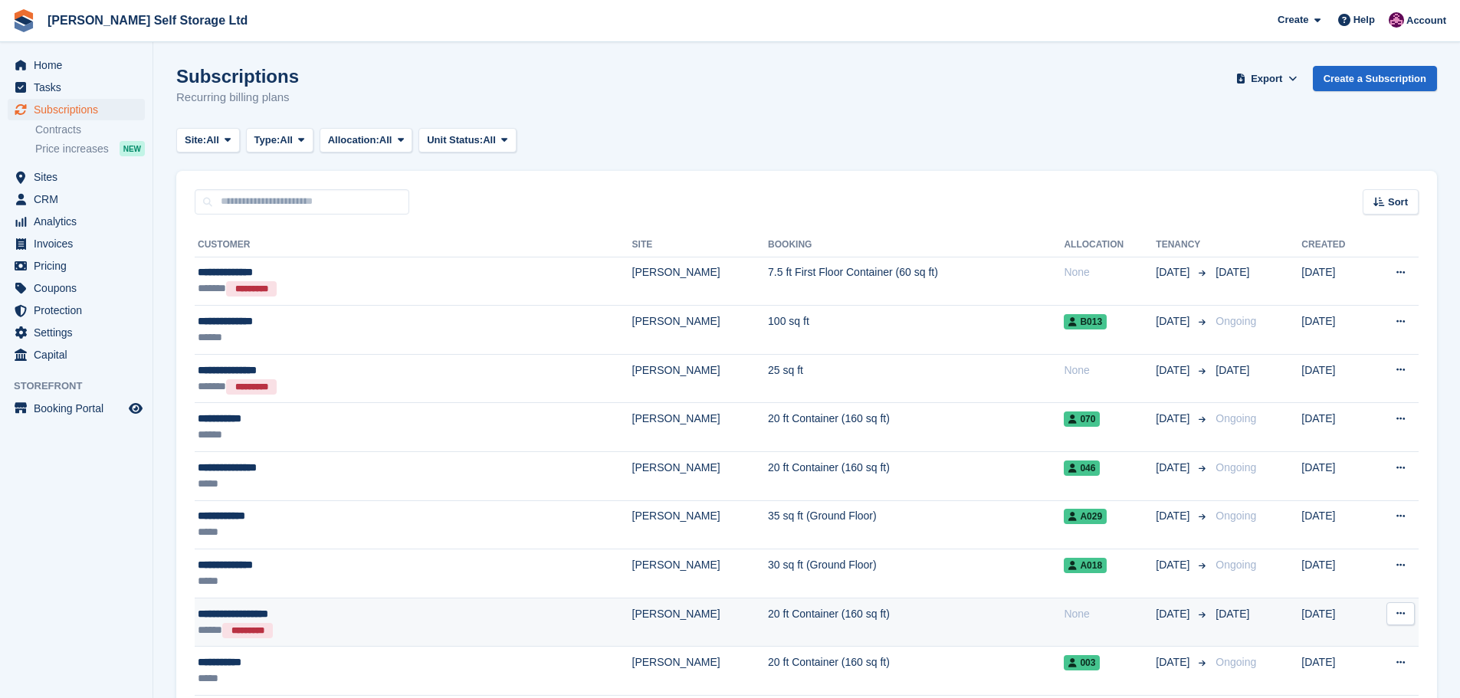
click at [382, 614] on div "**********" at bounding box center [338, 614] width 281 height 16
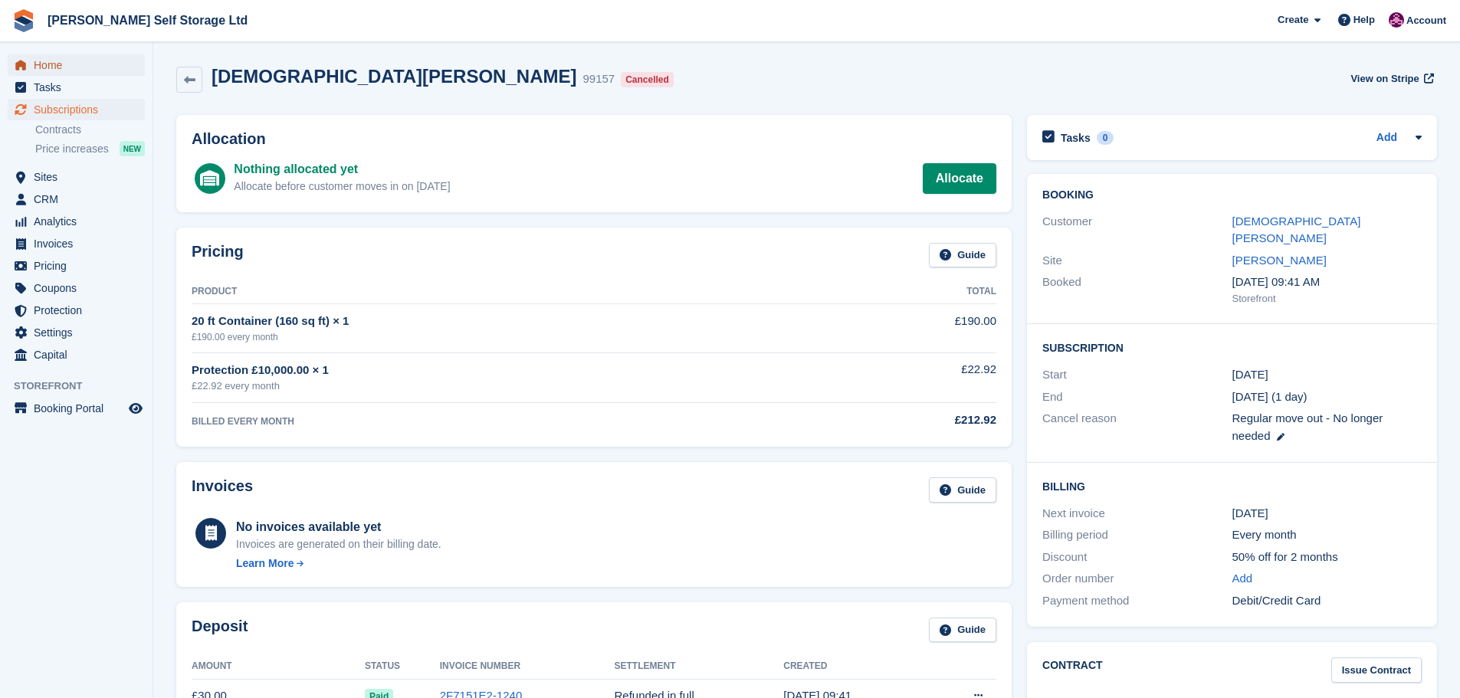
click at [42, 59] on span "Home" at bounding box center [80, 64] width 92 height 21
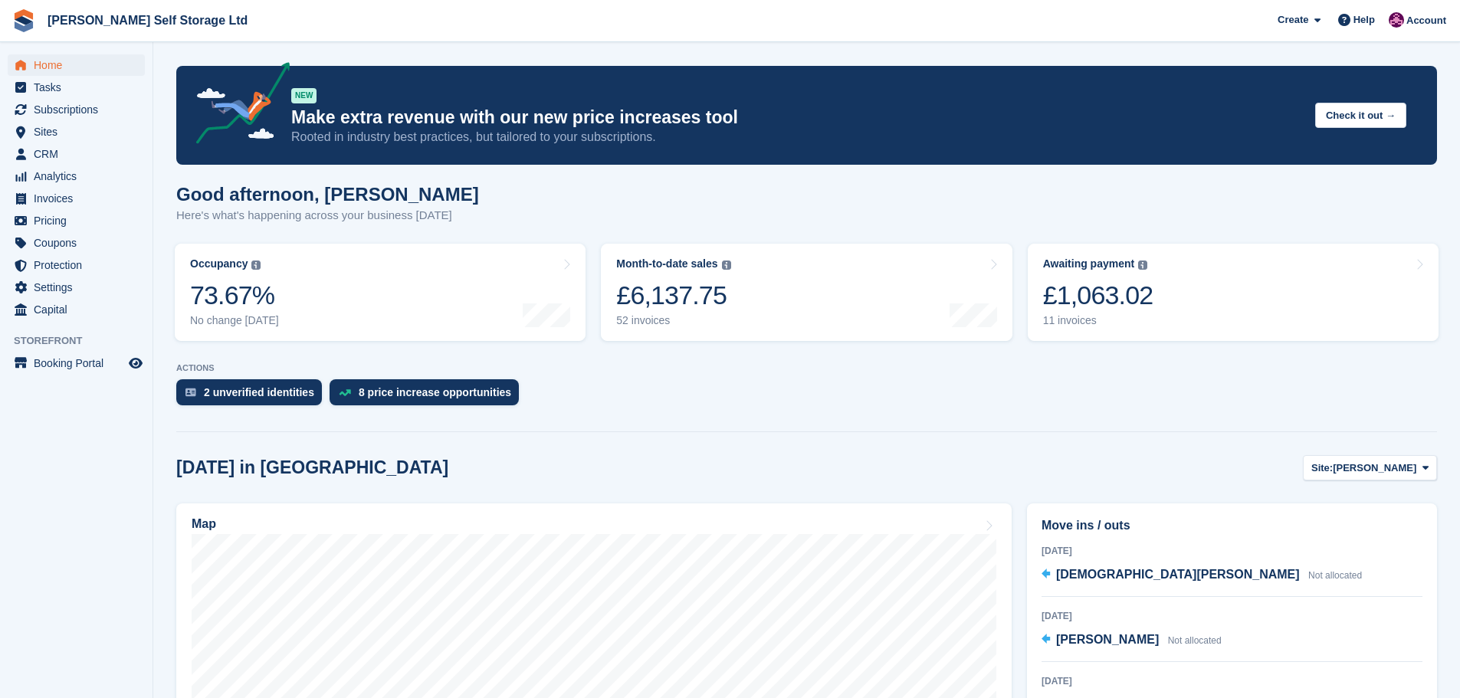
scroll to position [230, 0]
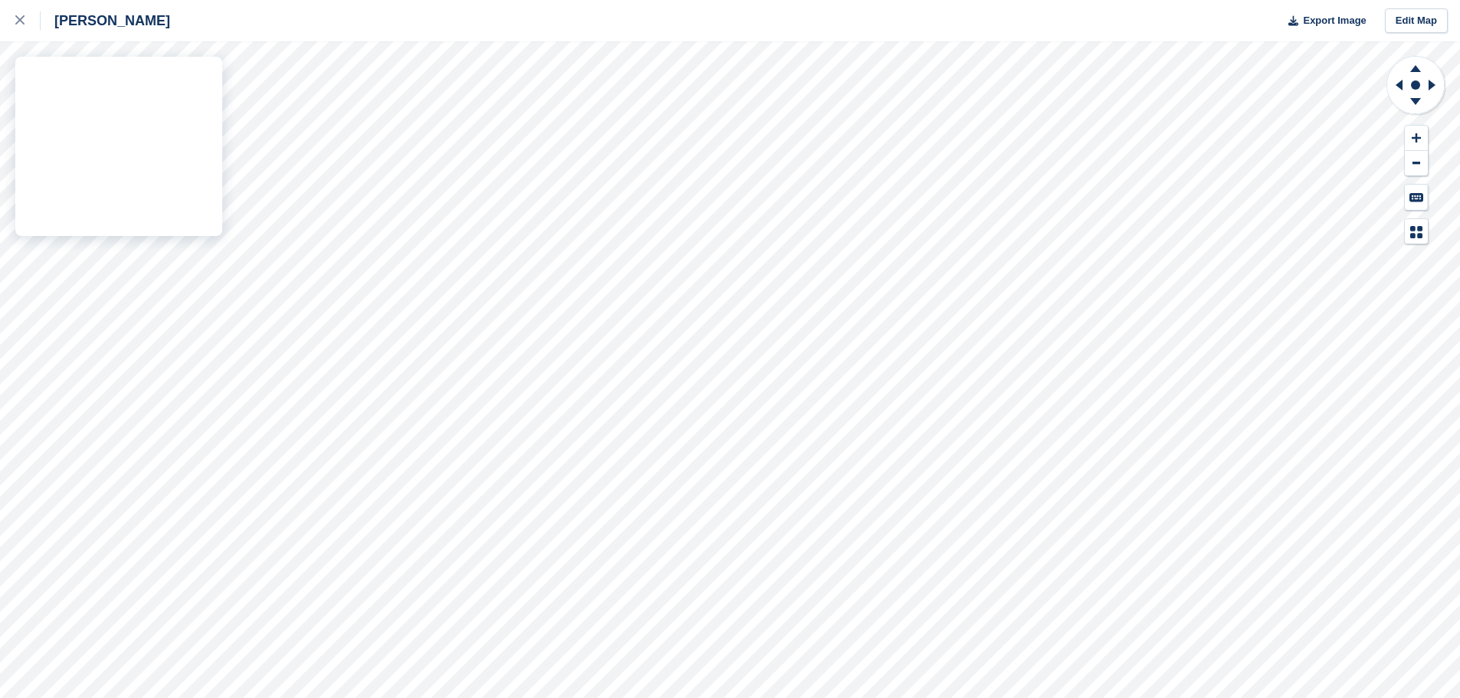
click at [130, 212] on div "Crosby Export Image Edit Map" at bounding box center [730, 349] width 1460 height 698
click at [26, 15] on div at bounding box center [27, 20] width 25 height 18
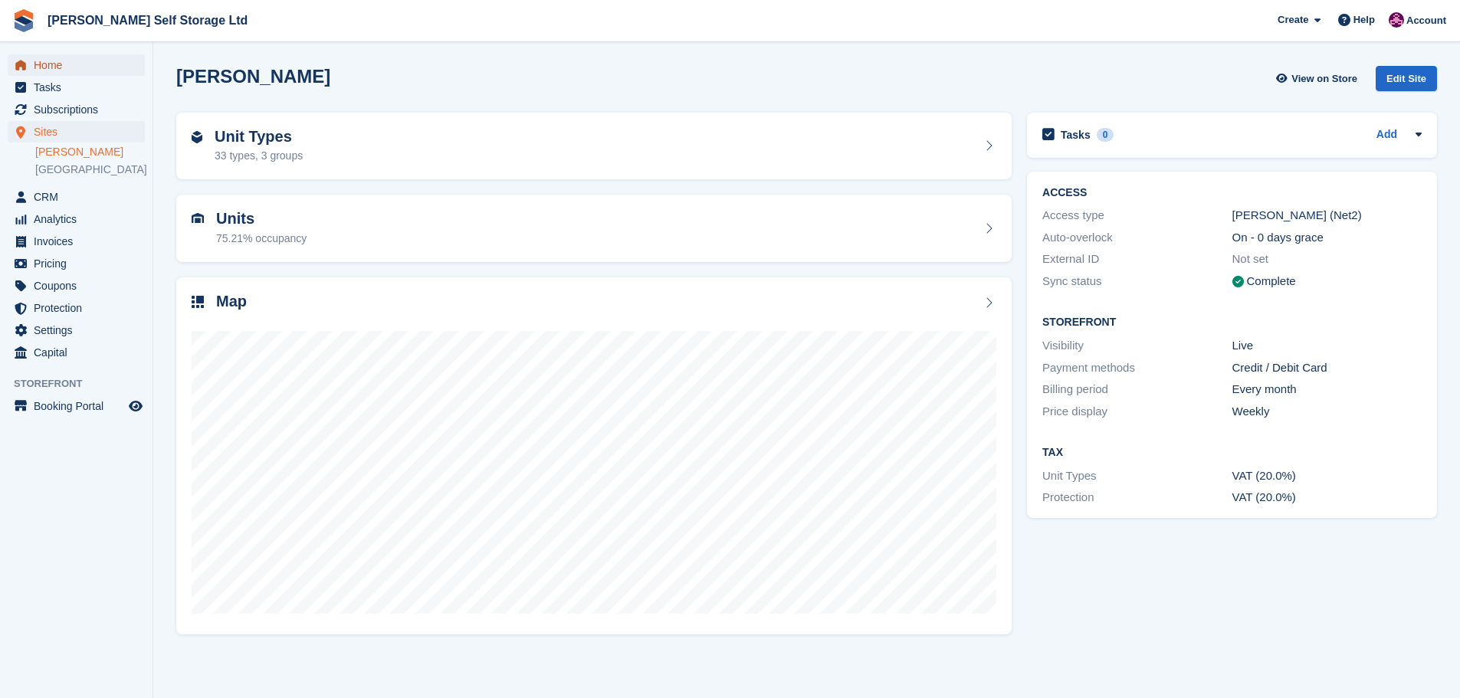
click at [57, 68] on span "Home" at bounding box center [80, 64] width 92 height 21
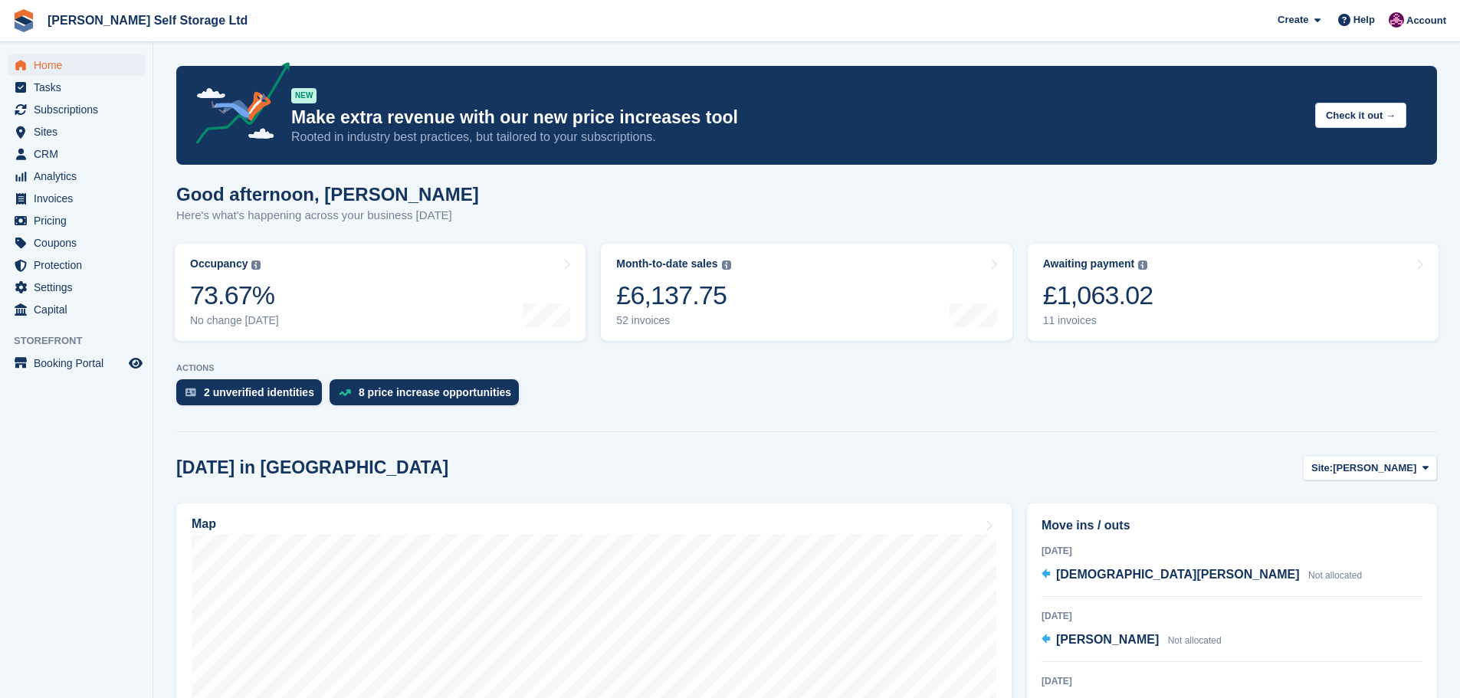
scroll to position [230, 0]
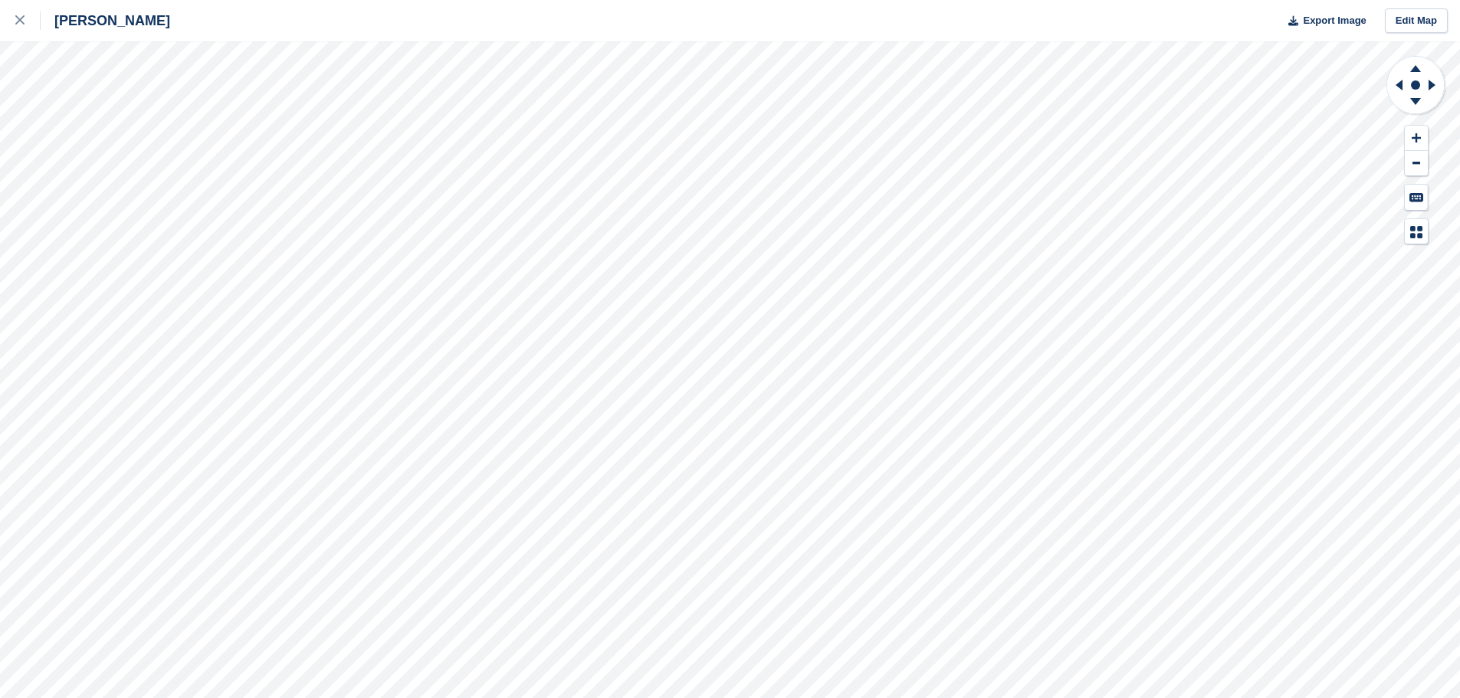
click at [126, 205] on div "Crosby Export Image Edit Map" at bounding box center [730, 349] width 1460 height 698
click at [16, 23] on icon at bounding box center [19, 19] width 9 height 9
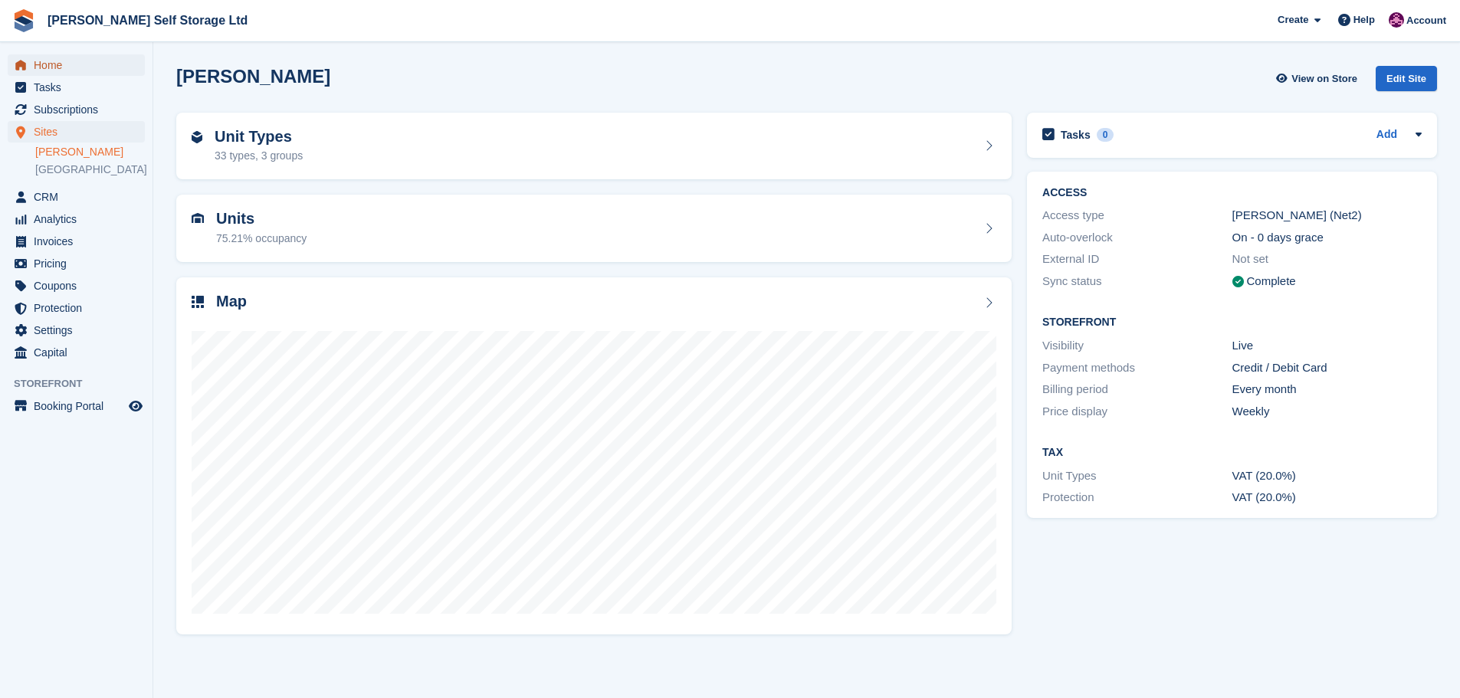
click at [39, 57] on span "Home" at bounding box center [80, 64] width 92 height 21
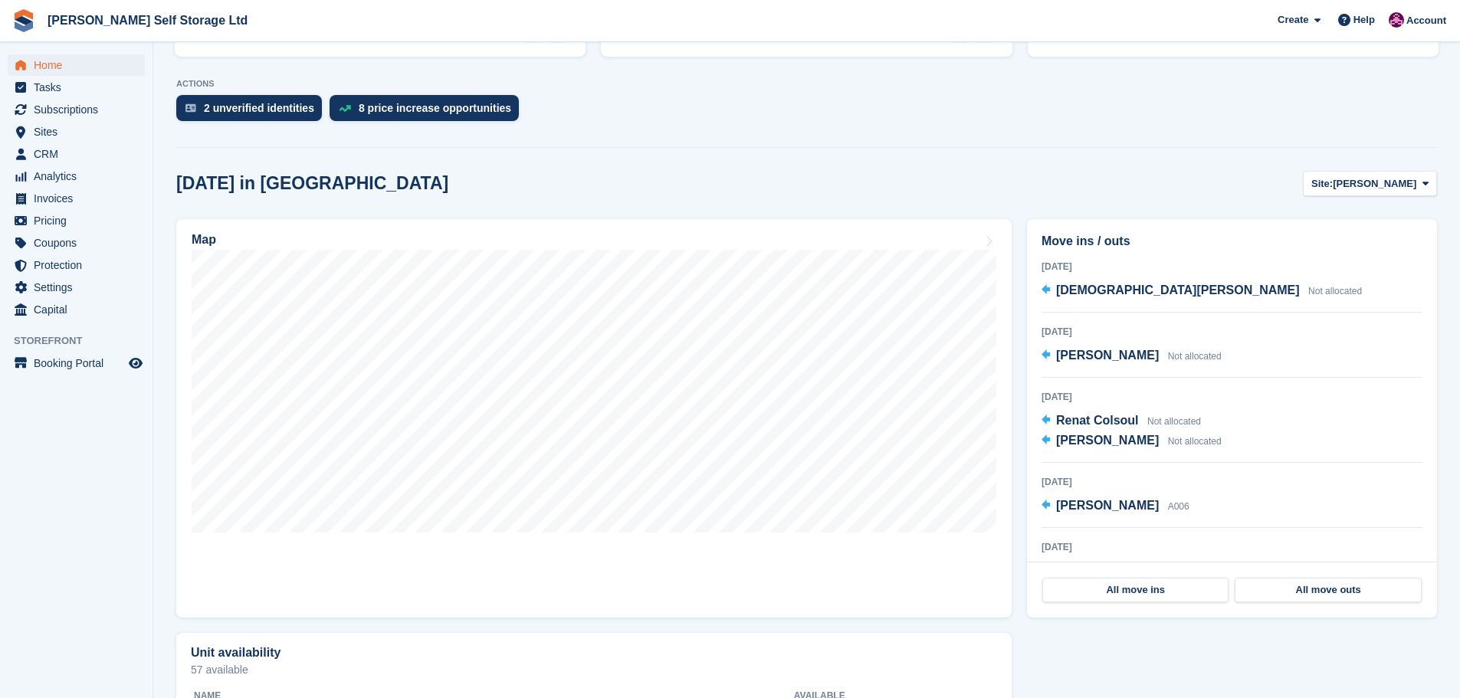
scroll to position [383, 0]
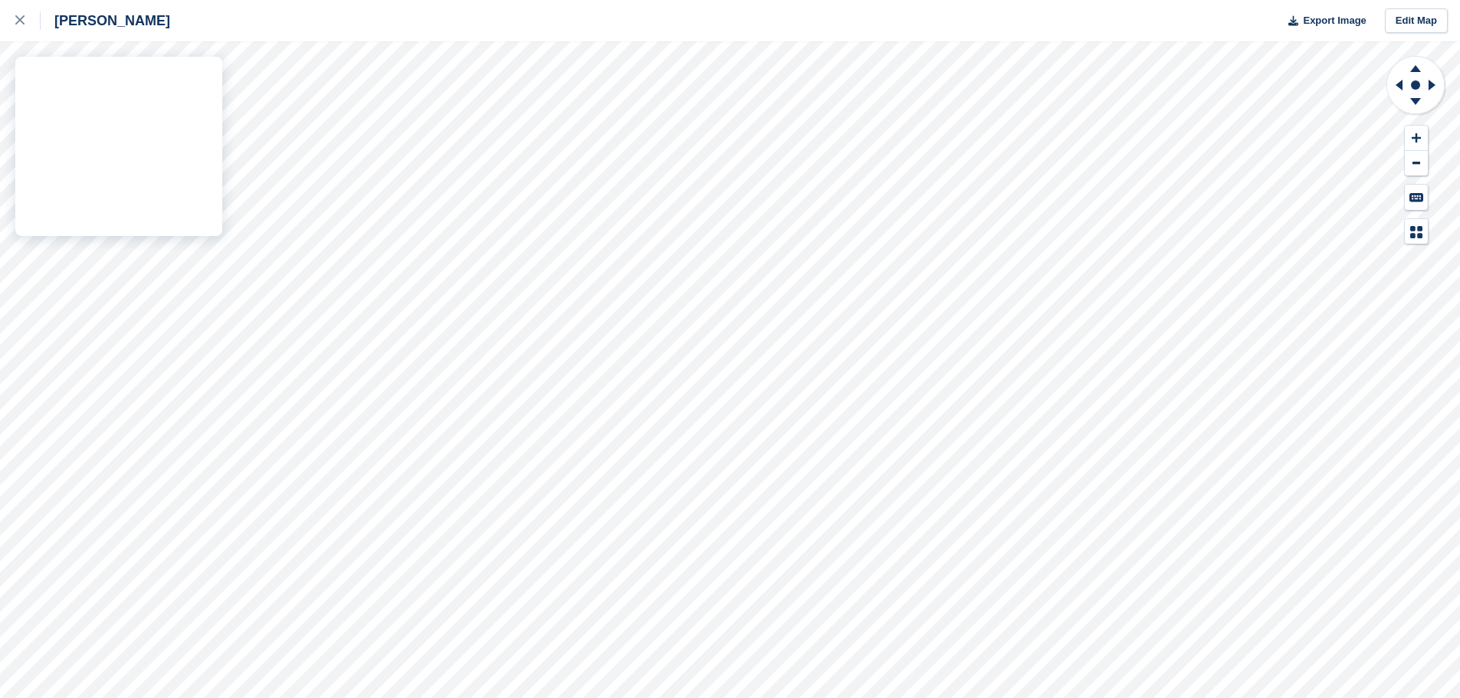
click at [133, 201] on div "[PERSON_NAME] Export Image Edit Map" at bounding box center [730, 349] width 1460 height 698
click at [23, 33] on link at bounding box center [20, 20] width 41 height 41
click at [21, 24] on icon at bounding box center [19, 19] width 9 height 9
click at [19, 19] on icon at bounding box center [19, 19] width 9 height 9
click at [29, 3] on link at bounding box center [20, 20] width 41 height 41
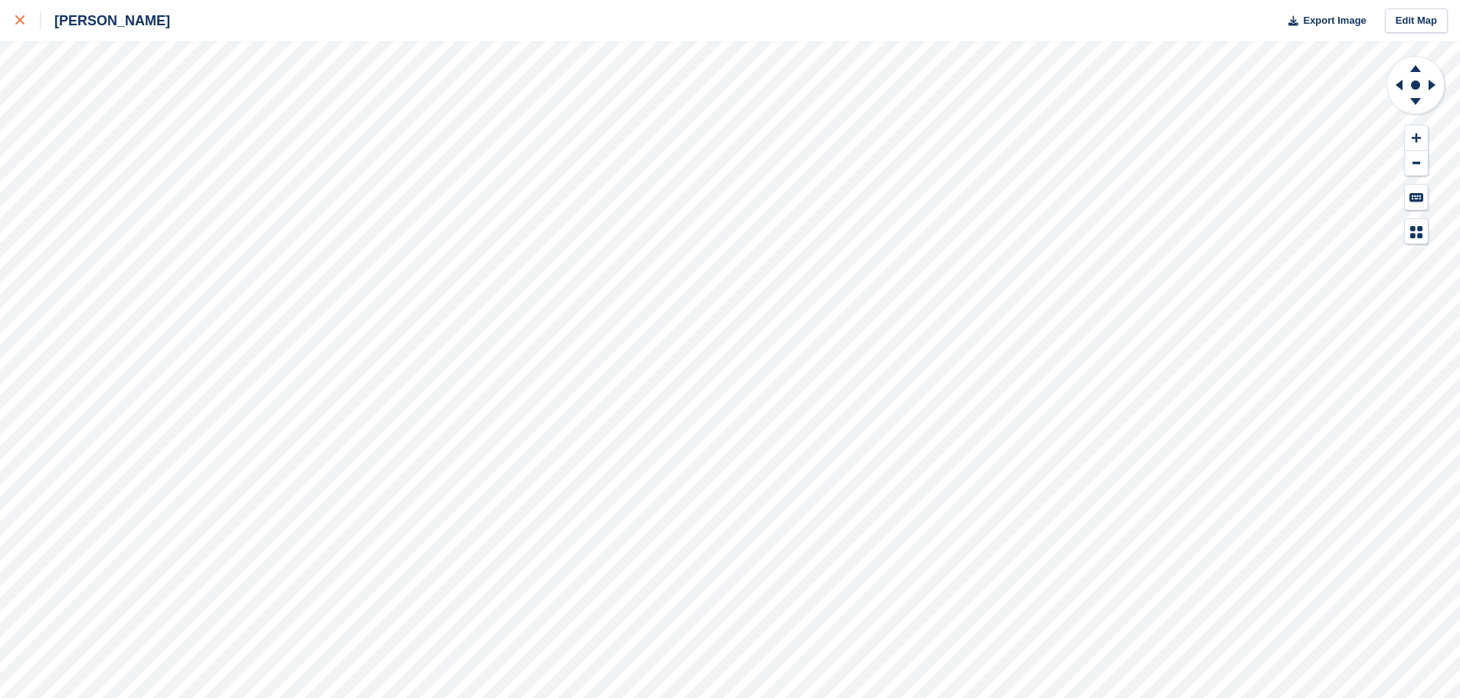
click at [26, 18] on div at bounding box center [27, 20] width 25 height 18
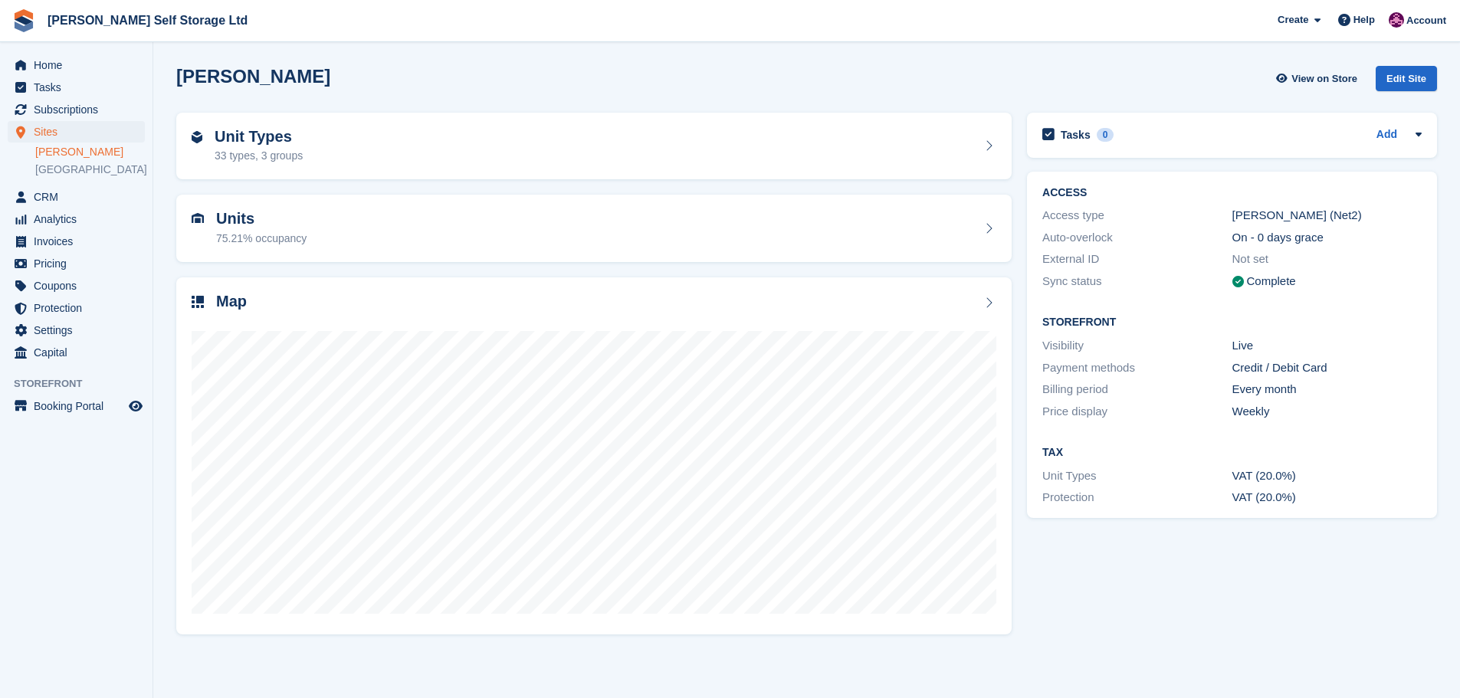
click at [161, 549] on section "Crosby View on Store Edit Site Unit Types 33 types, 3 groups Units 75.21% occup…" at bounding box center [806, 349] width 1307 height 698
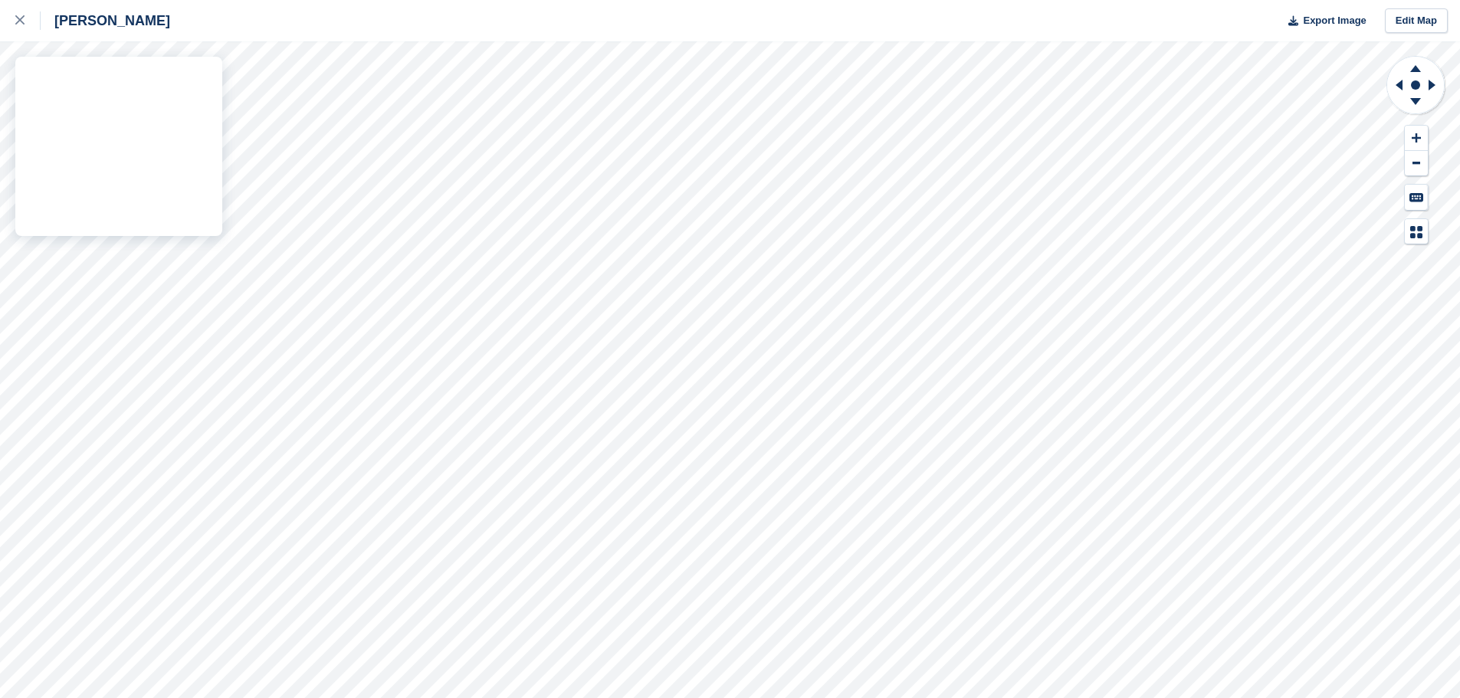
click at [123, 205] on div "Crosby Export Image Edit Map" at bounding box center [730, 349] width 1460 height 698
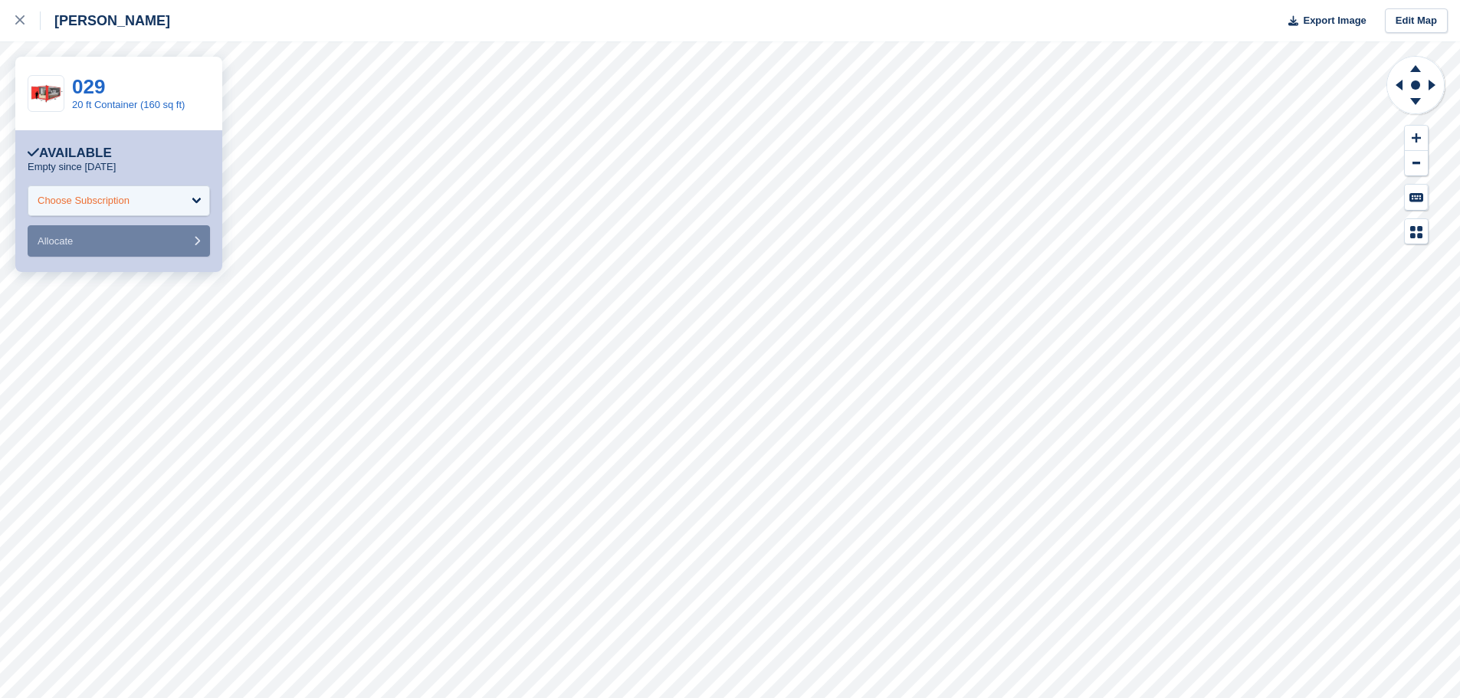
click at [180, 196] on div "Choose Subscription" at bounding box center [119, 200] width 182 height 31
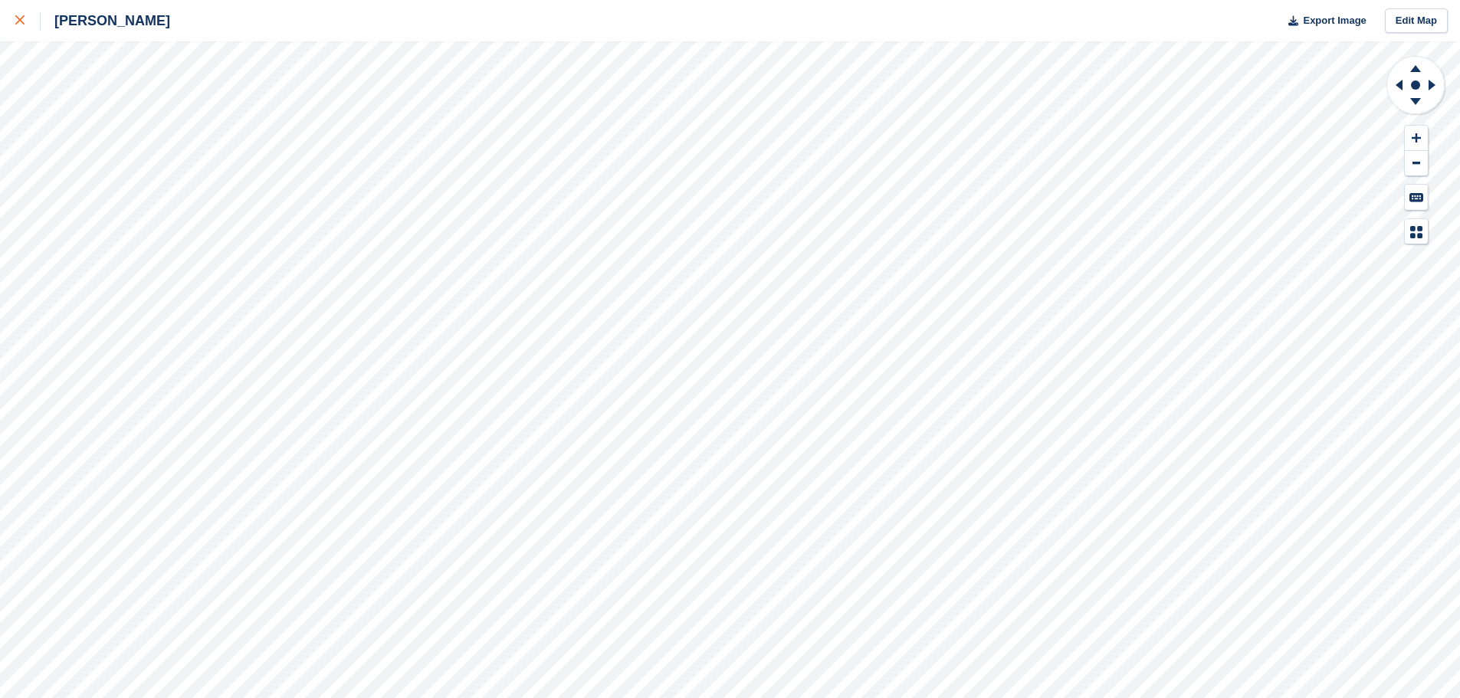
click at [13, 23] on link at bounding box center [20, 20] width 41 height 41
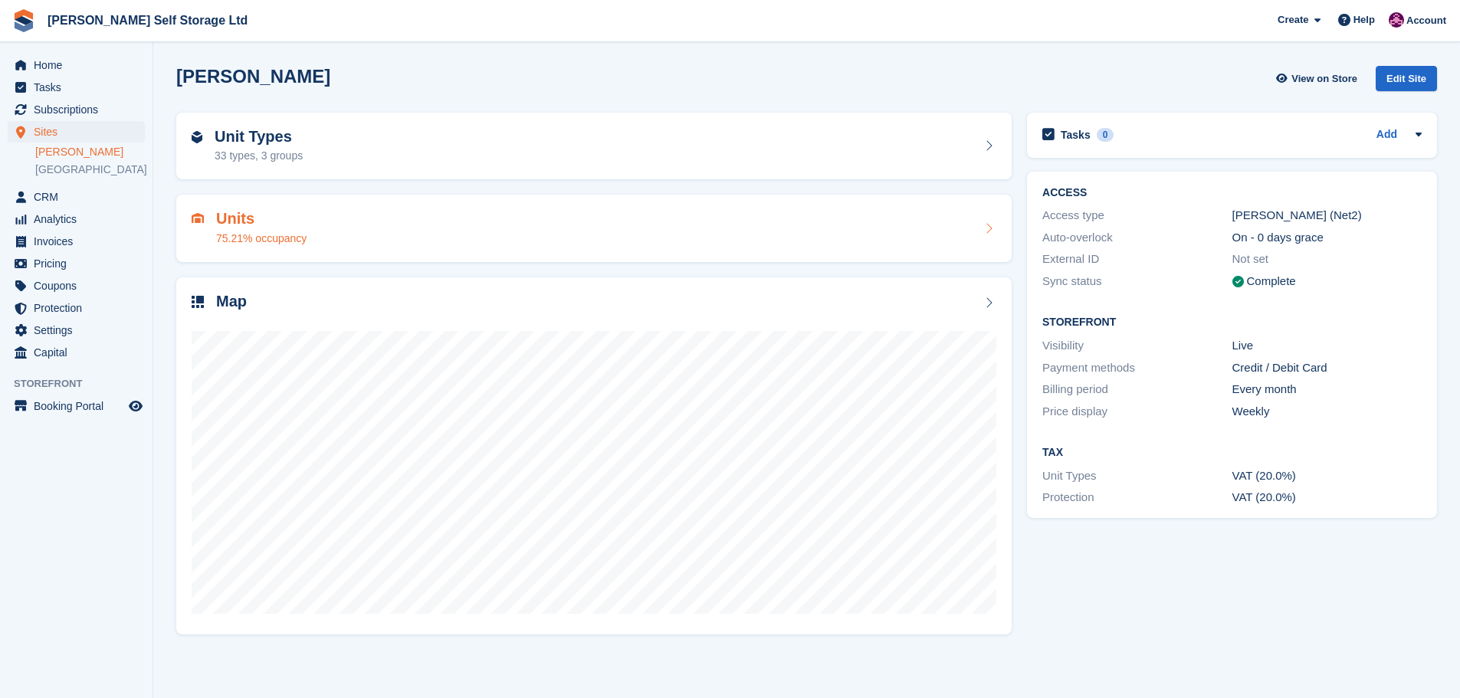
click at [243, 222] on h2 "Units" at bounding box center [261, 219] width 90 height 18
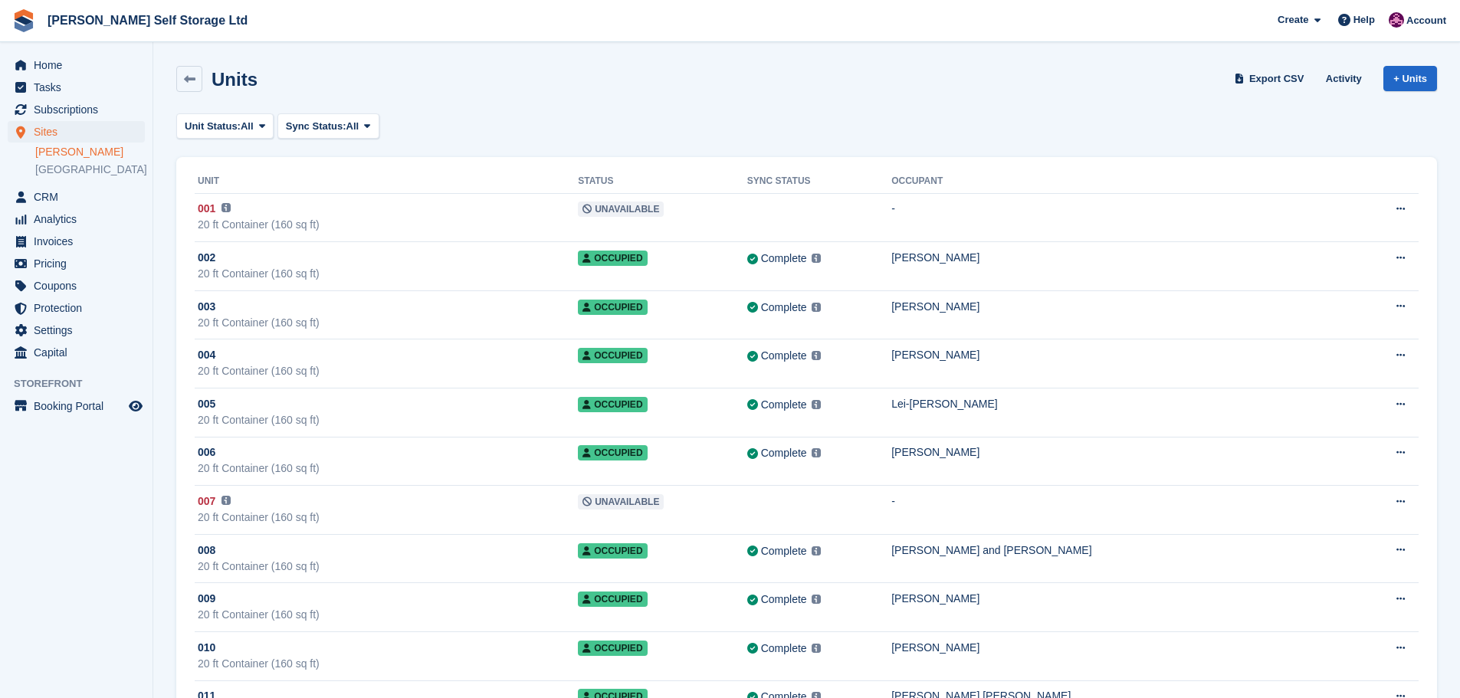
scroll to position [1150, 0]
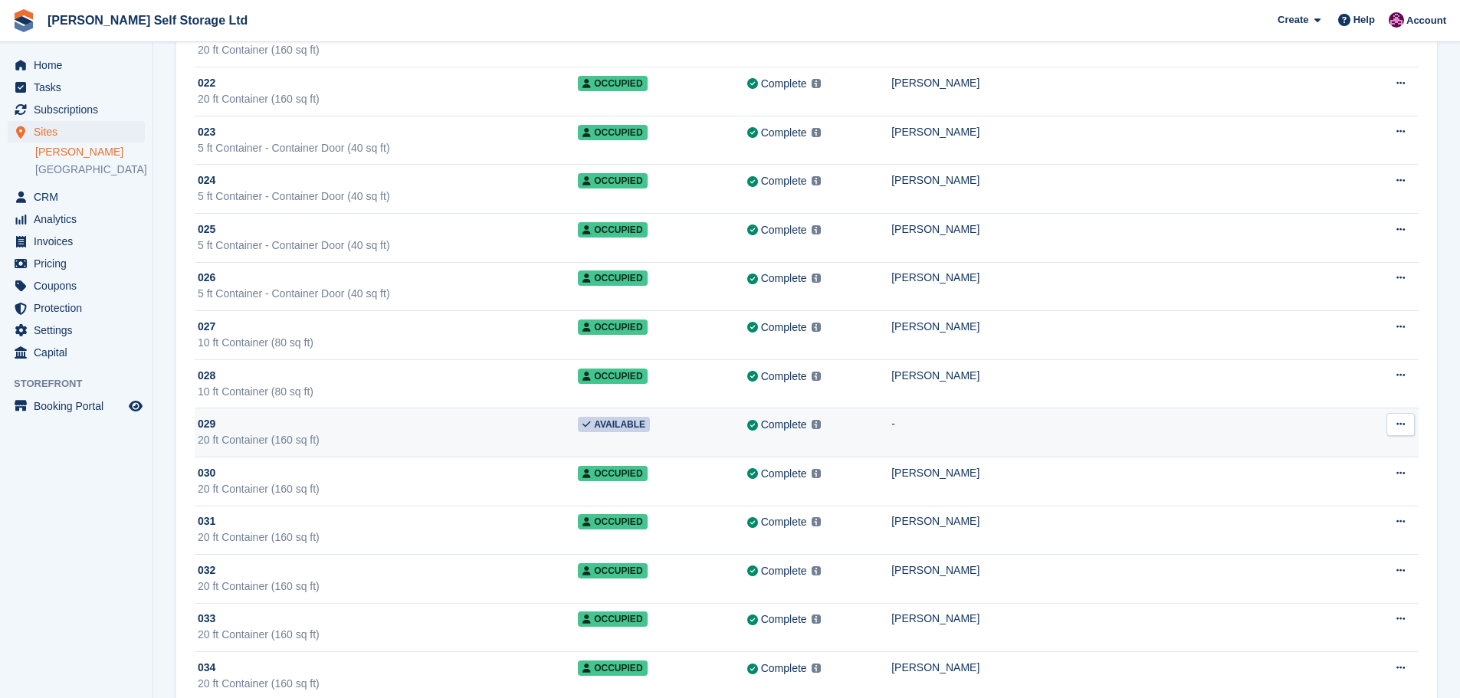
click at [1401, 426] on icon at bounding box center [1401, 424] width 8 height 10
click at [1349, 461] on p "Edit unit" at bounding box center [1341, 455] width 133 height 20
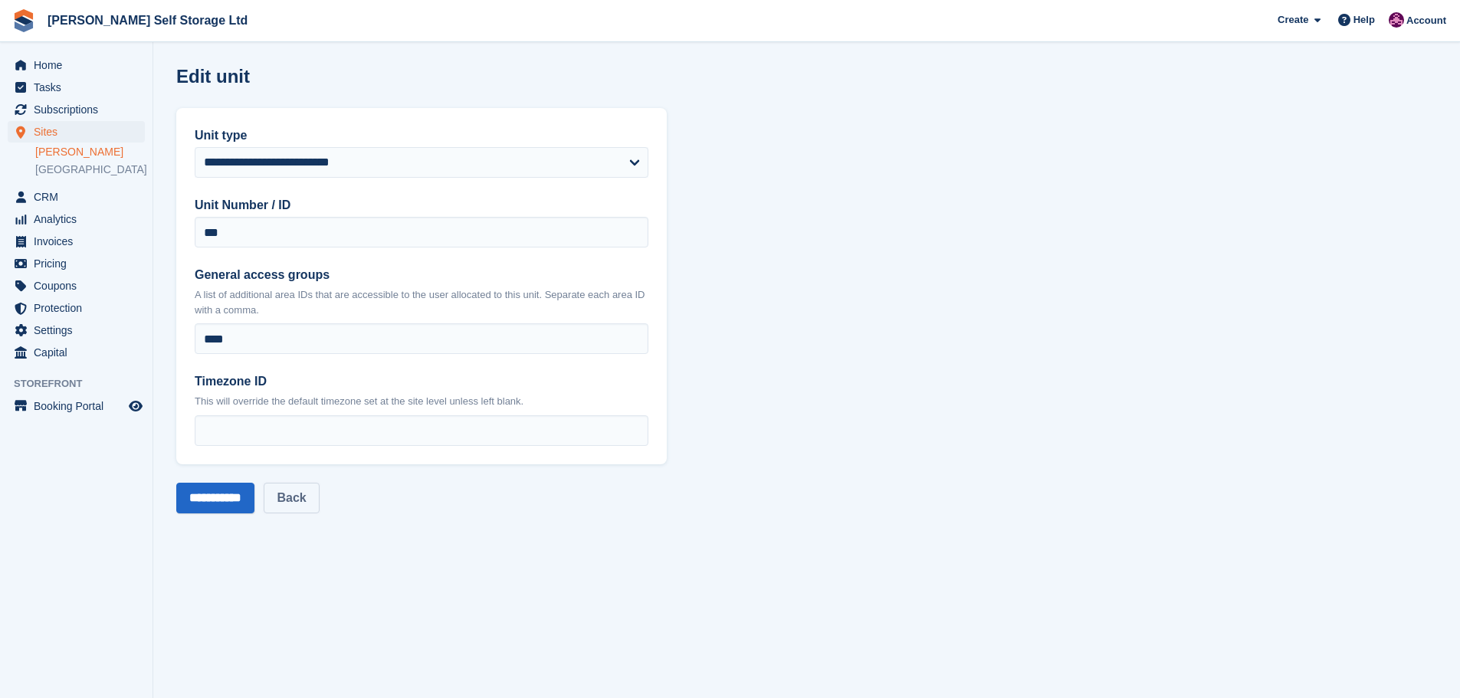
click at [304, 496] on link "Back" at bounding box center [291, 498] width 55 height 31
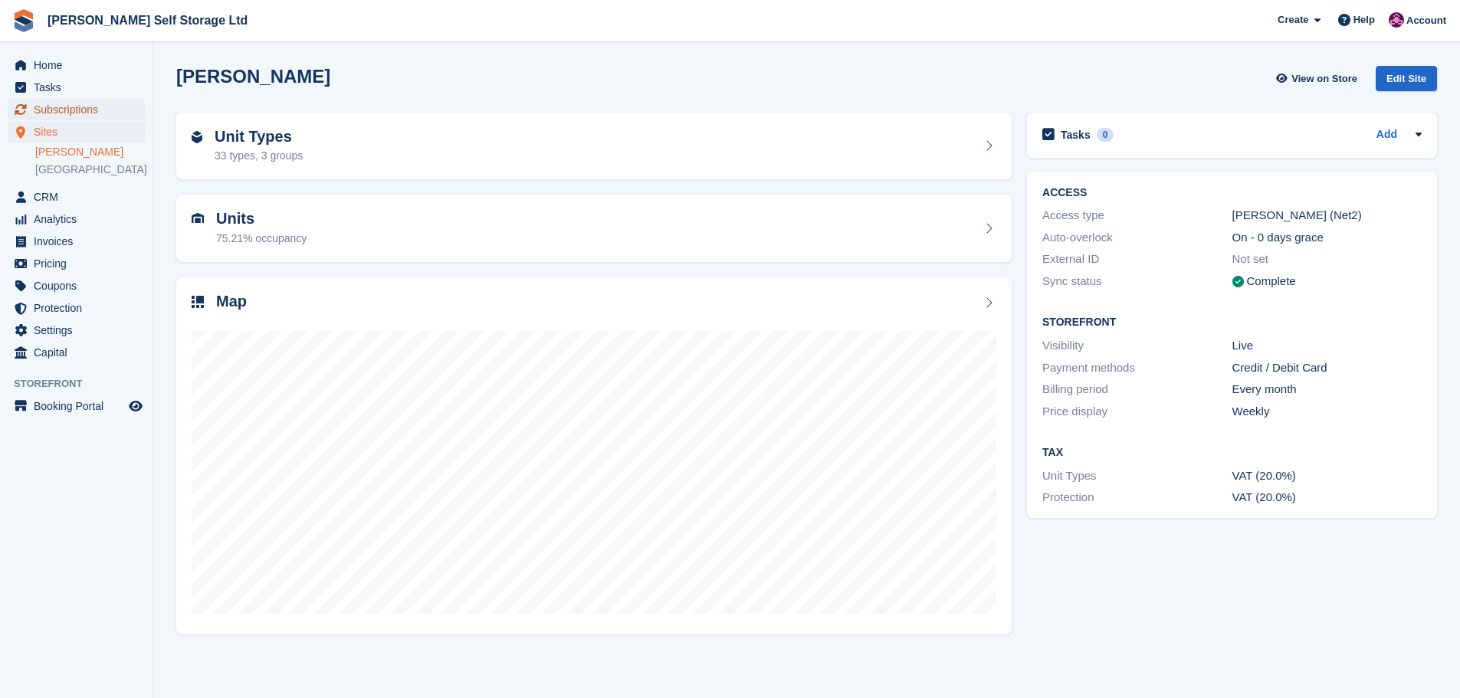
click at [81, 106] on span "Subscriptions" at bounding box center [80, 109] width 92 height 21
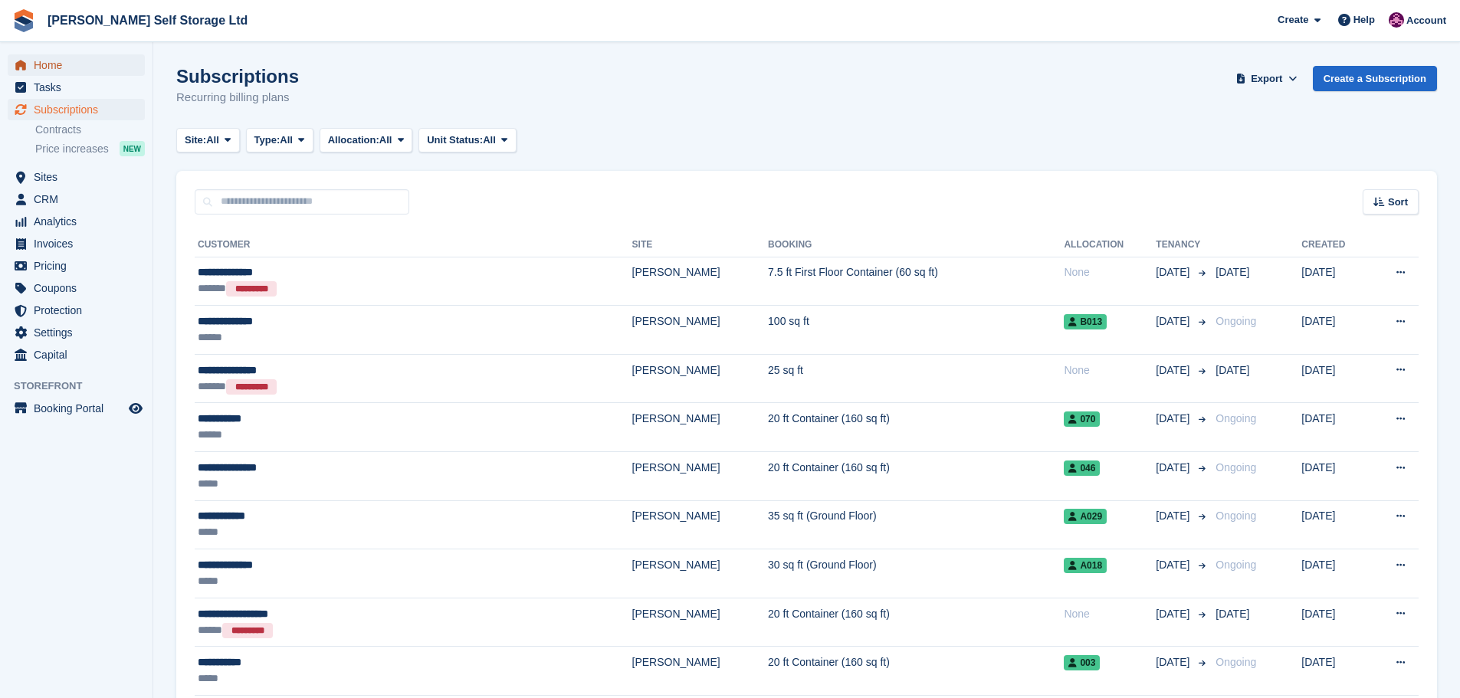
click at [54, 65] on span "Home" at bounding box center [80, 64] width 92 height 21
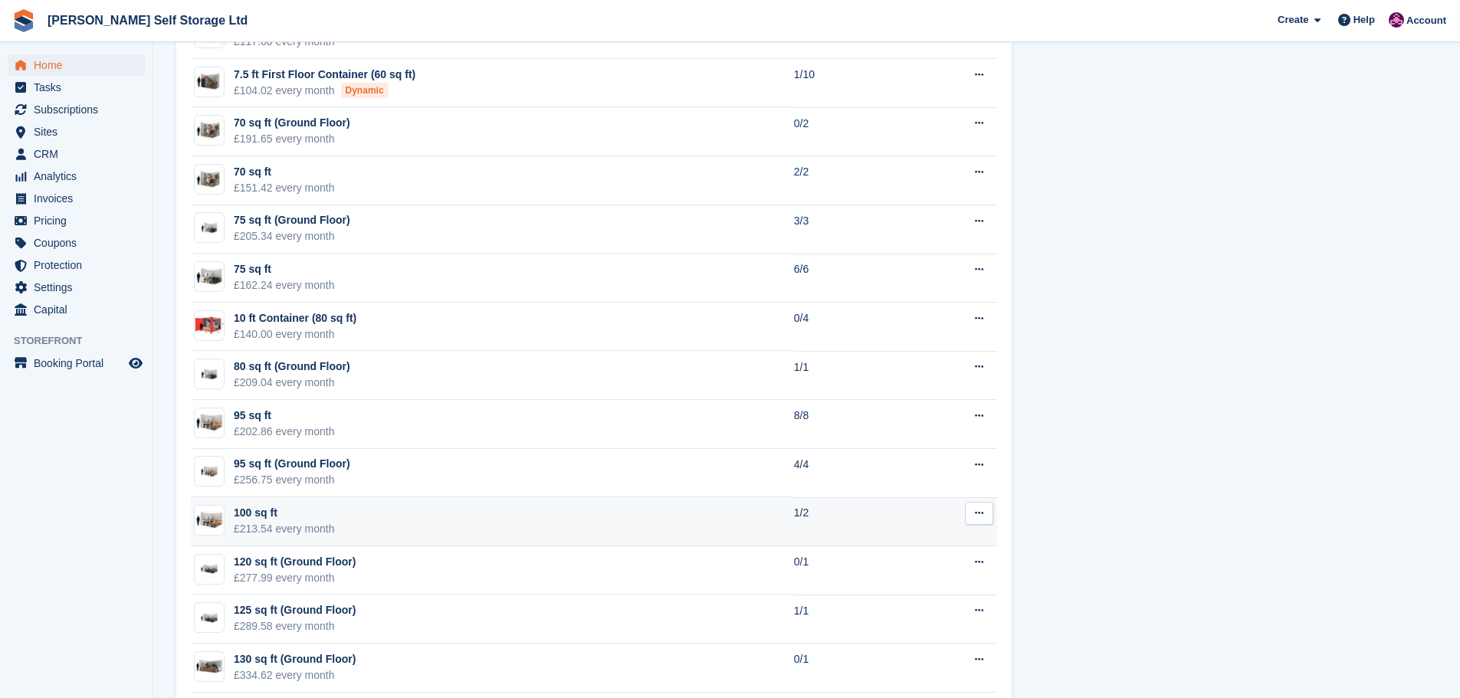
scroll to position [1938, 0]
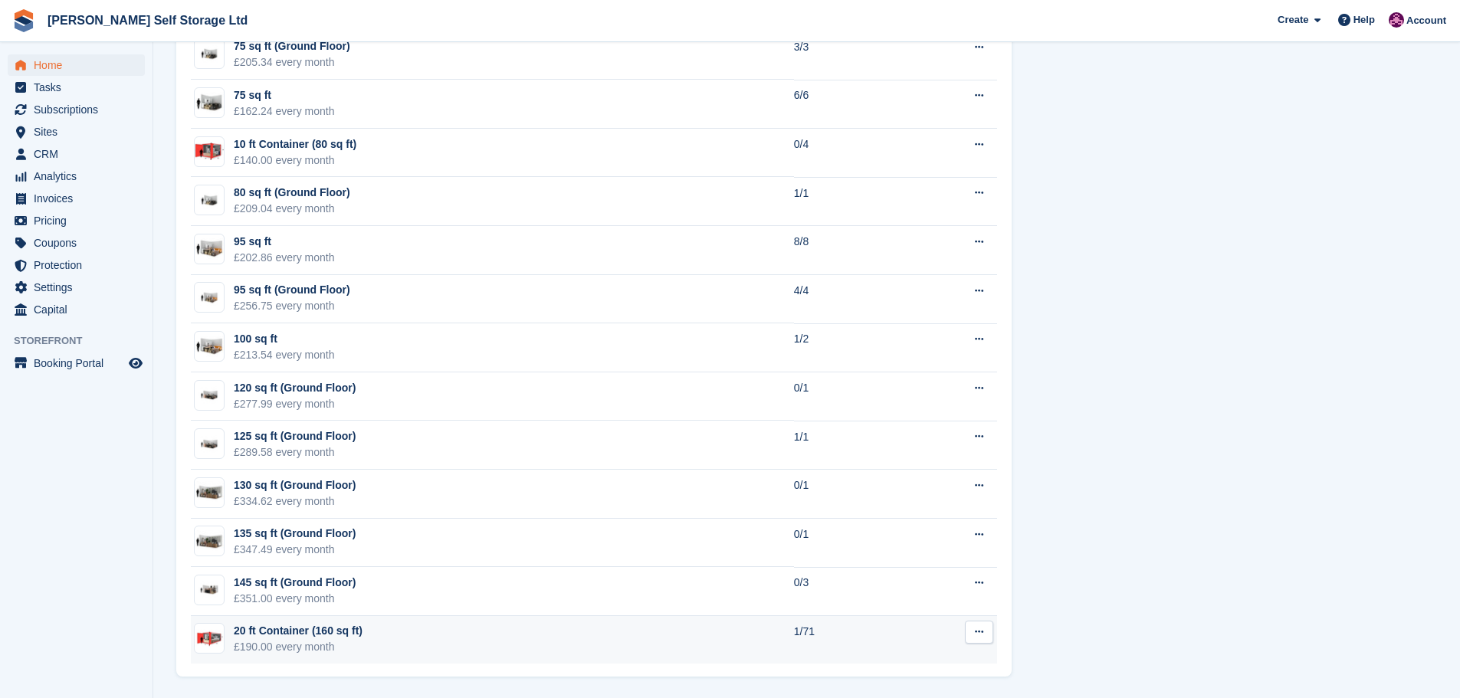
click at [983, 633] on icon at bounding box center [979, 632] width 8 height 10
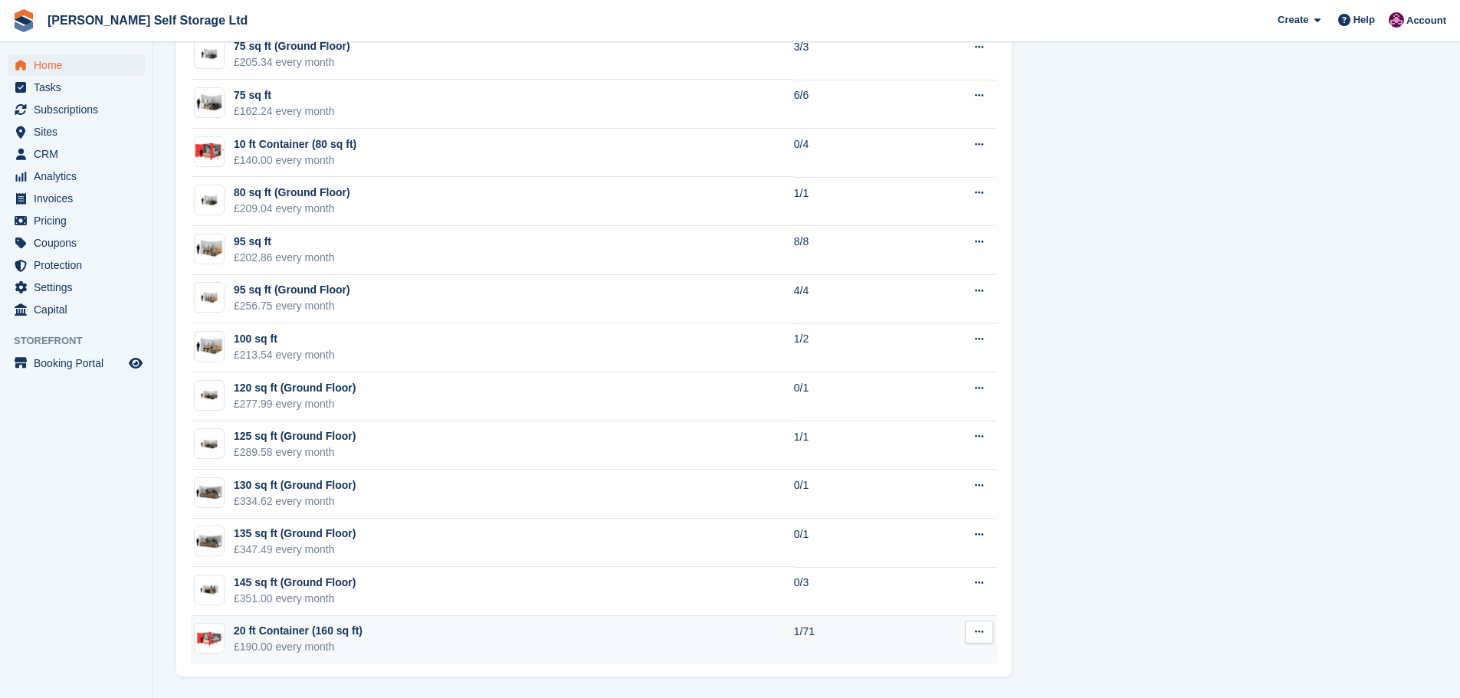
click at [655, 648] on td "20 ft Container (160 sq ft) £190.00 every month" at bounding box center [492, 640] width 603 height 48
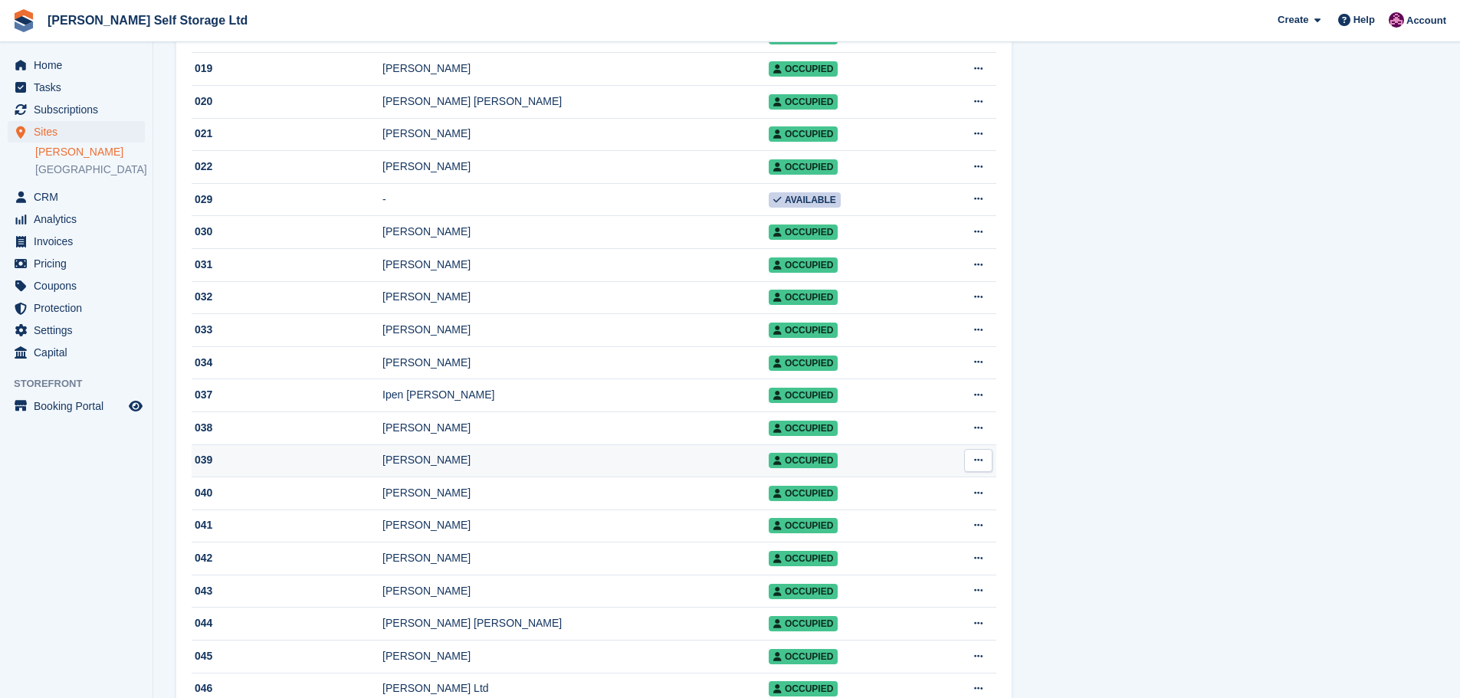
scroll to position [767, 0]
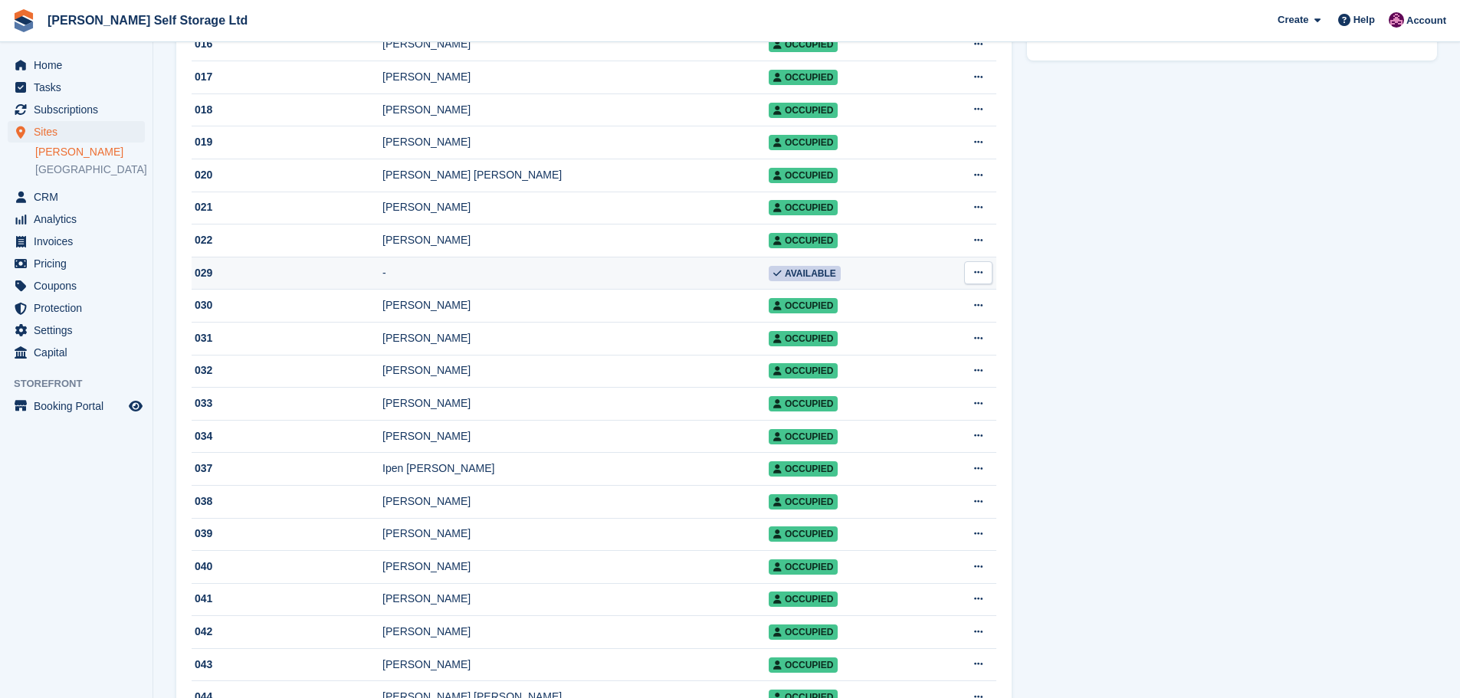
click at [974, 277] on icon at bounding box center [978, 273] width 8 height 10
click at [769, 281] on span "Available" at bounding box center [805, 273] width 72 height 15
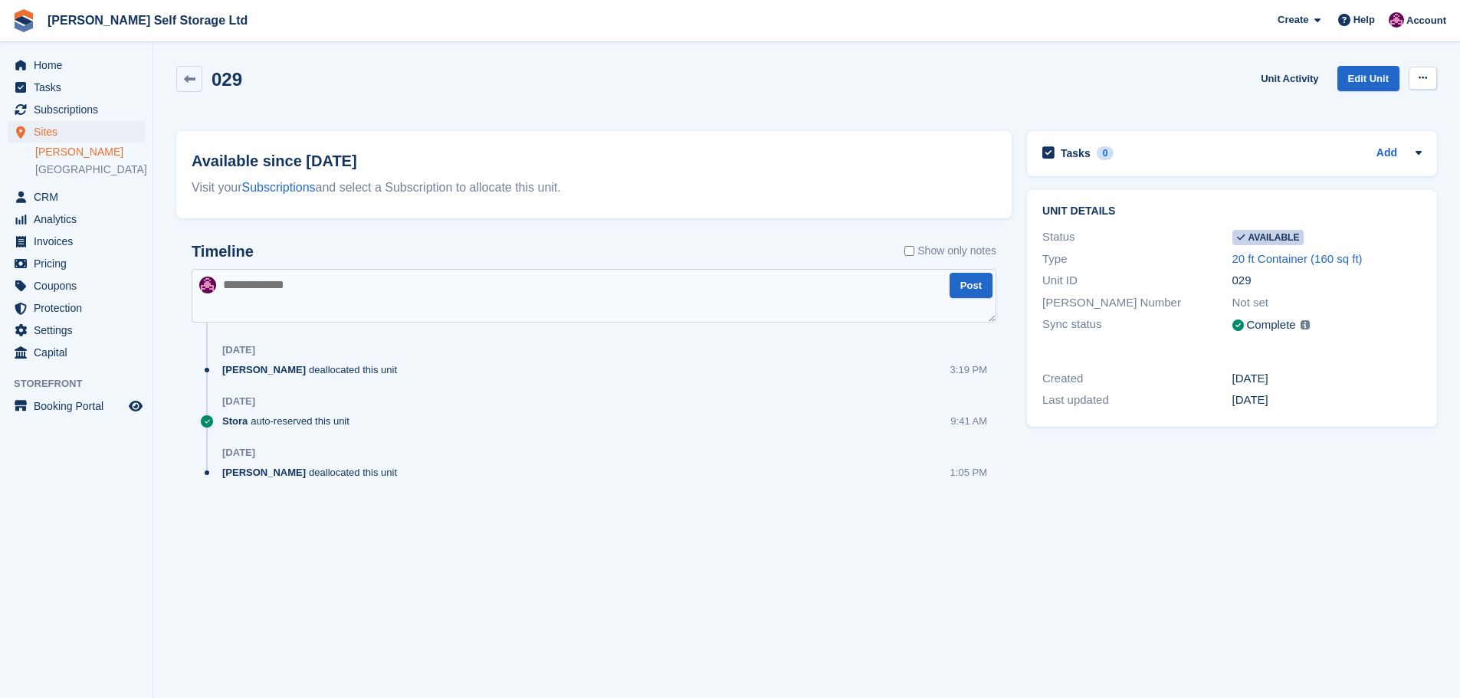
click at [1429, 78] on button at bounding box center [1423, 78] width 28 height 23
click at [1372, 107] on p "Make unavailable" at bounding box center [1363, 108] width 133 height 20
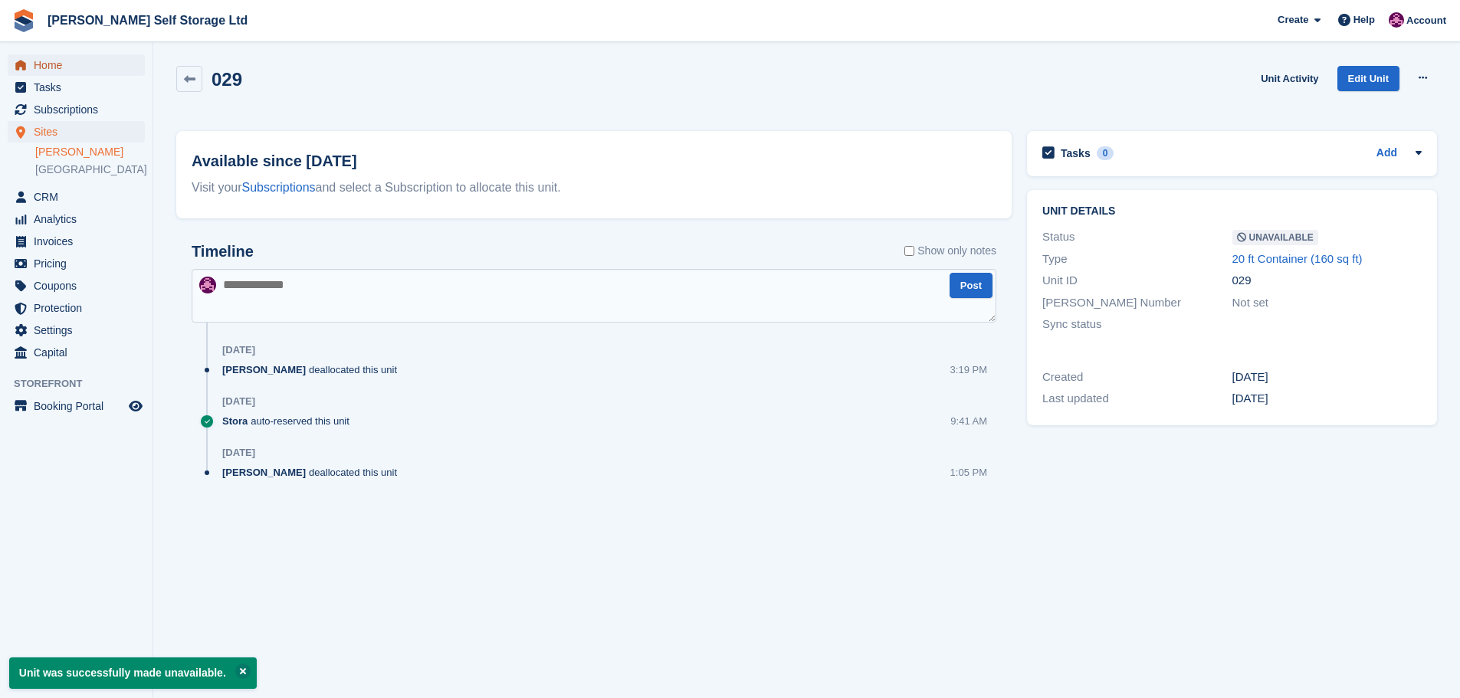
click at [47, 70] on span "Home" at bounding box center [80, 64] width 92 height 21
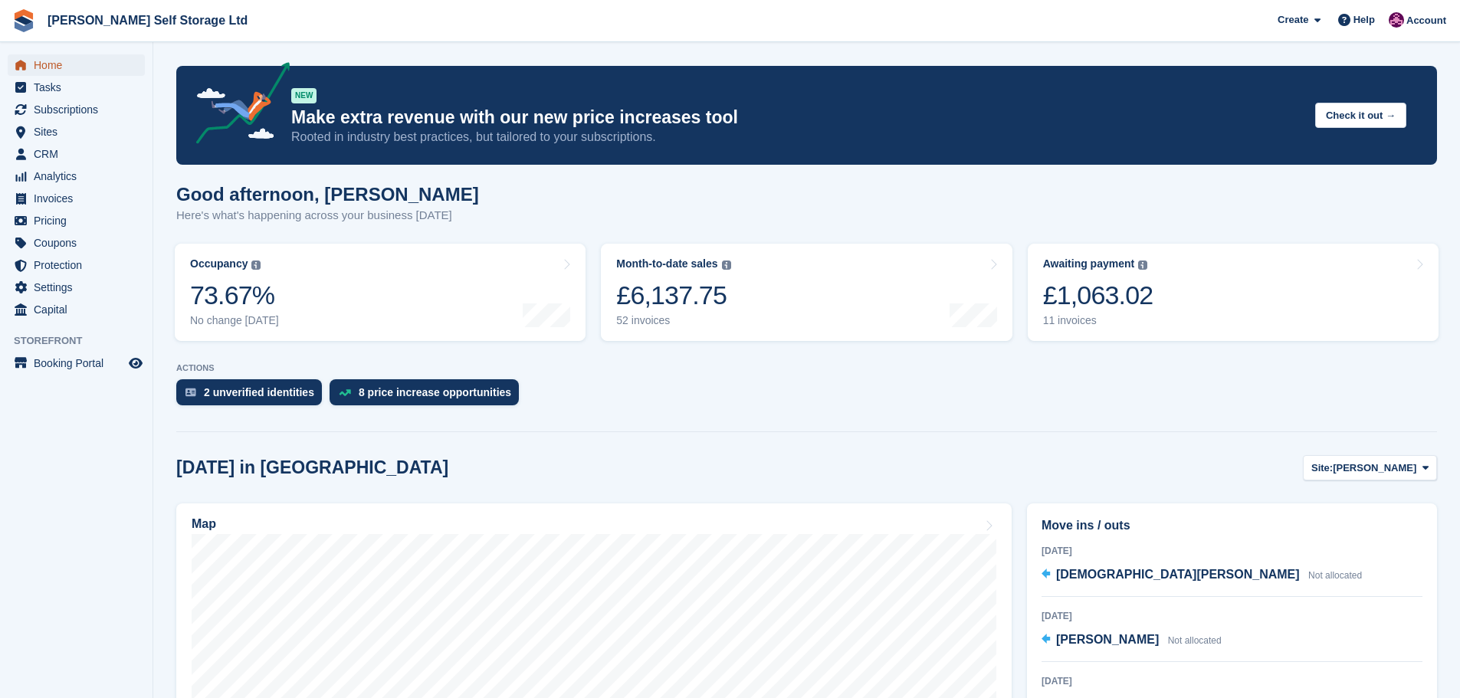
click at [49, 68] on span "Home" at bounding box center [80, 64] width 92 height 21
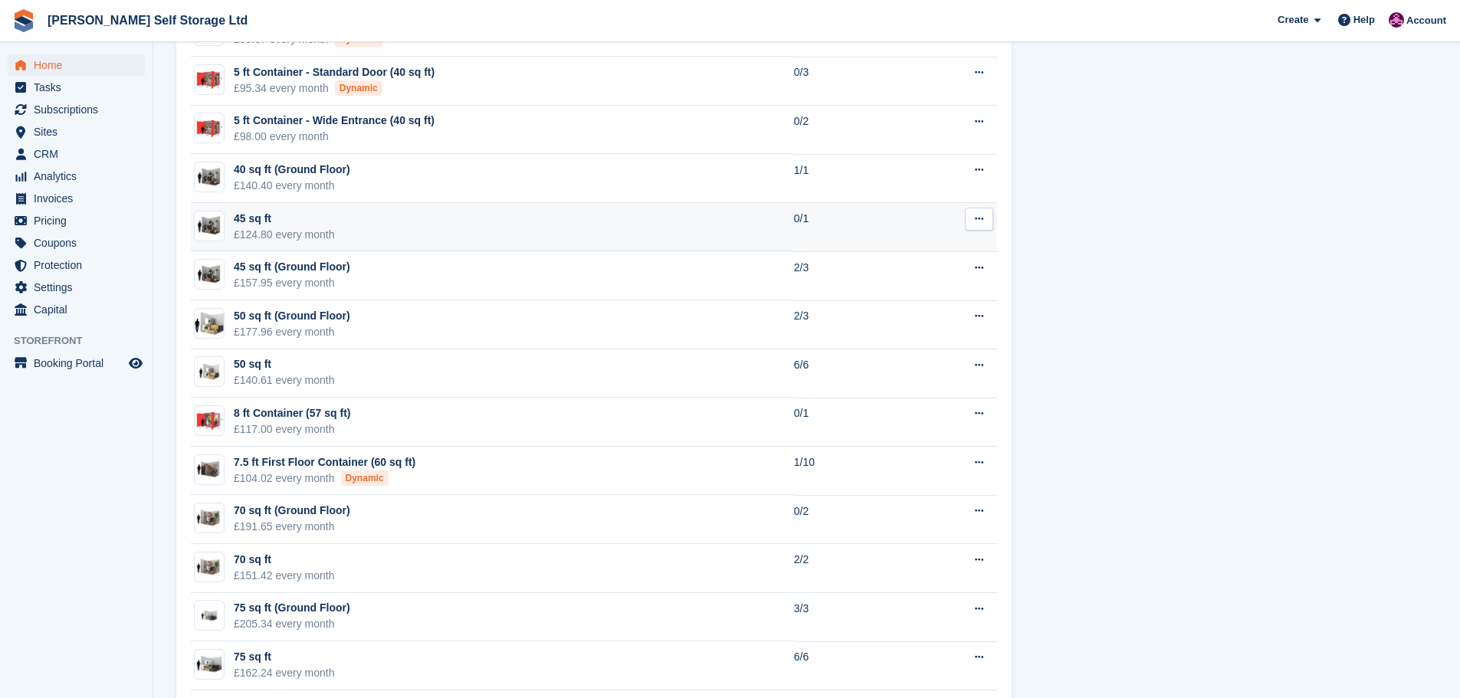
scroll to position [1380, 0]
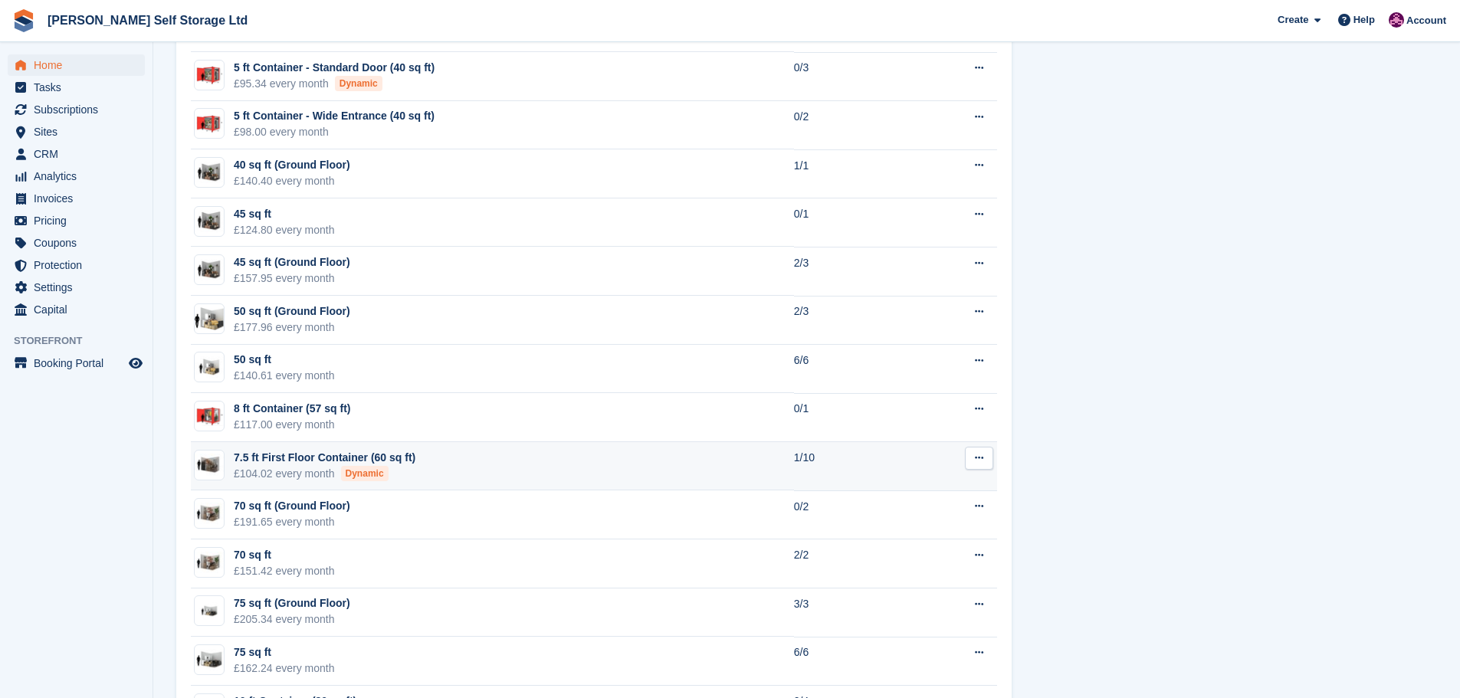
click at [438, 467] on td "7.5 ft First Floor Container (60 sq ft) £104.02 every month Dynamic" at bounding box center [492, 466] width 603 height 49
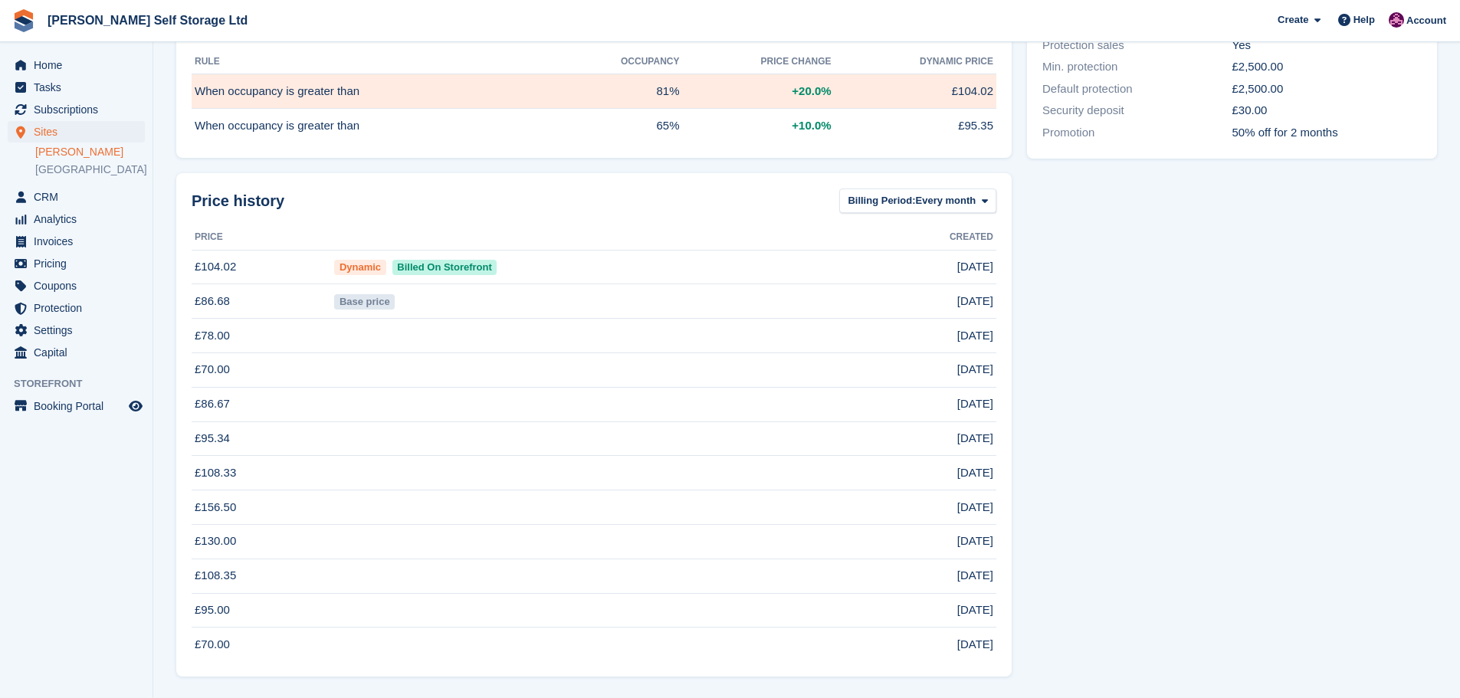
scroll to position [72, 0]
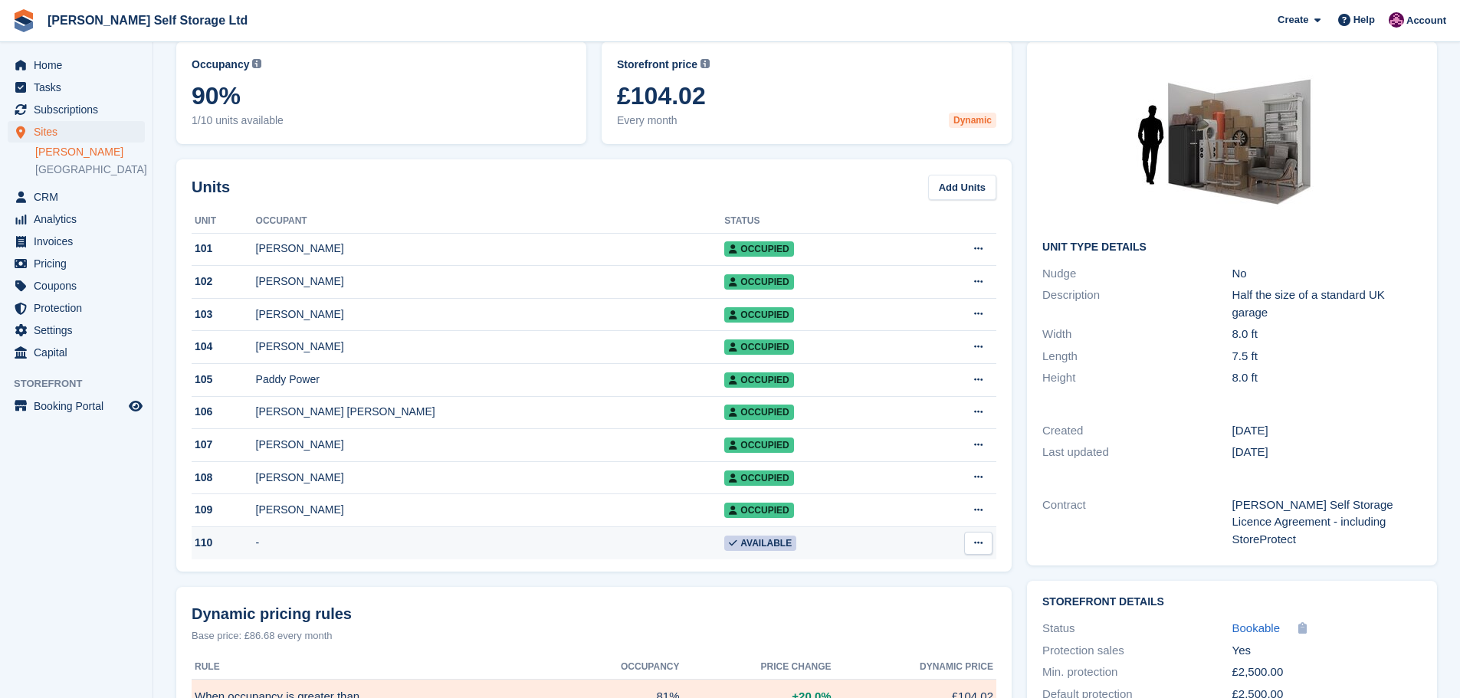
click at [976, 548] on icon at bounding box center [978, 543] width 8 height 10
click at [890, 582] on p "Edit unit" at bounding box center [918, 573] width 133 height 20
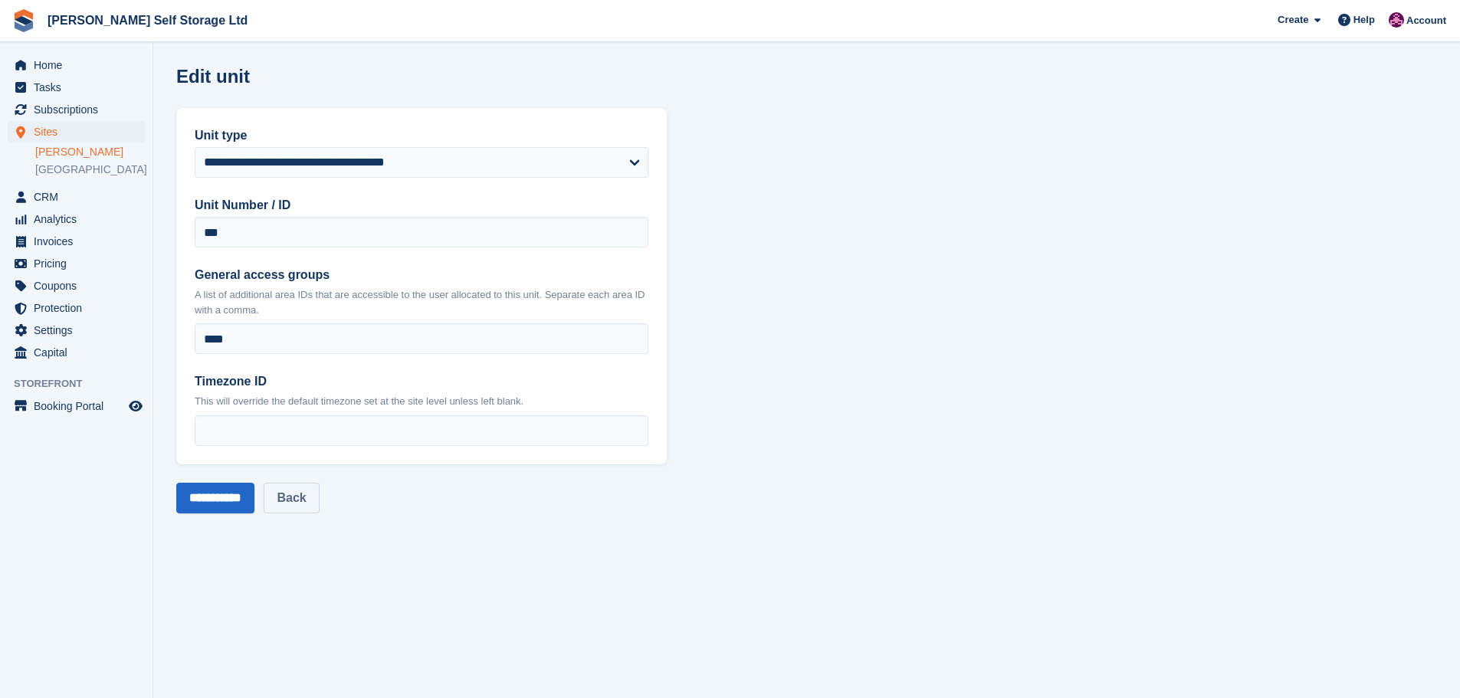
click at [319, 504] on link "Back" at bounding box center [291, 498] width 55 height 31
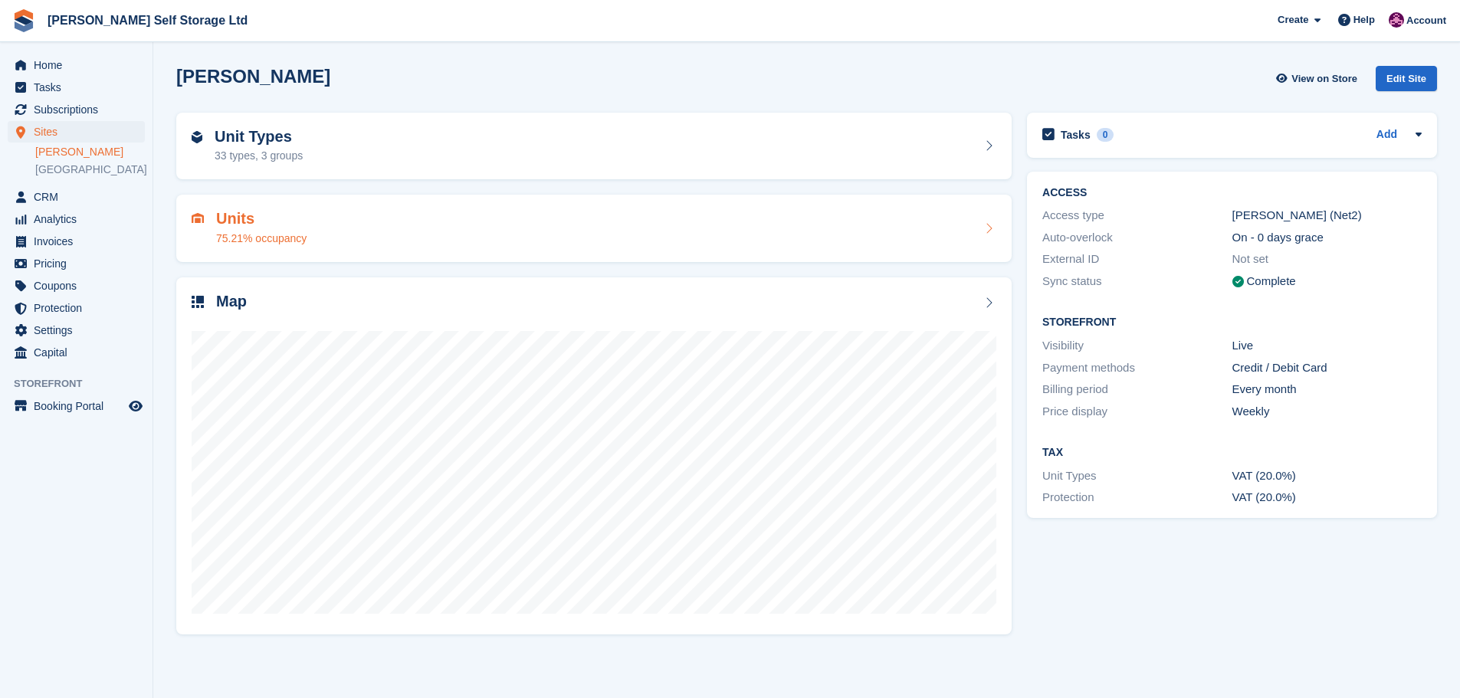
click at [435, 249] on div "Units 75.21% occupancy" at bounding box center [593, 228] width 835 height 67
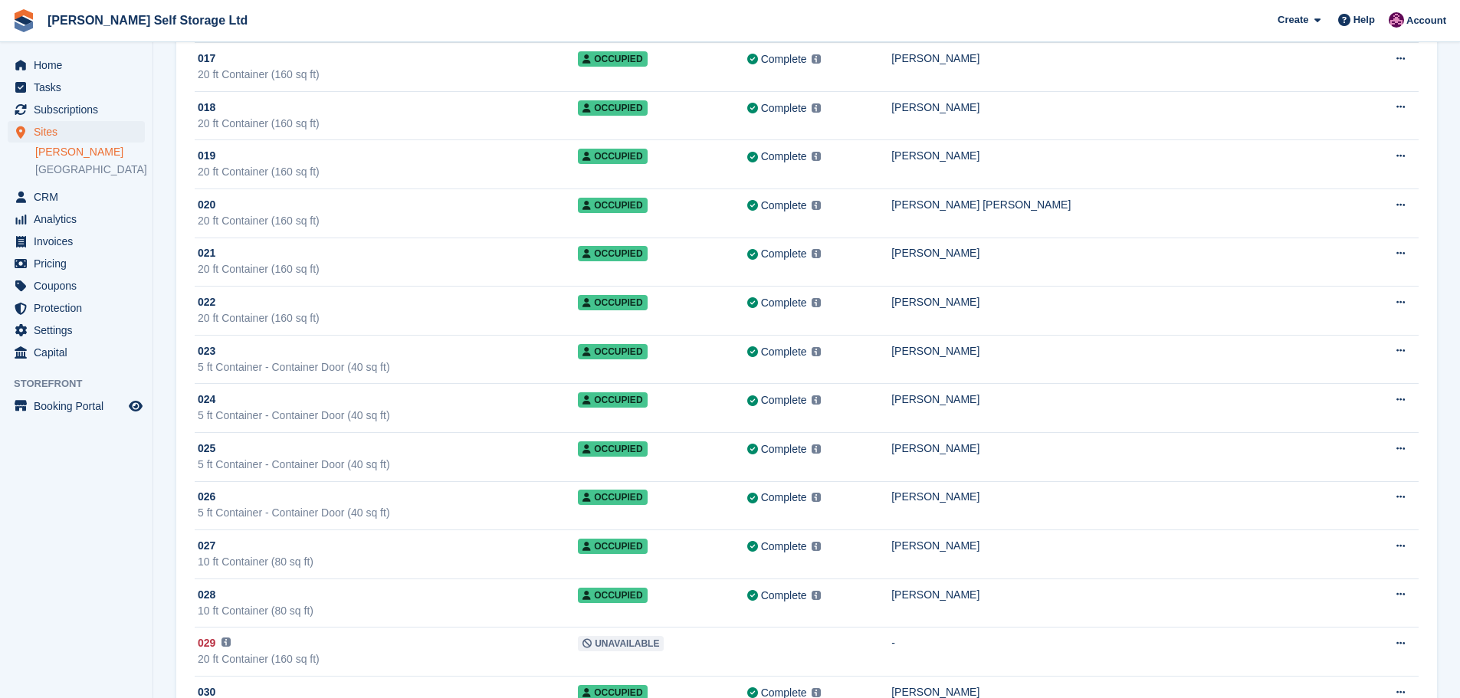
scroll to position [920, 0]
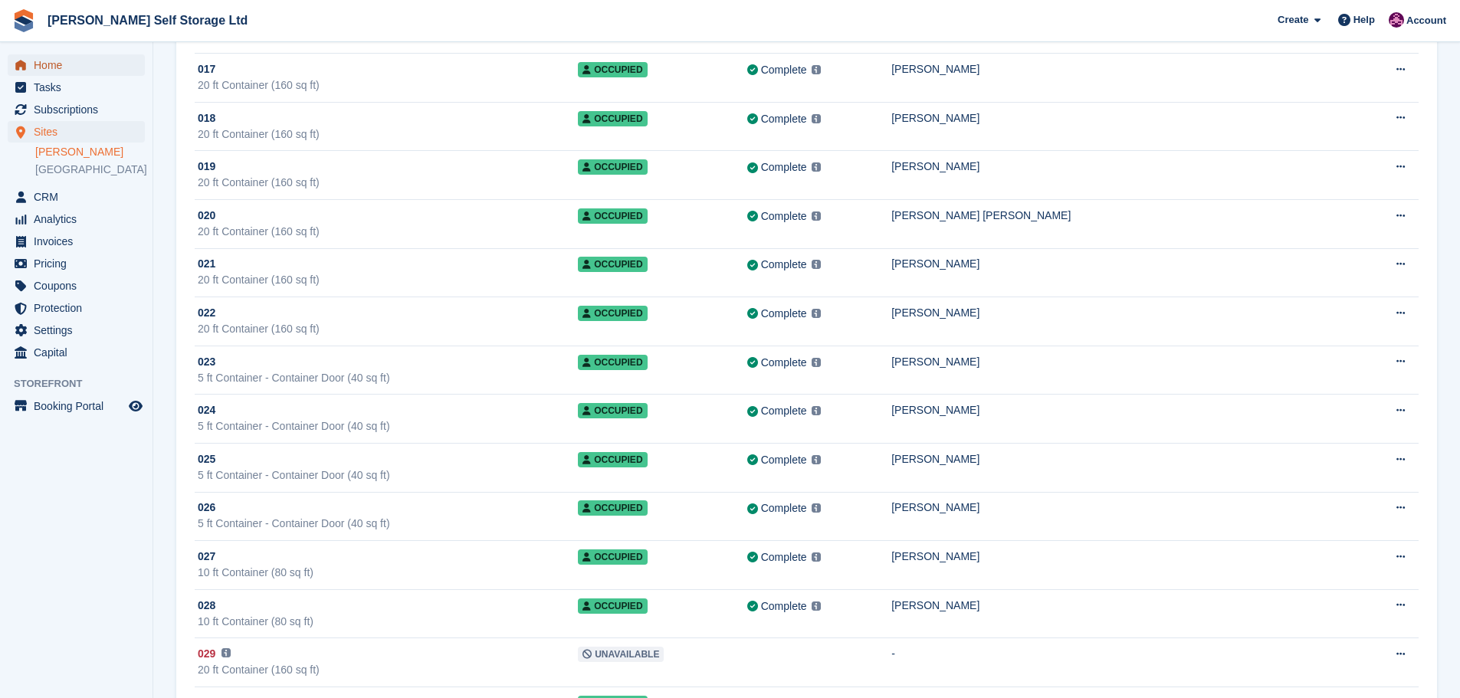
click at [57, 57] on span "Home" at bounding box center [80, 64] width 92 height 21
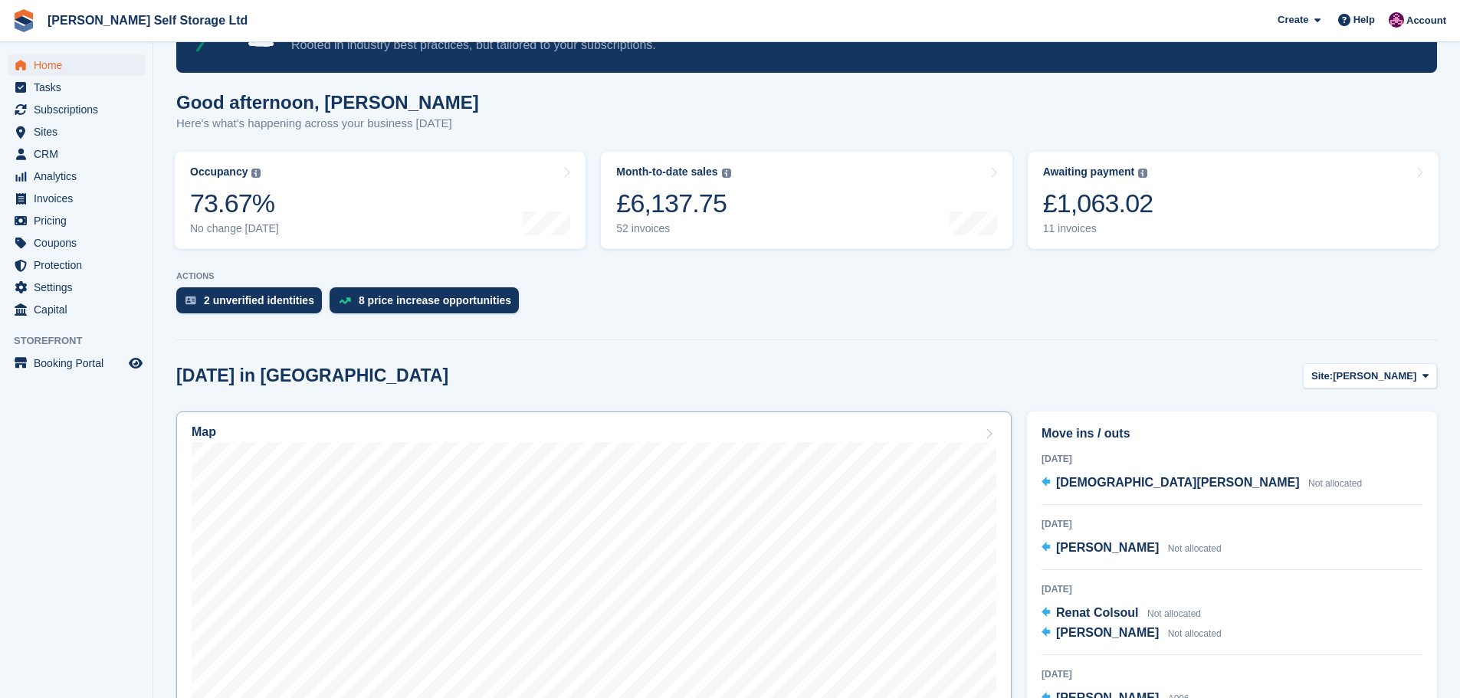
scroll to position [230, 0]
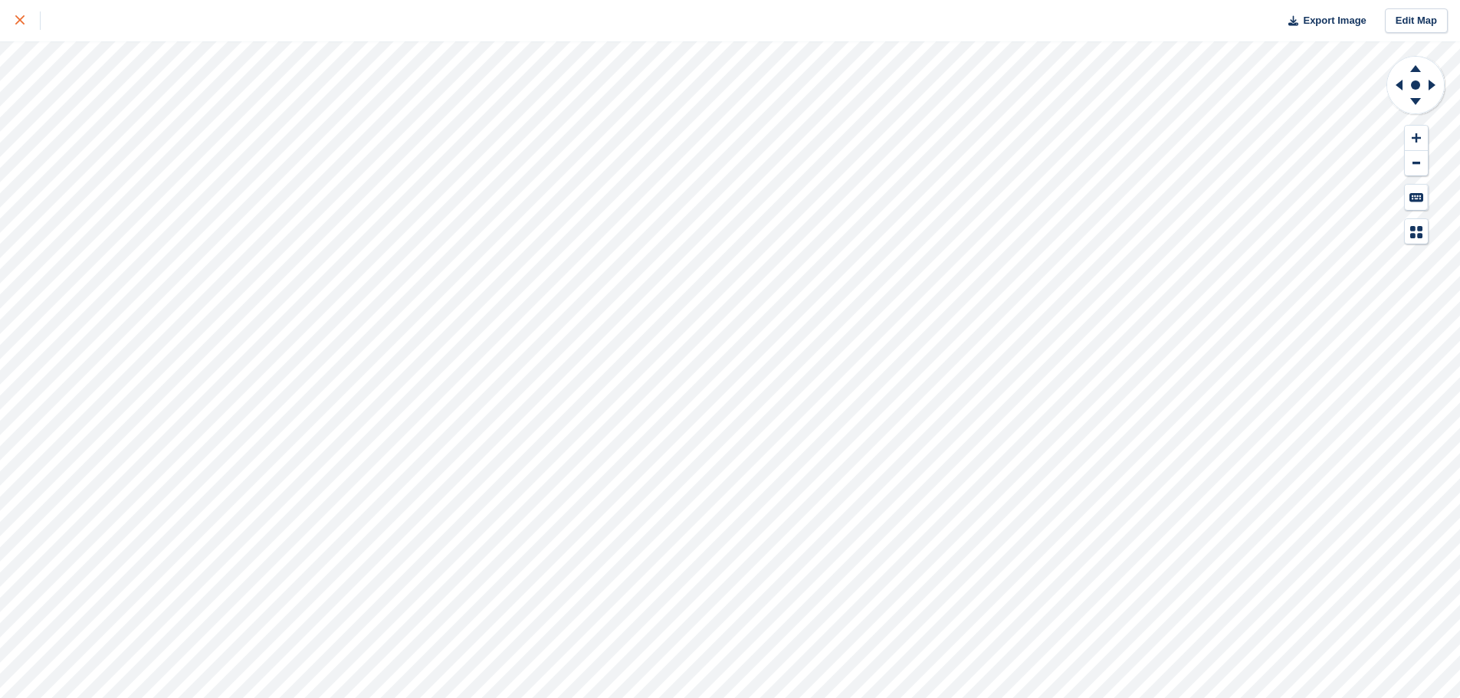
click at [7, 20] on link at bounding box center [20, 20] width 41 height 41
click at [11, 19] on link at bounding box center [20, 20] width 41 height 41
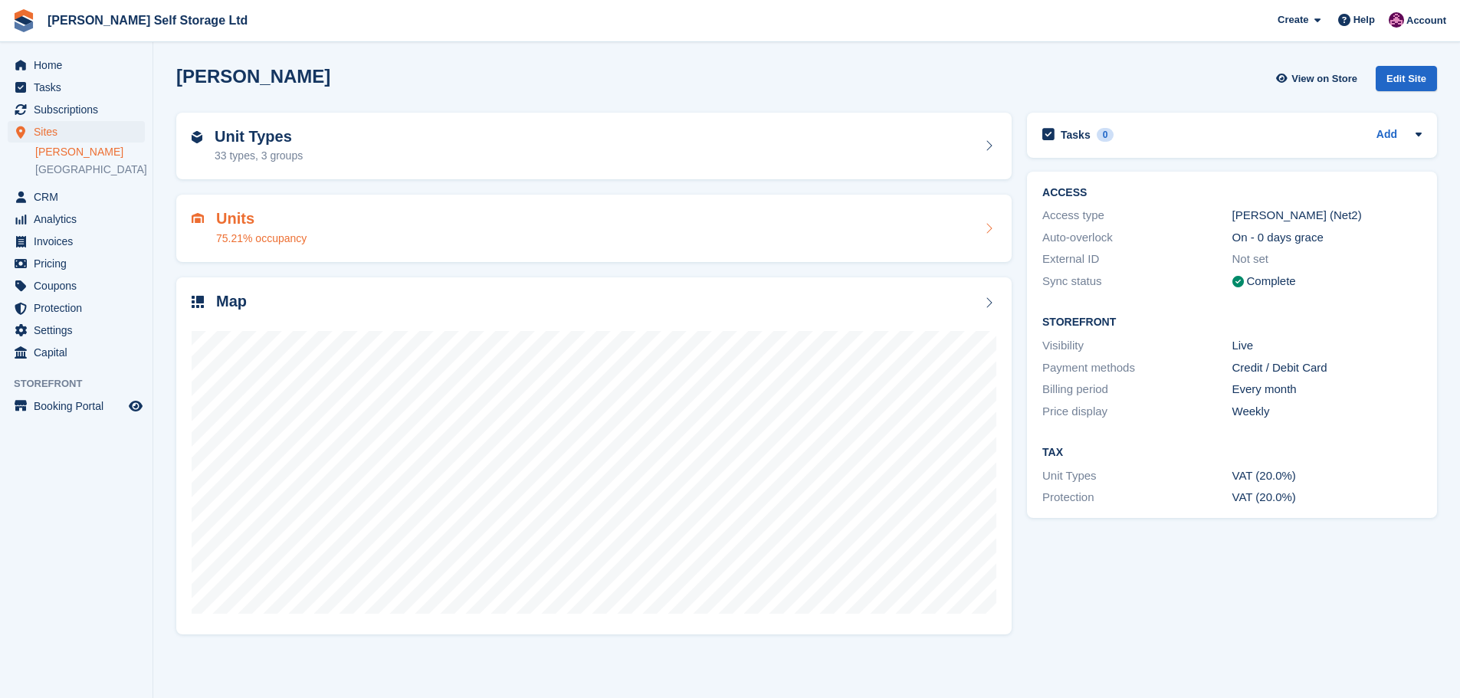
click at [275, 224] on h2 "Units" at bounding box center [261, 219] width 90 height 18
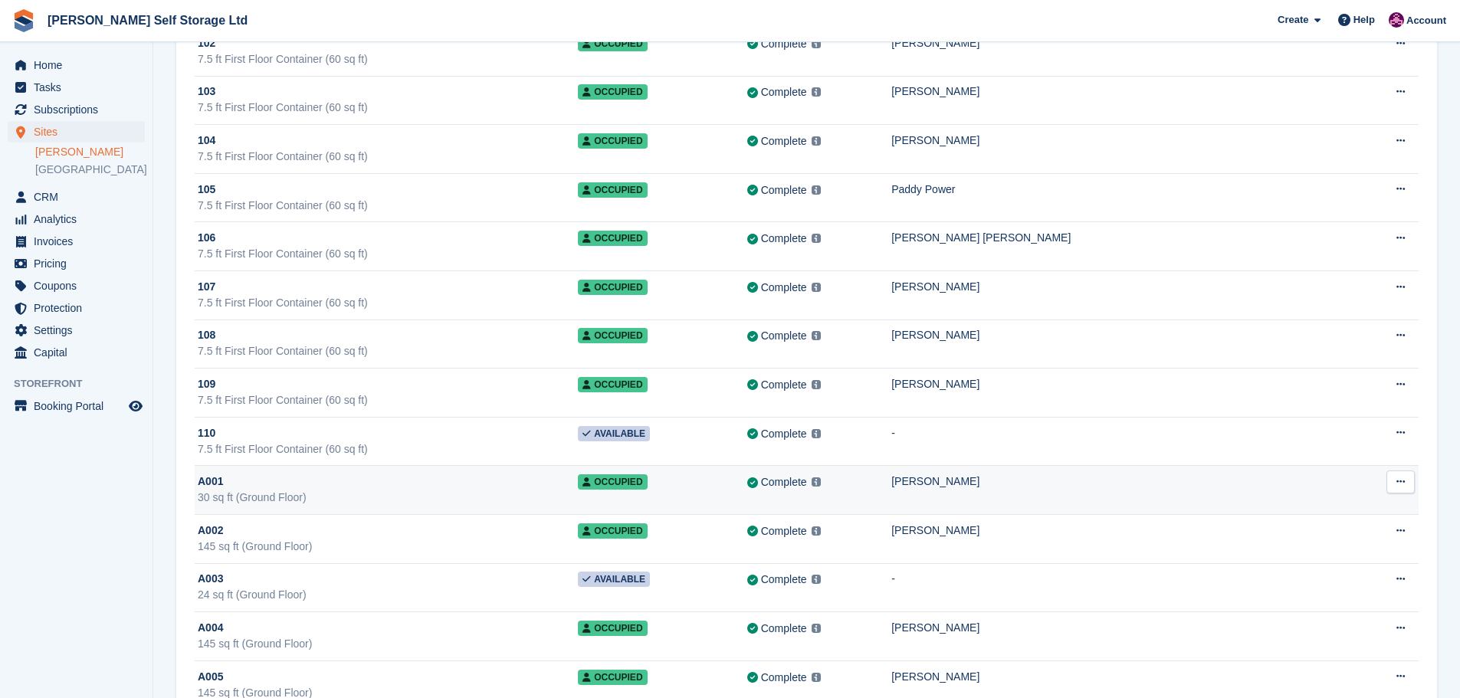
scroll to position [3986, 0]
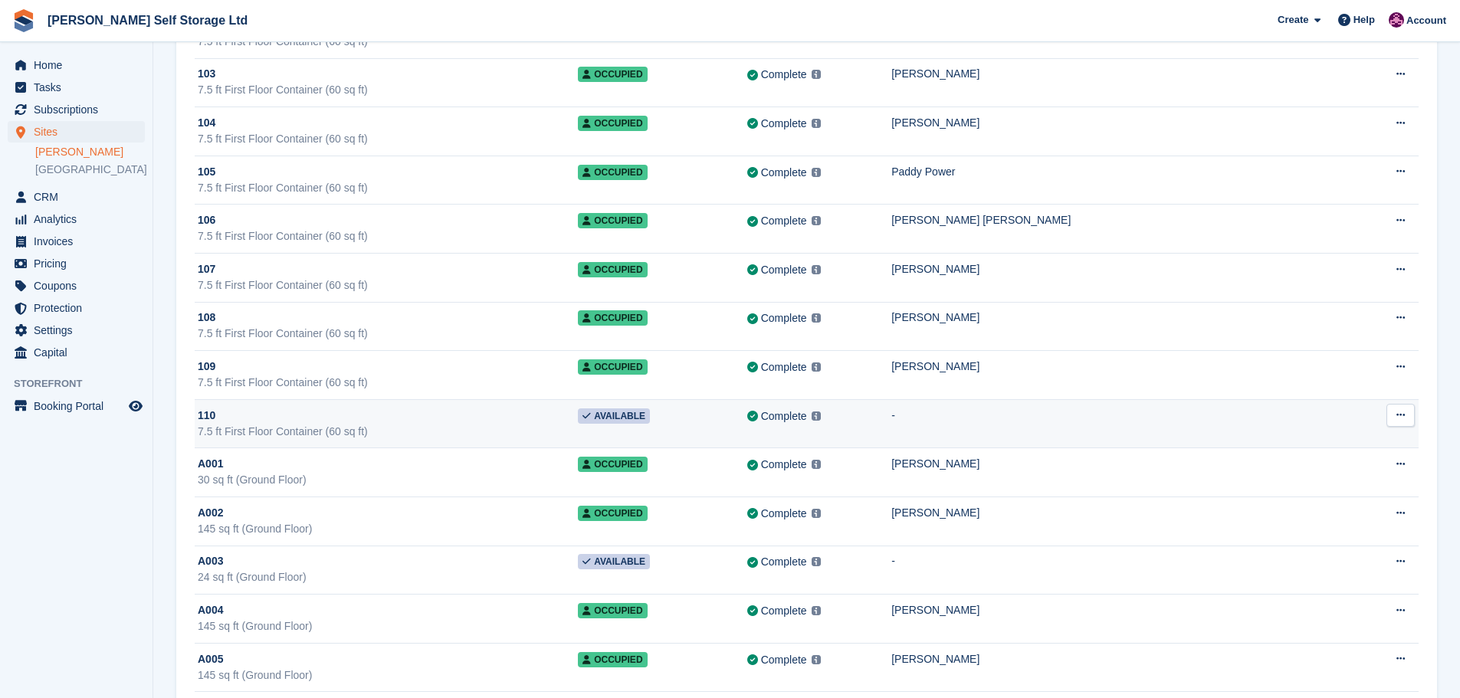
click at [675, 423] on td "Available" at bounding box center [662, 423] width 169 height 49
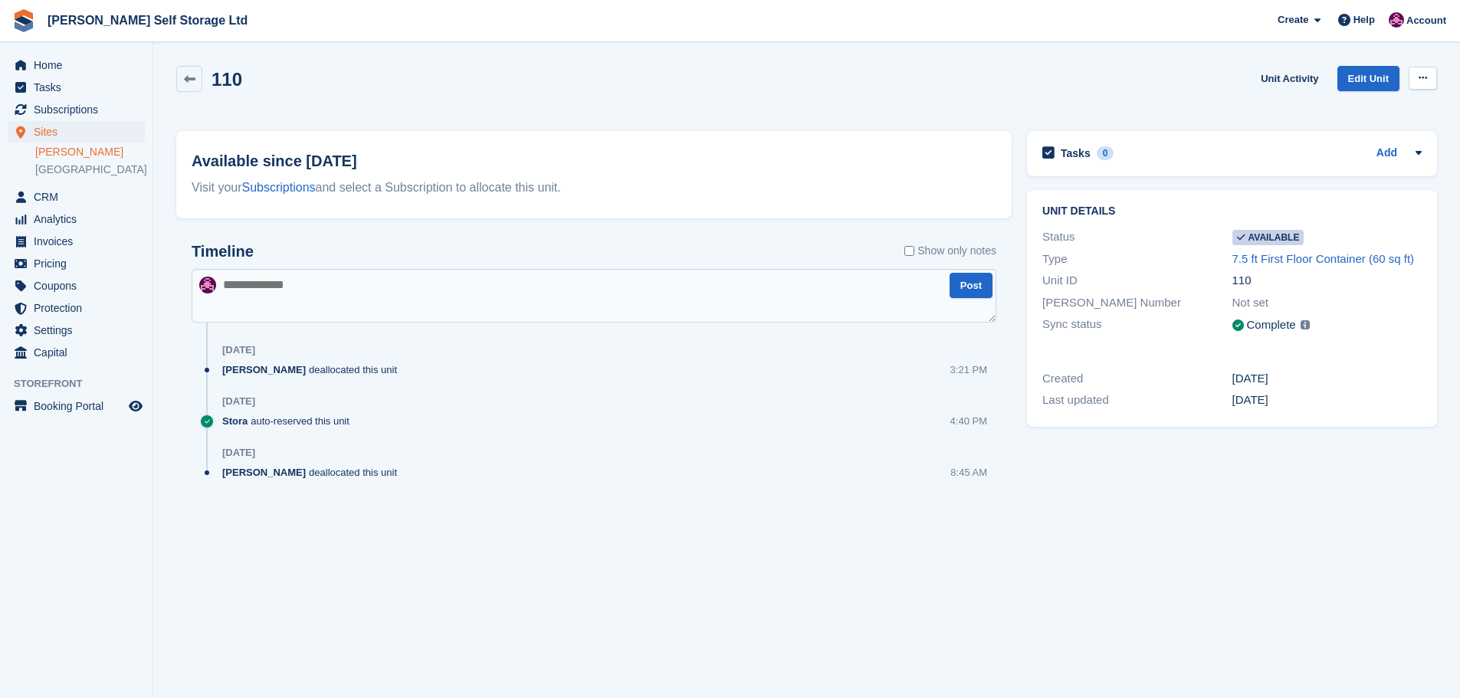
click at [1421, 79] on icon at bounding box center [1423, 78] width 8 height 10
click at [1368, 105] on p "Make unavailable" at bounding box center [1363, 108] width 133 height 20
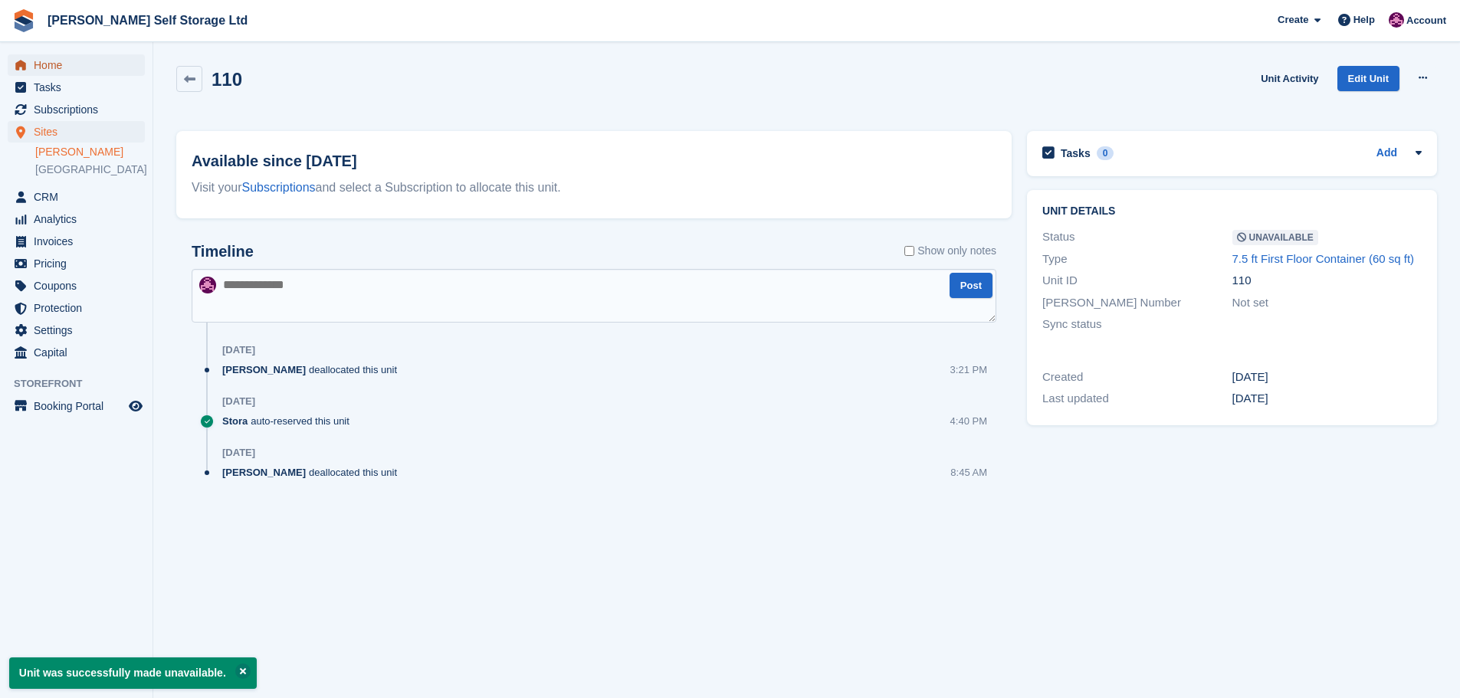
click at [73, 54] on span "Home" at bounding box center [80, 64] width 92 height 21
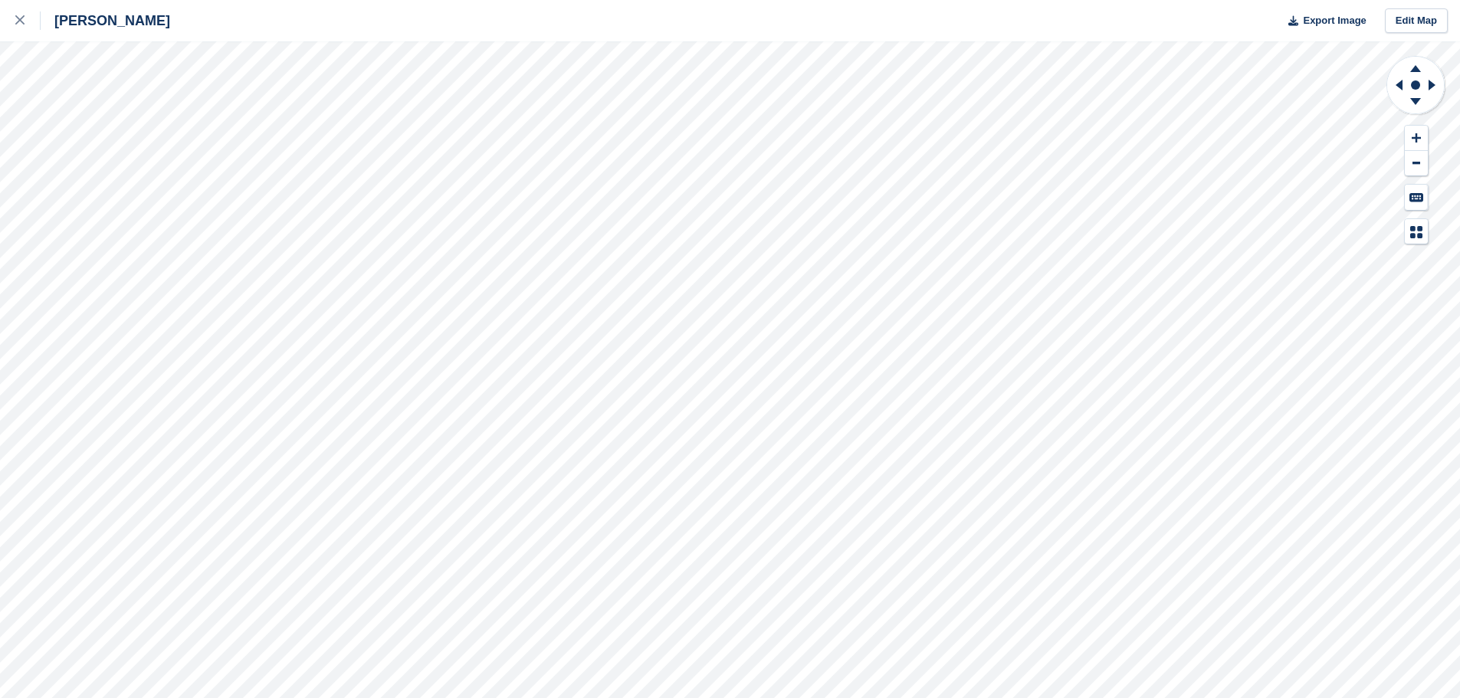
click at [122, 212] on div "[PERSON_NAME] Export Image Edit Map" at bounding box center [730, 349] width 1460 height 698
click at [111, 205] on div "[PERSON_NAME] Export Image Edit Map" at bounding box center [730, 349] width 1460 height 698
click at [123, 208] on div "[PERSON_NAME] Export Image Edit Map" at bounding box center [730, 349] width 1460 height 698
click at [16, 15] on div at bounding box center [27, 20] width 25 height 18
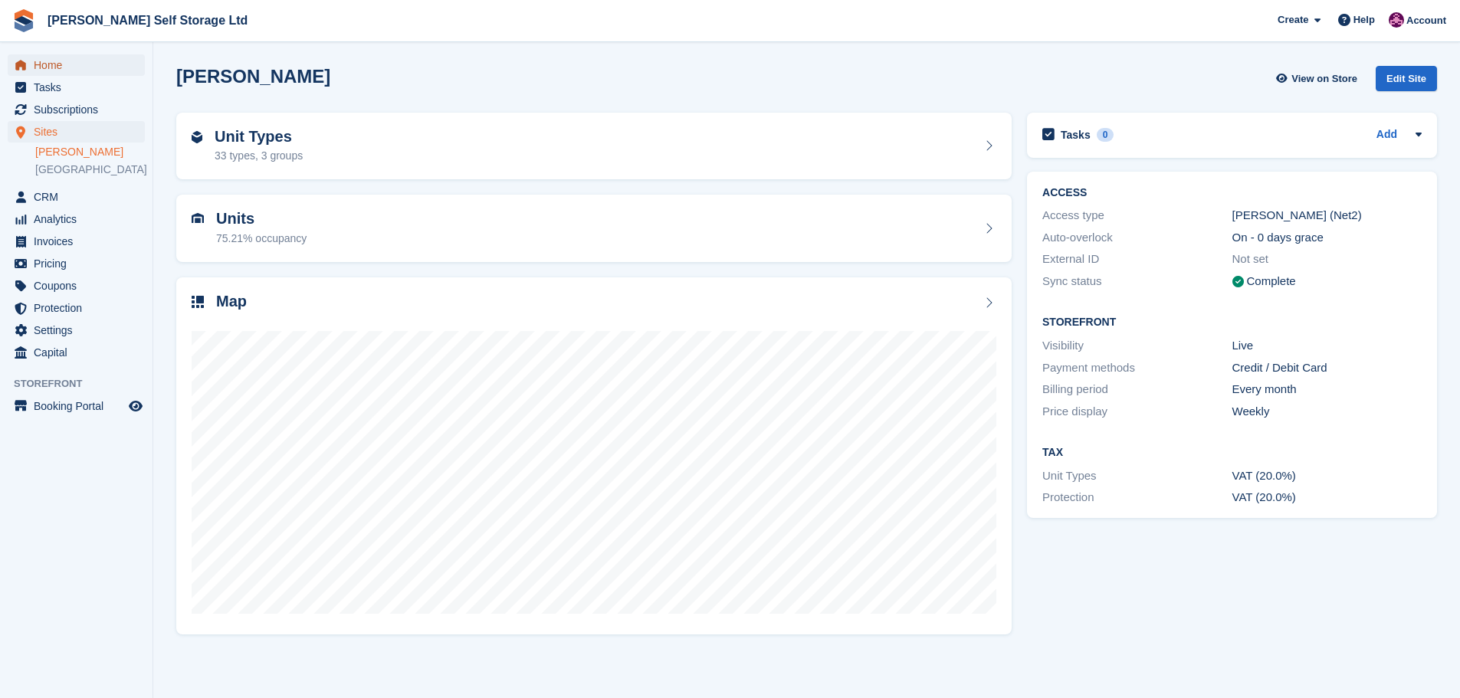
click at [49, 66] on span "Home" at bounding box center [80, 64] width 92 height 21
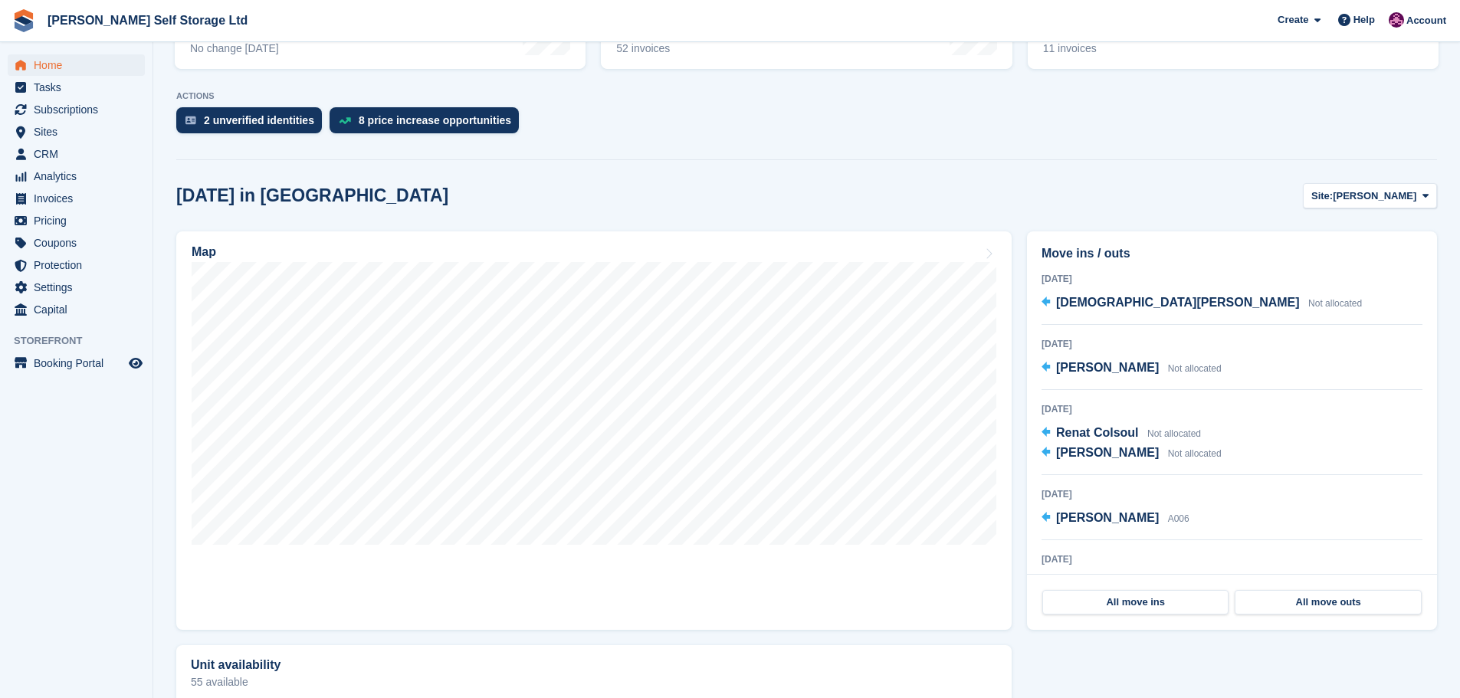
scroll to position [307, 0]
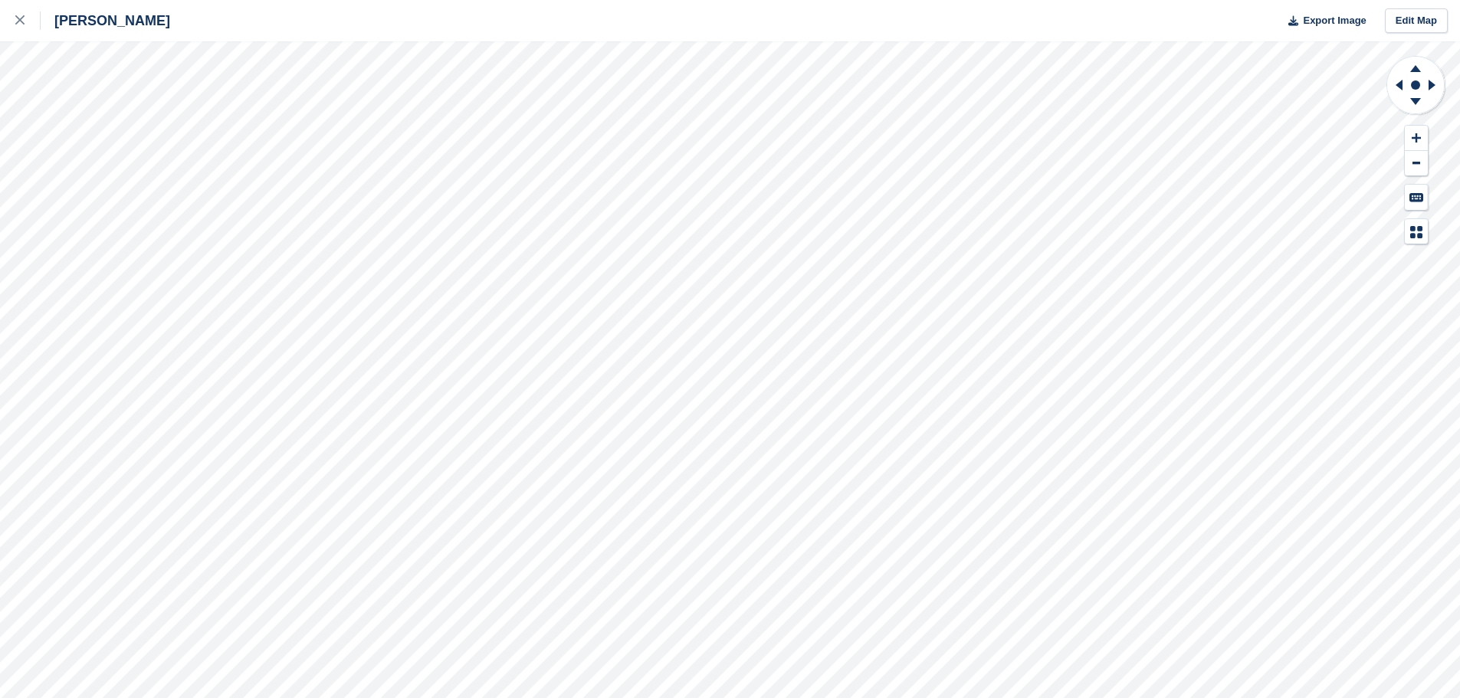
click at [126, 209] on div "Crosby Export Image Edit Map" at bounding box center [730, 349] width 1460 height 698
drag, startPoint x: 25, startPoint y: 15, endPoint x: 34, endPoint y: 36, distance: 22.3
click at [25, 15] on div at bounding box center [27, 20] width 25 height 18
click at [25, 24] on div at bounding box center [27, 20] width 25 height 18
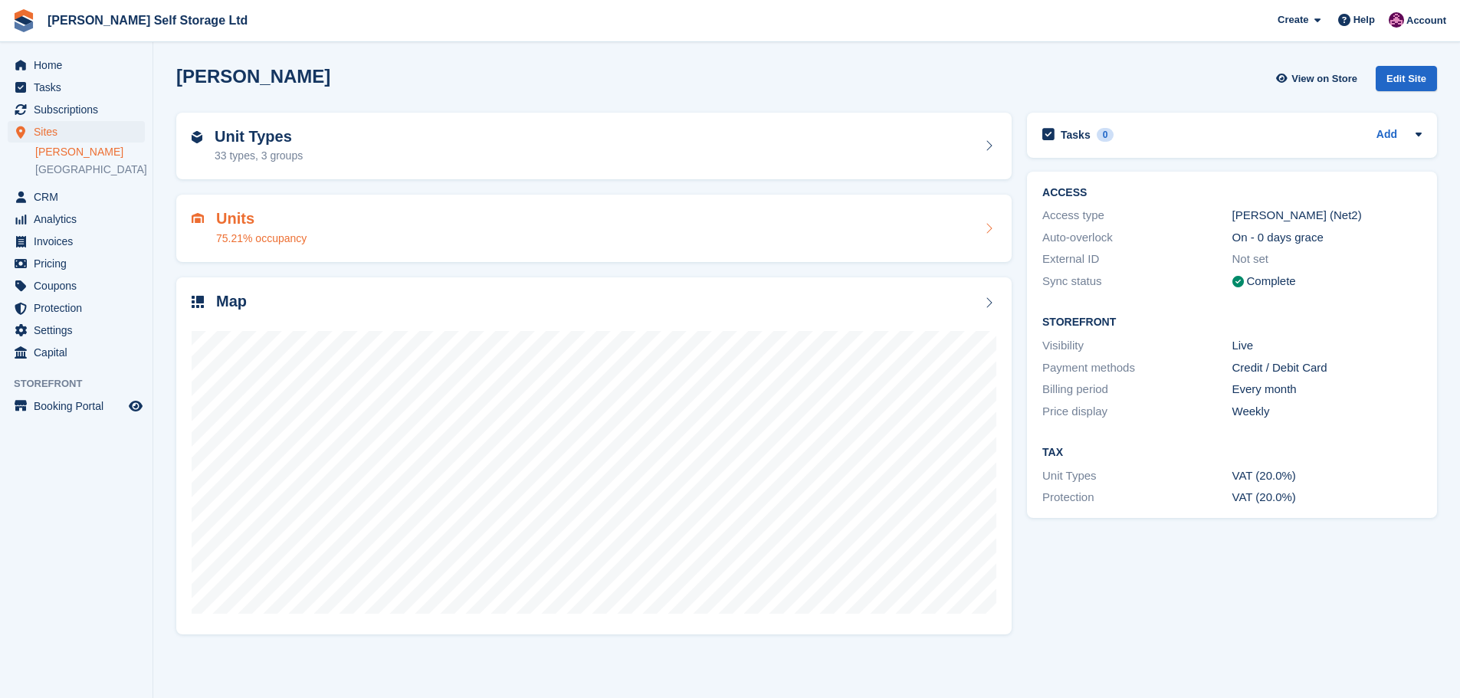
click at [345, 257] on div "Units 75.21% occupancy" at bounding box center [593, 228] width 835 height 67
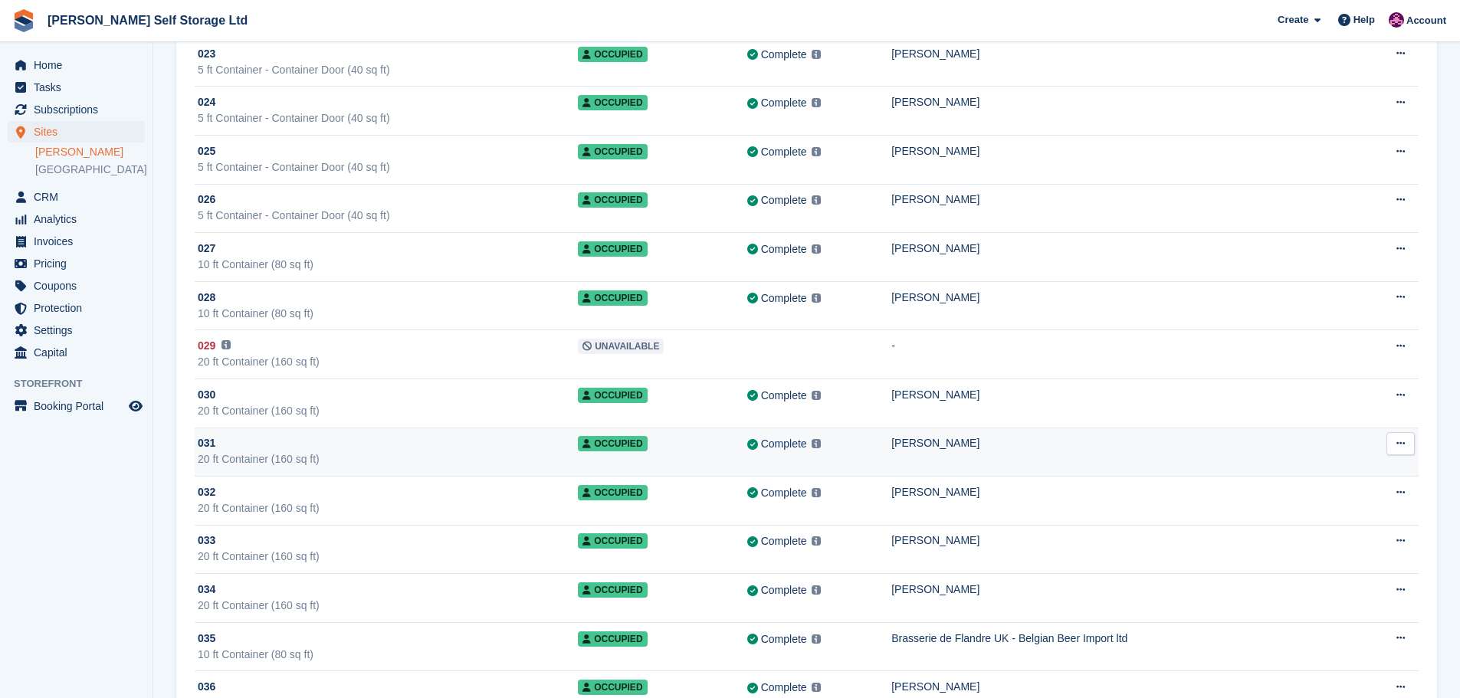
scroll to position [1226, 0]
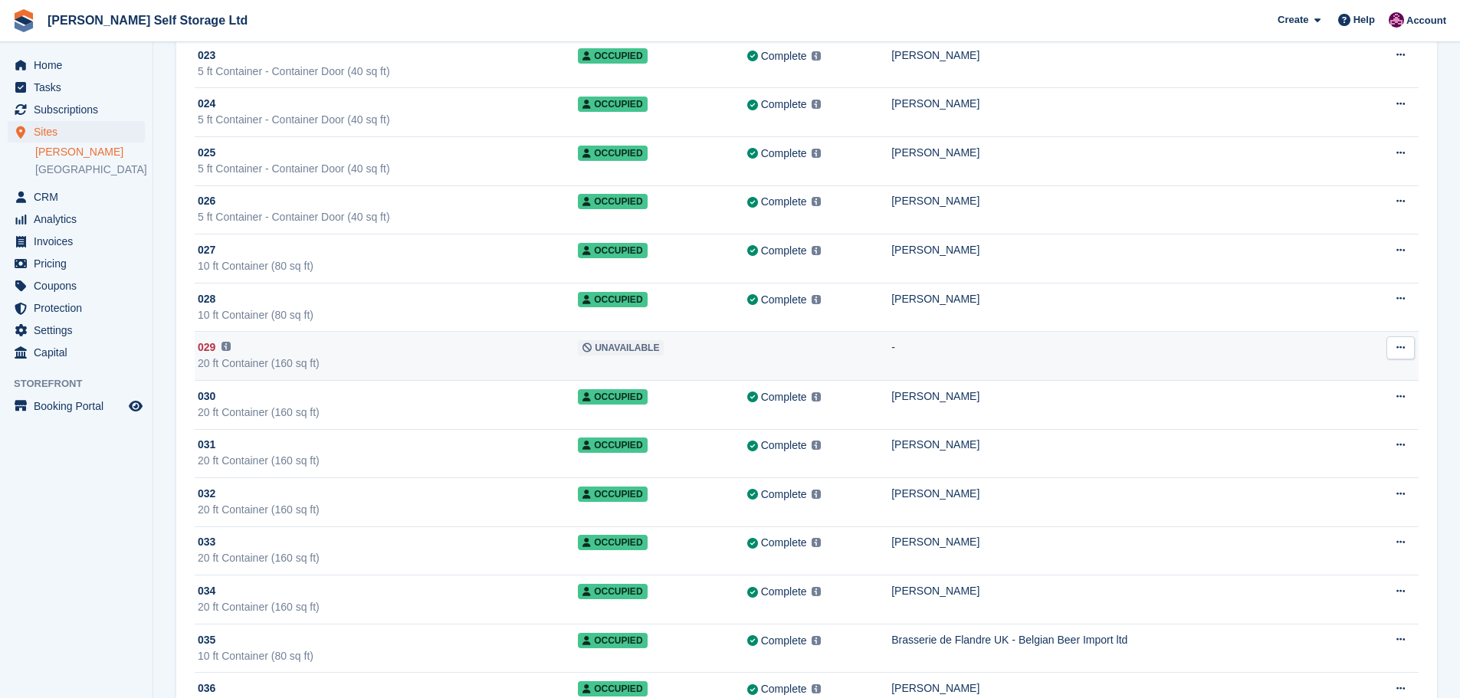
click at [376, 352] on div "029 This unit will not be synced until a Paxton Number has been added." at bounding box center [388, 348] width 380 height 16
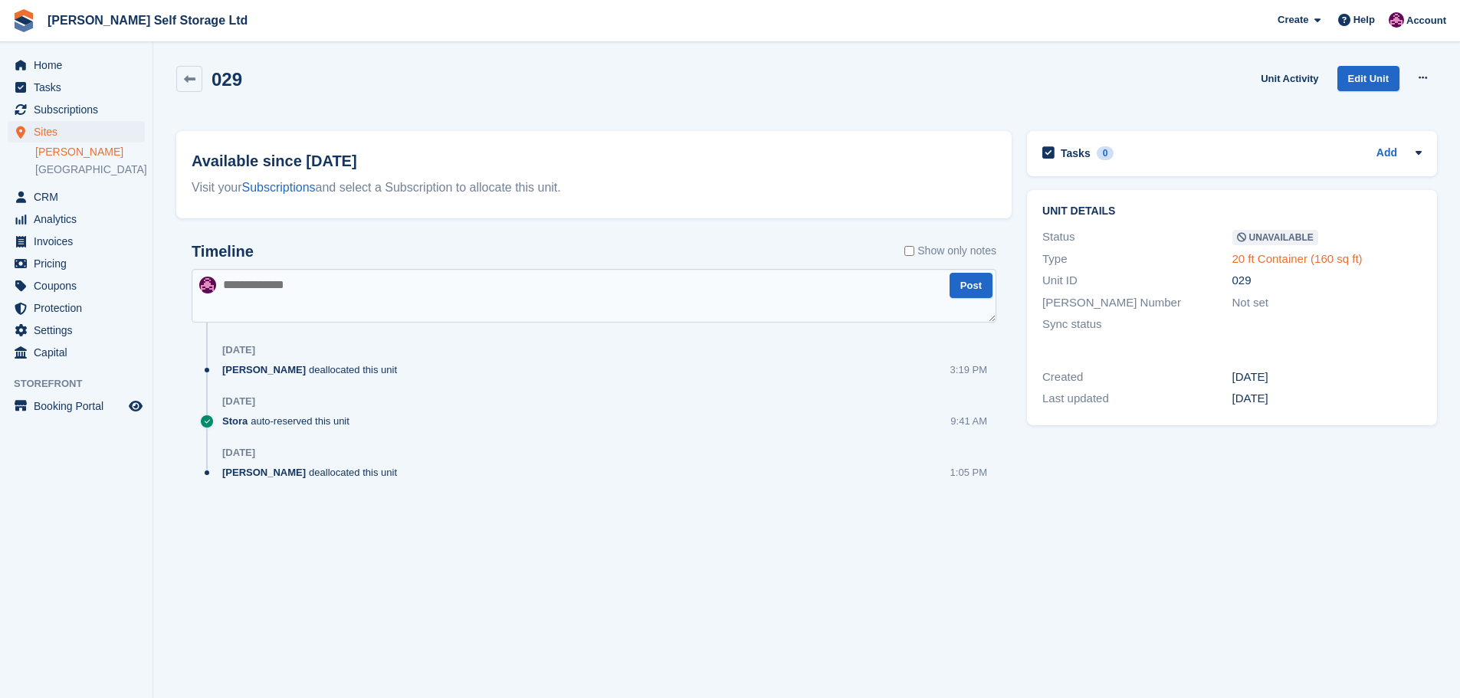
click at [1258, 261] on link "20 ft Container (160 sq ft)" at bounding box center [1298, 258] width 130 height 13
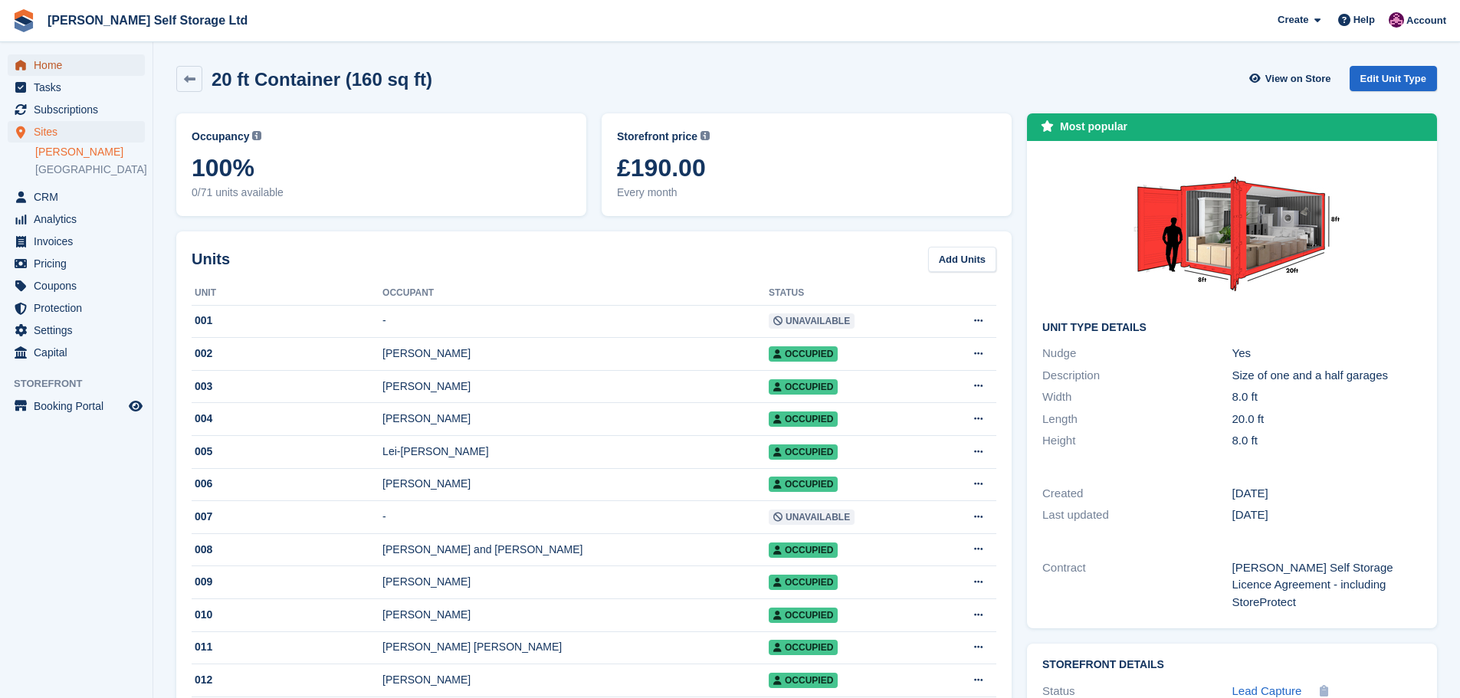
click at [30, 59] on link "Home" at bounding box center [76, 64] width 137 height 21
